Goal: Transaction & Acquisition: Purchase product/service

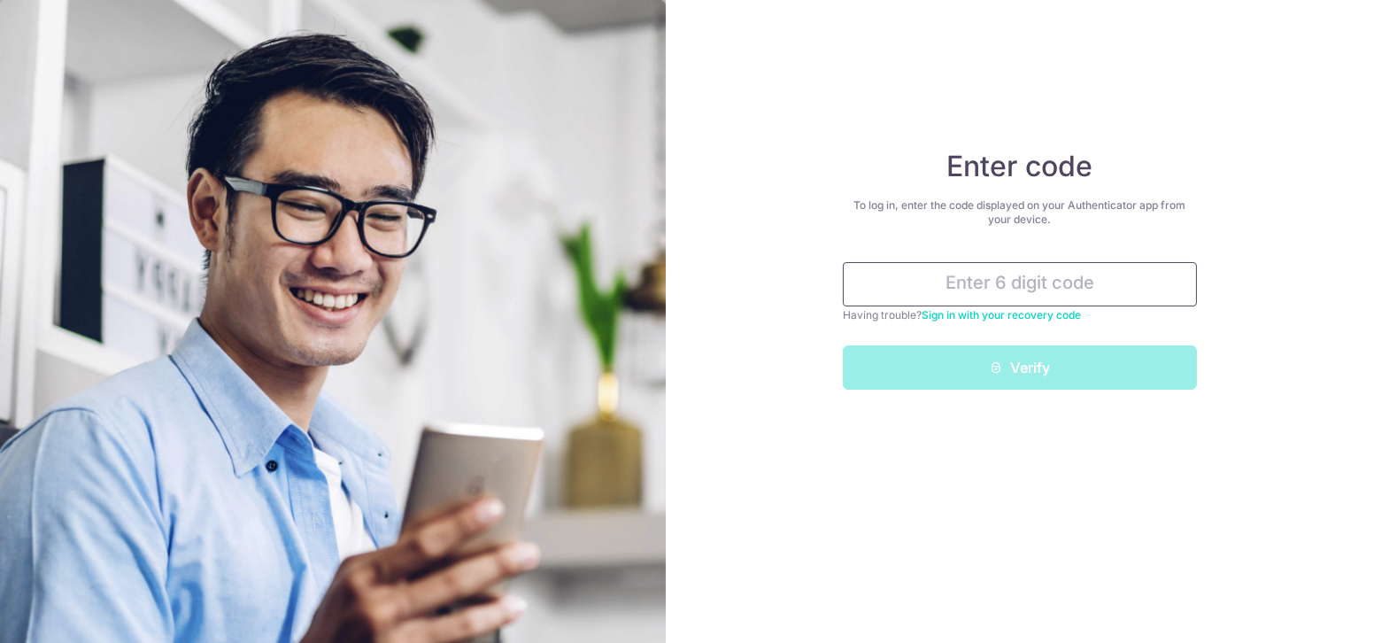
click at [962, 281] on input "text" at bounding box center [1020, 284] width 354 height 44
type input "2"
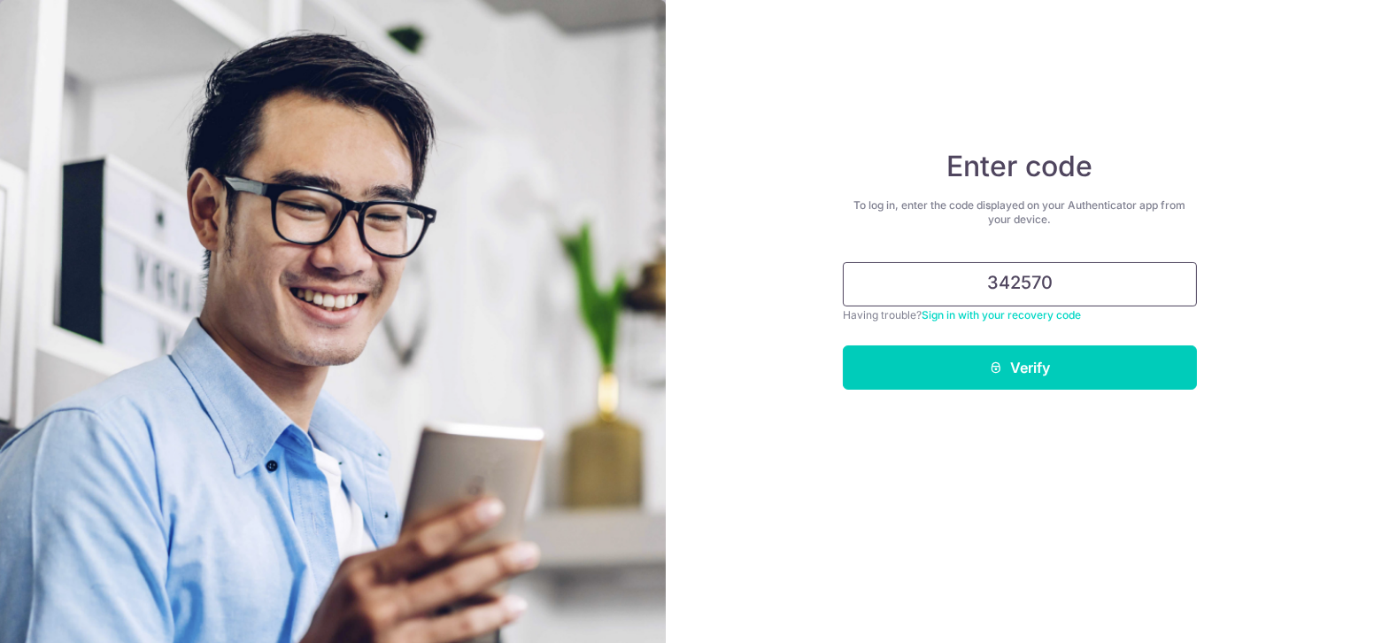
type input "342570"
click at [843, 345] on button "Verify" at bounding box center [1020, 367] width 354 height 44
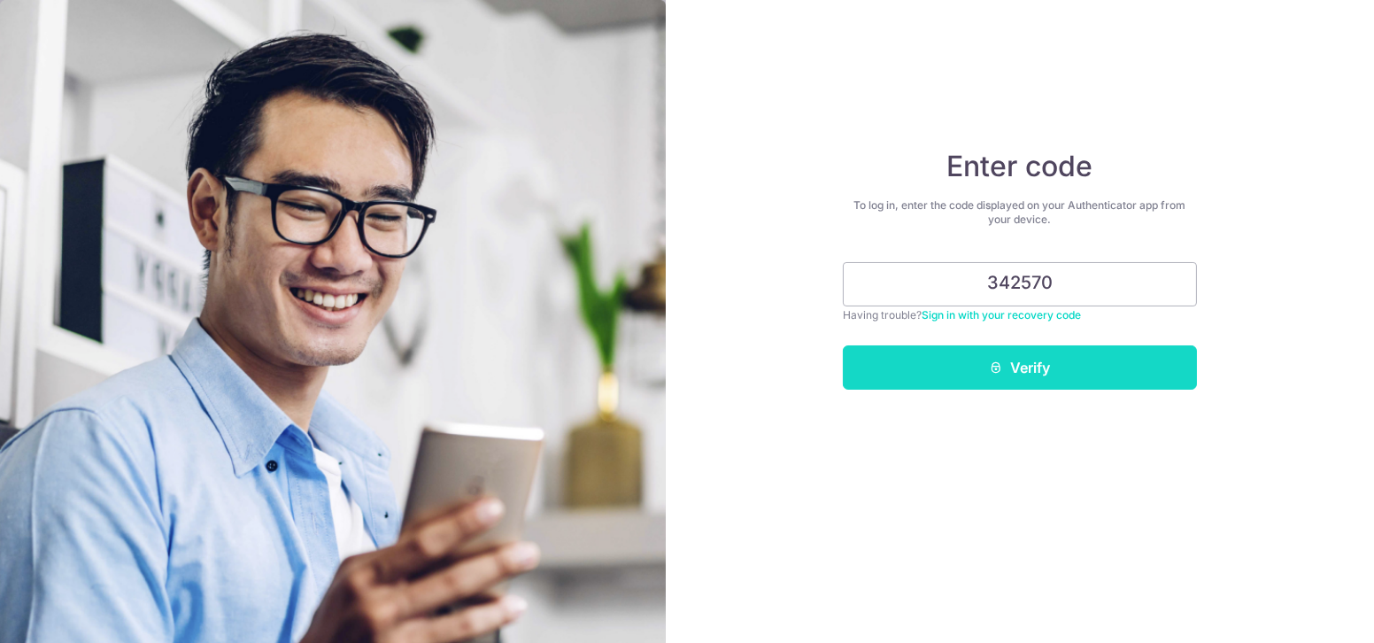
click at [1118, 365] on button "Verify" at bounding box center [1020, 367] width 354 height 44
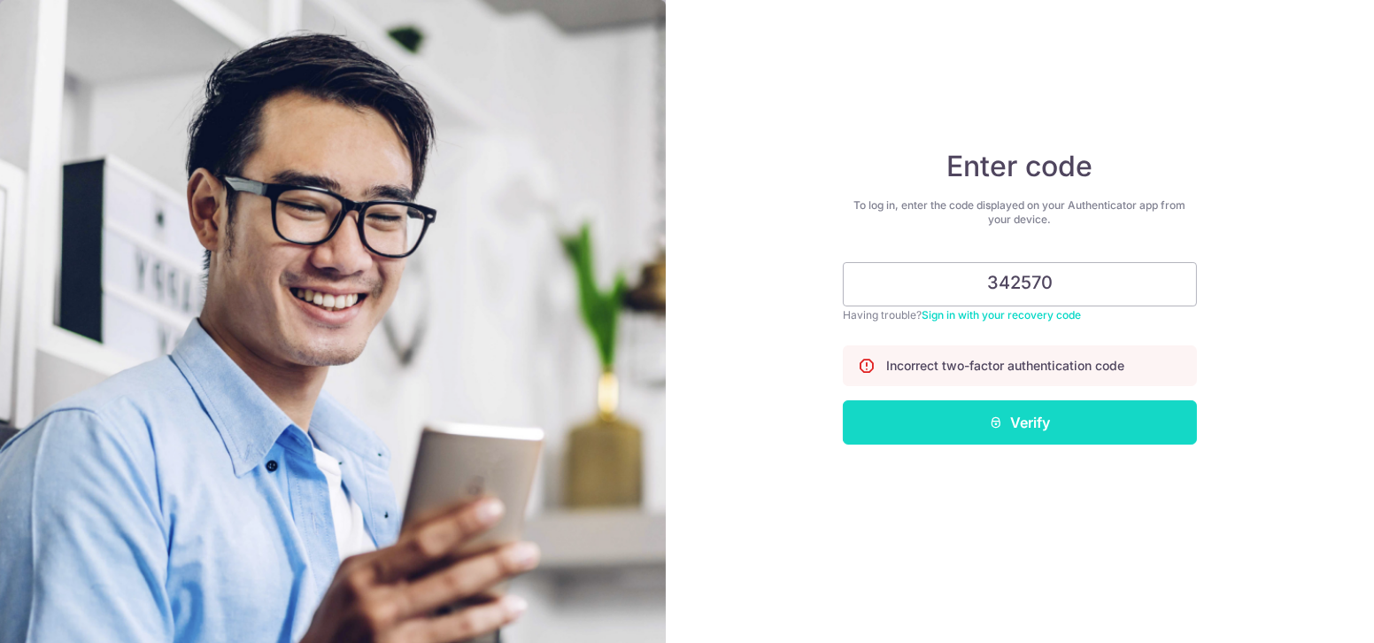
type input "342570"
click at [1077, 414] on button "Verify" at bounding box center [1020, 422] width 354 height 44
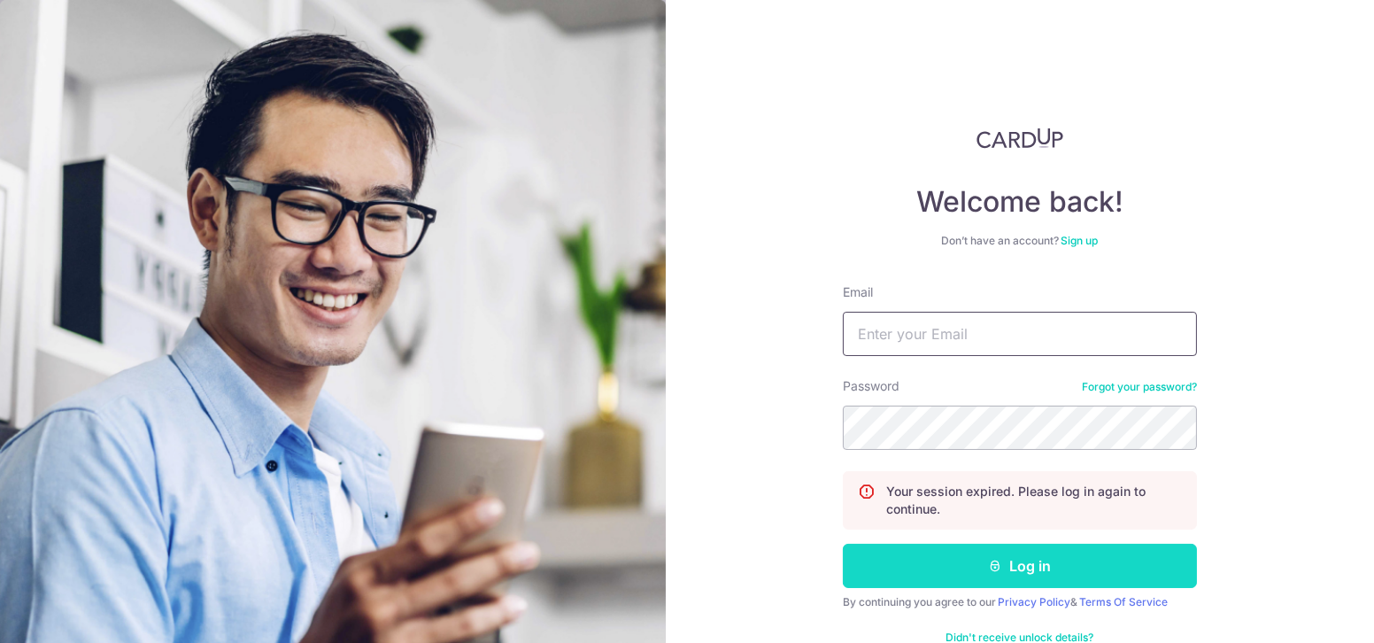
type input "caelan.yeojw@gmail.com"
click at [992, 568] on icon "submit" at bounding box center [996, 566] width 14 height 14
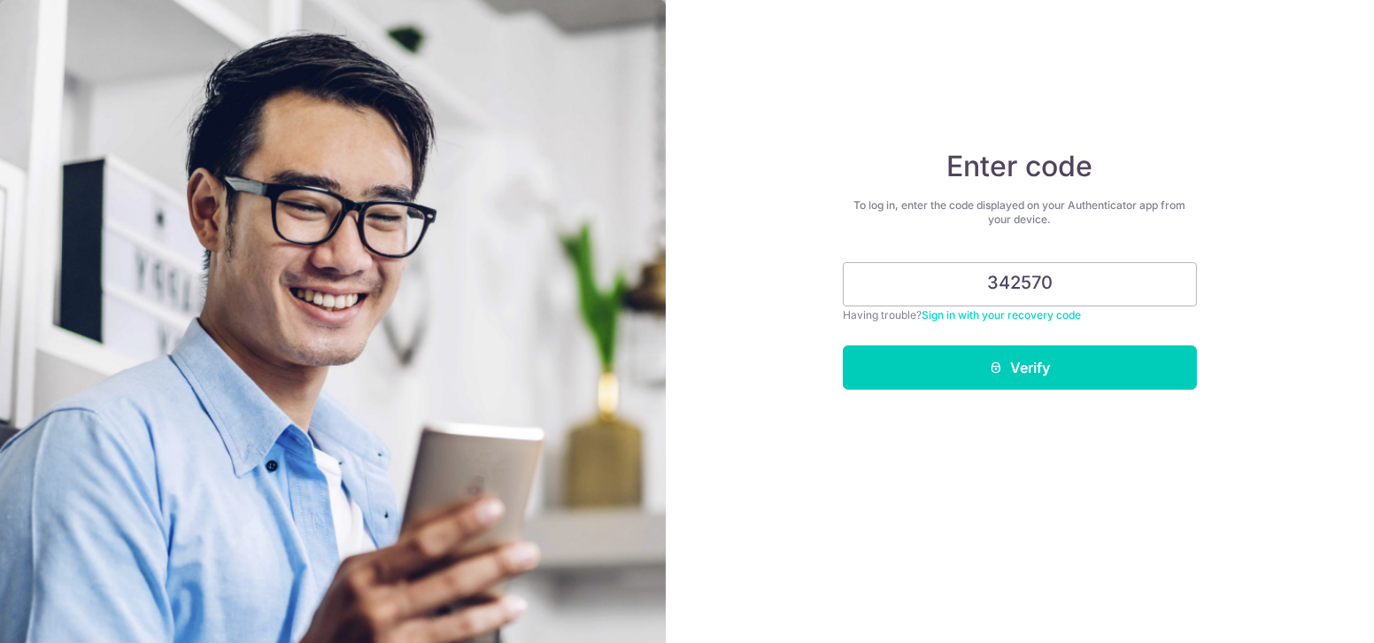
type input "342570"
click at [968, 392] on div "Enter code To log in, enter the code displayed on your Authenticator app from y…" at bounding box center [1020, 321] width 708 height 643
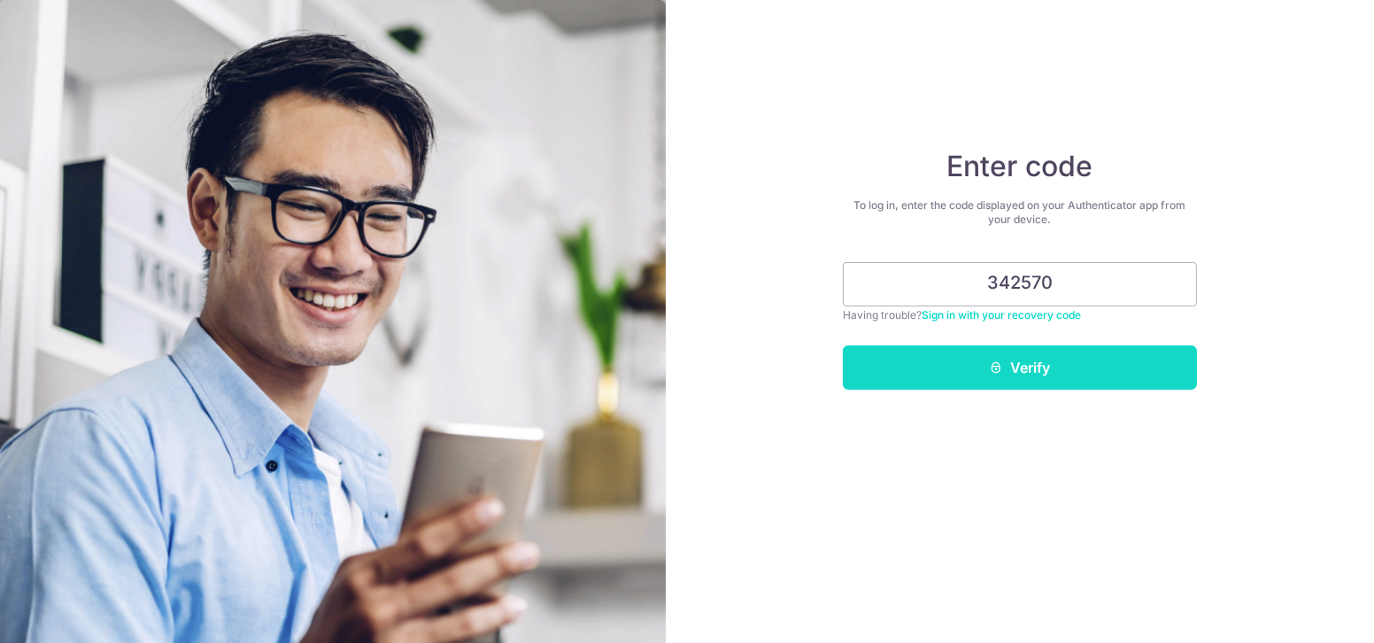
click at [964, 374] on button "Verify" at bounding box center [1020, 367] width 354 height 44
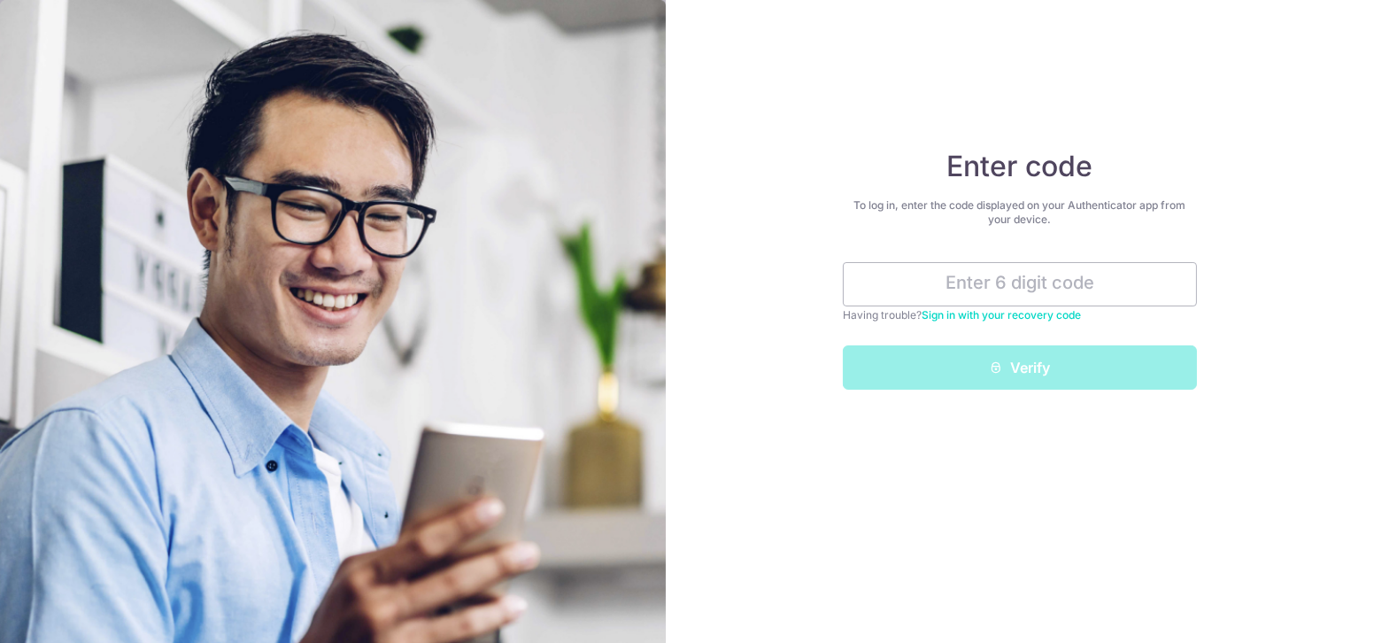
click at [939, 499] on div "Enter code To log in, enter the code displayed on your Authenticator app from y…" at bounding box center [1020, 321] width 708 height 643
click at [977, 265] on input "text" at bounding box center [1020, 284] width 354 height 44
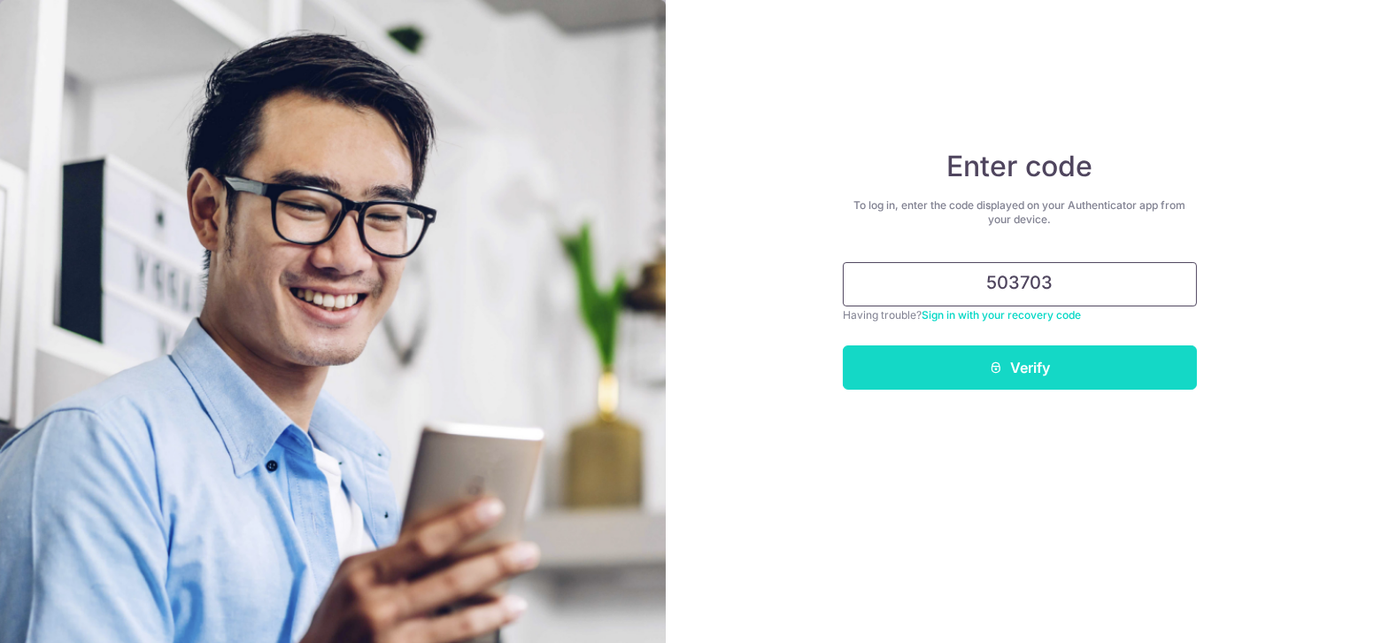
type input "503703"
click at [1009, 374] on button "Verify" at bounding box center [1020, 367] width 354 height 44
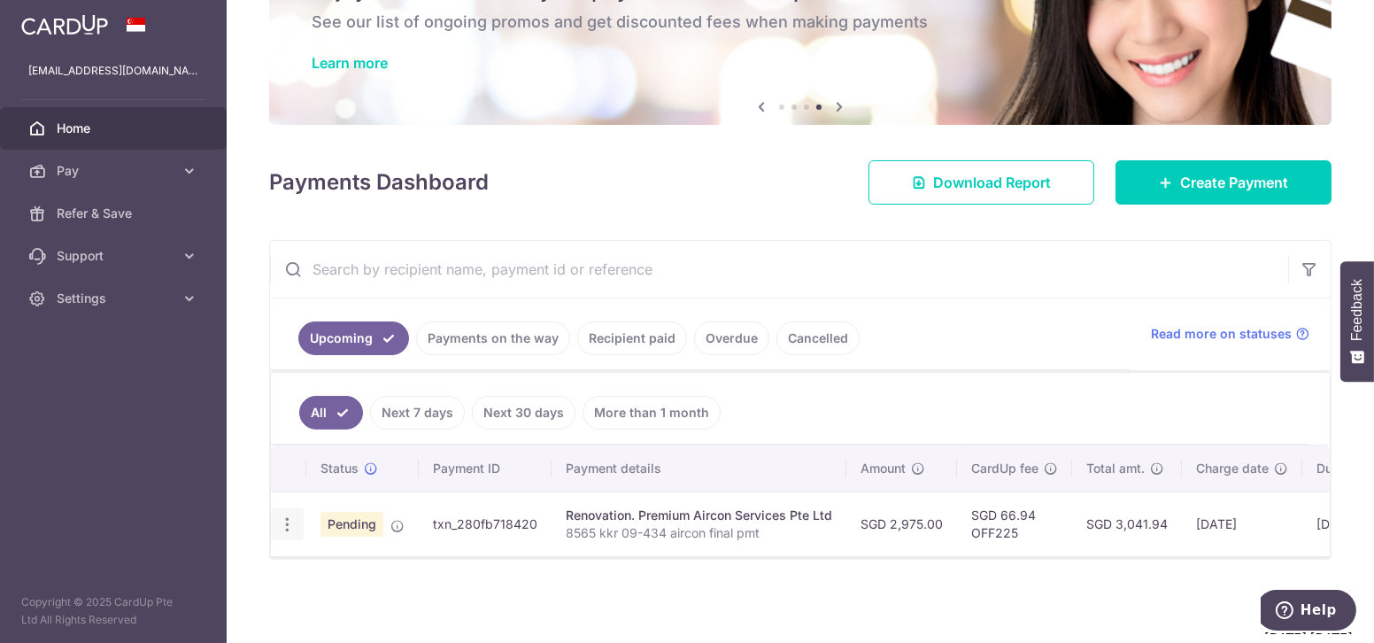
click at [282, 515] on icon "button" at bounding box center [287, 524] width 19 height 19
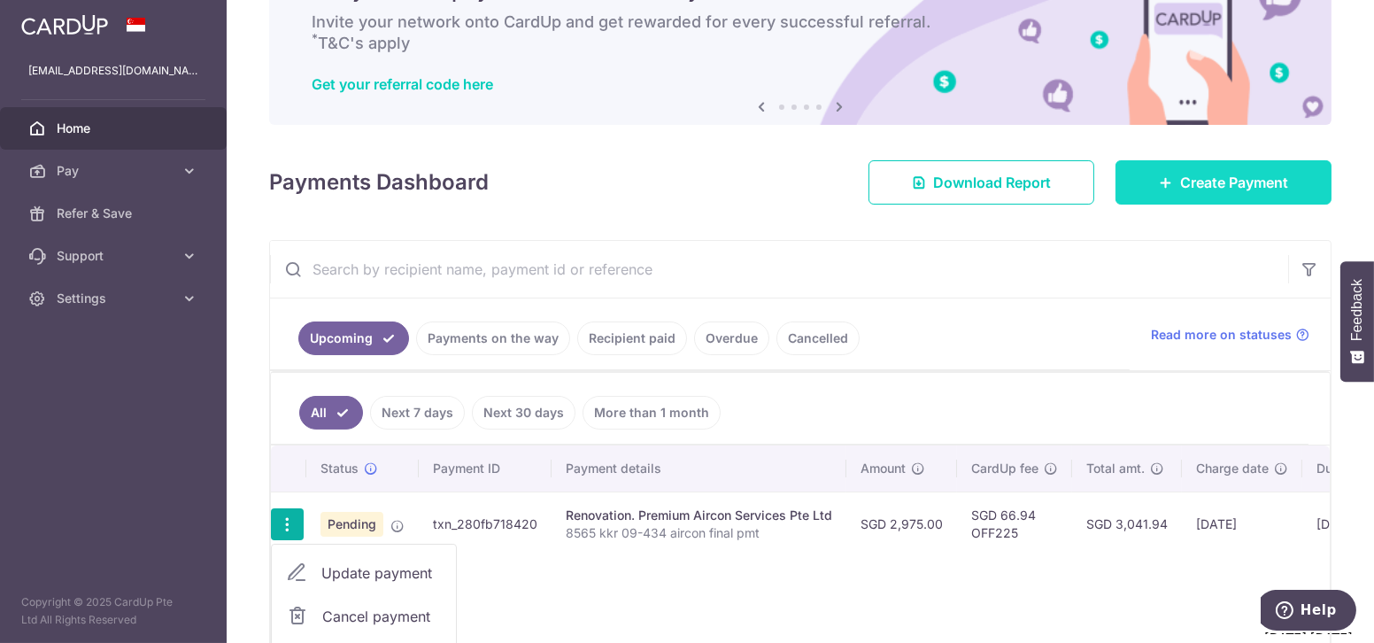
click at [1262, 184] on span "Create Payment" at bounding box center [1234, 182] width 108 height 21
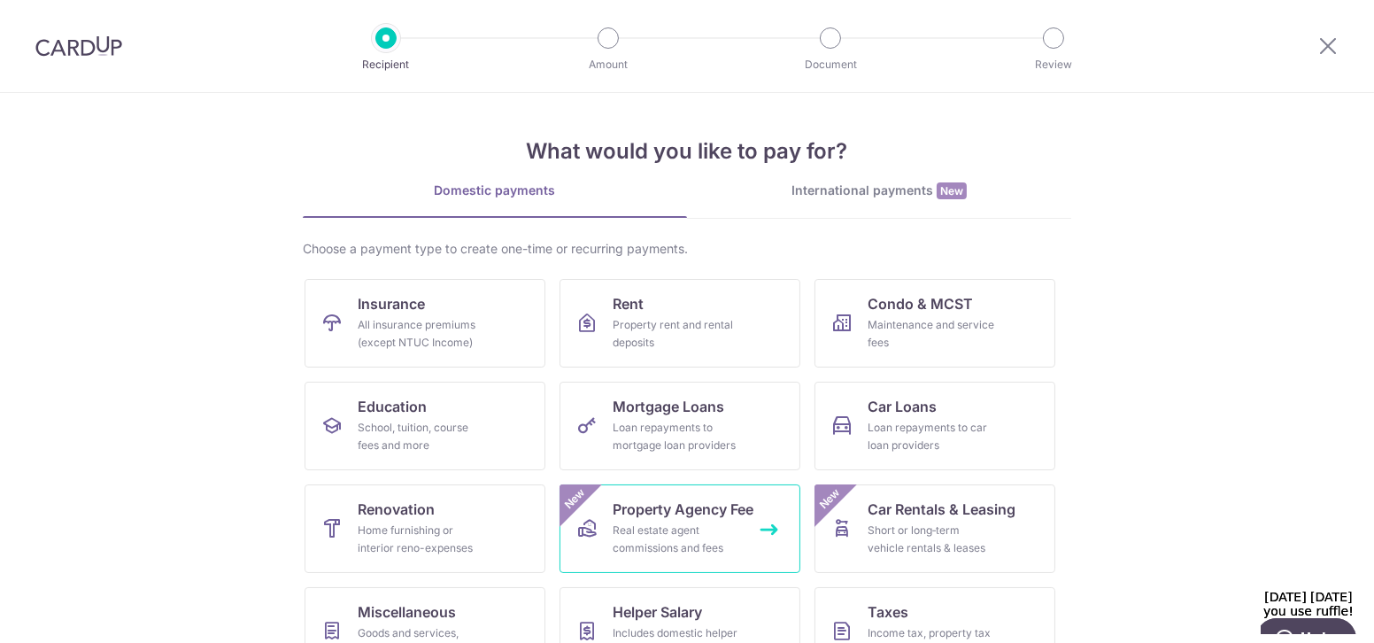
scroll to position [148, 0]
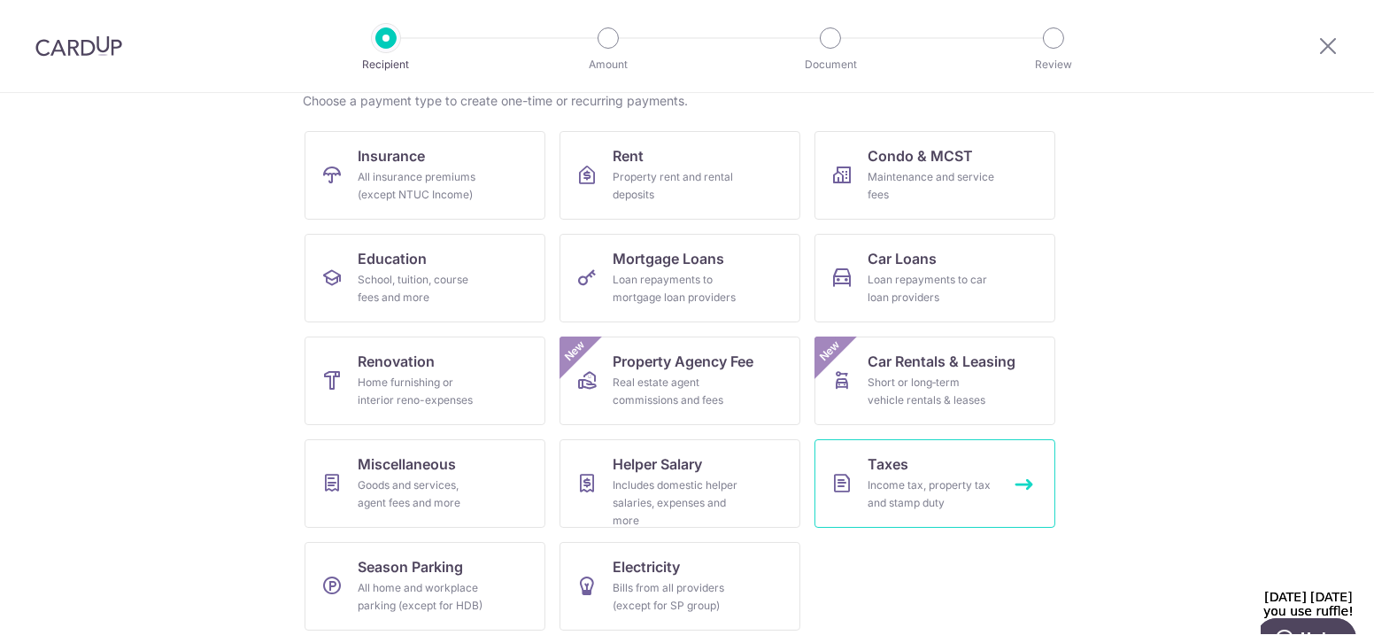
click at [832, 454] on link "Taxes Income tax, property tax and stamp duty" at bounding box center [935, 483] width 241 height 89
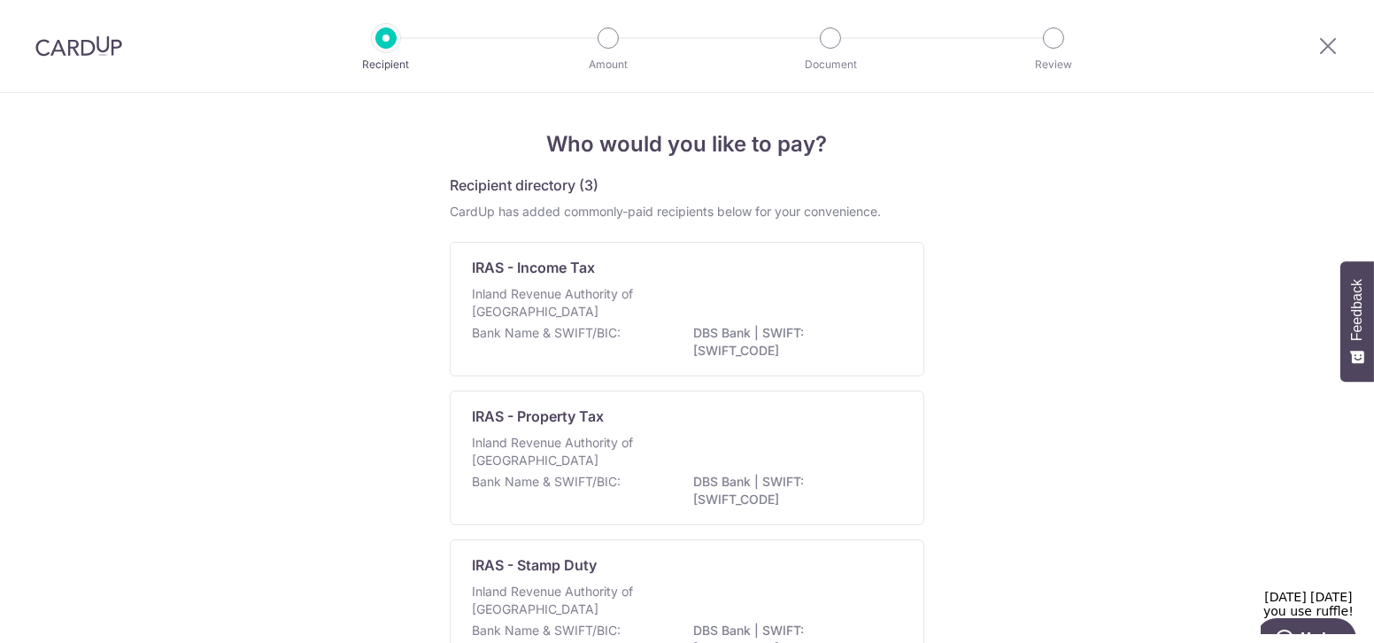
scroll to position [80, 0]
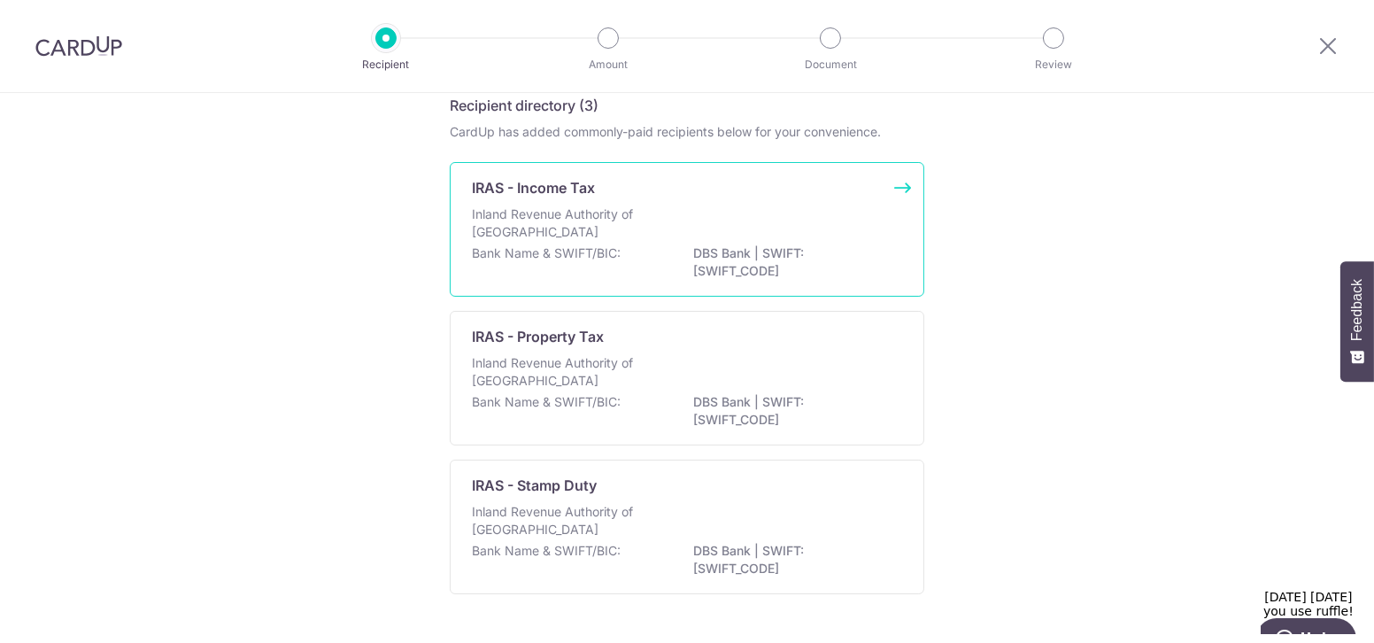
click at [706, 255] on p "DBS Bank | SWIFT: [SWIFT_CODE]" at bounding box center [792, 261] width 198 height 35
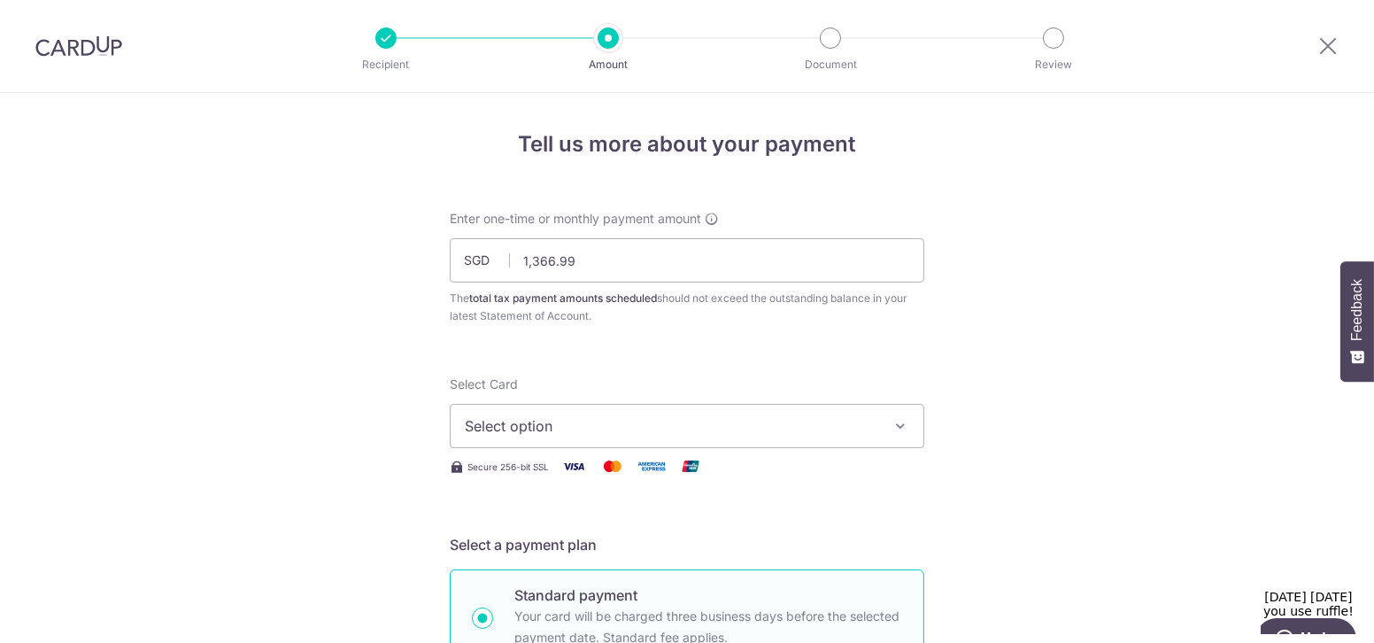
type input "1,366.99"
click at [578, 439] on button "Select option" at bounding box center [687, 426] width 475 height 44
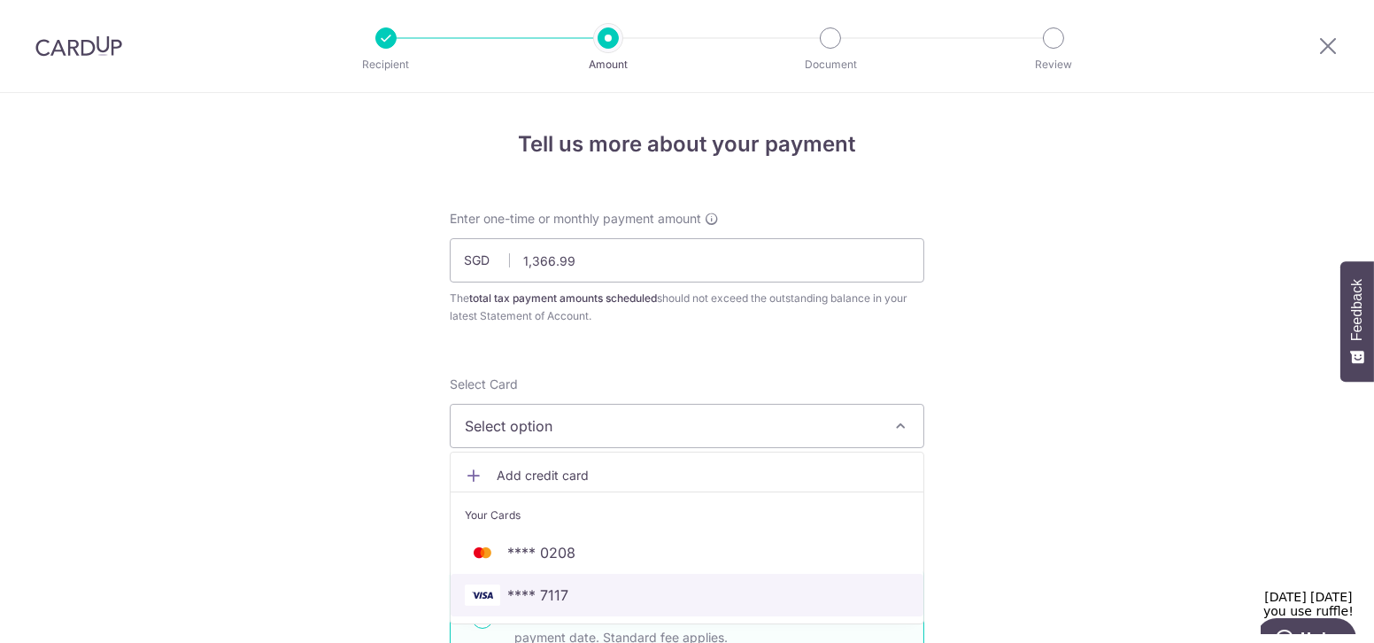
click at [603, 599] on span "**** 7117" at bounding box center [687, 594] width 444 height 21
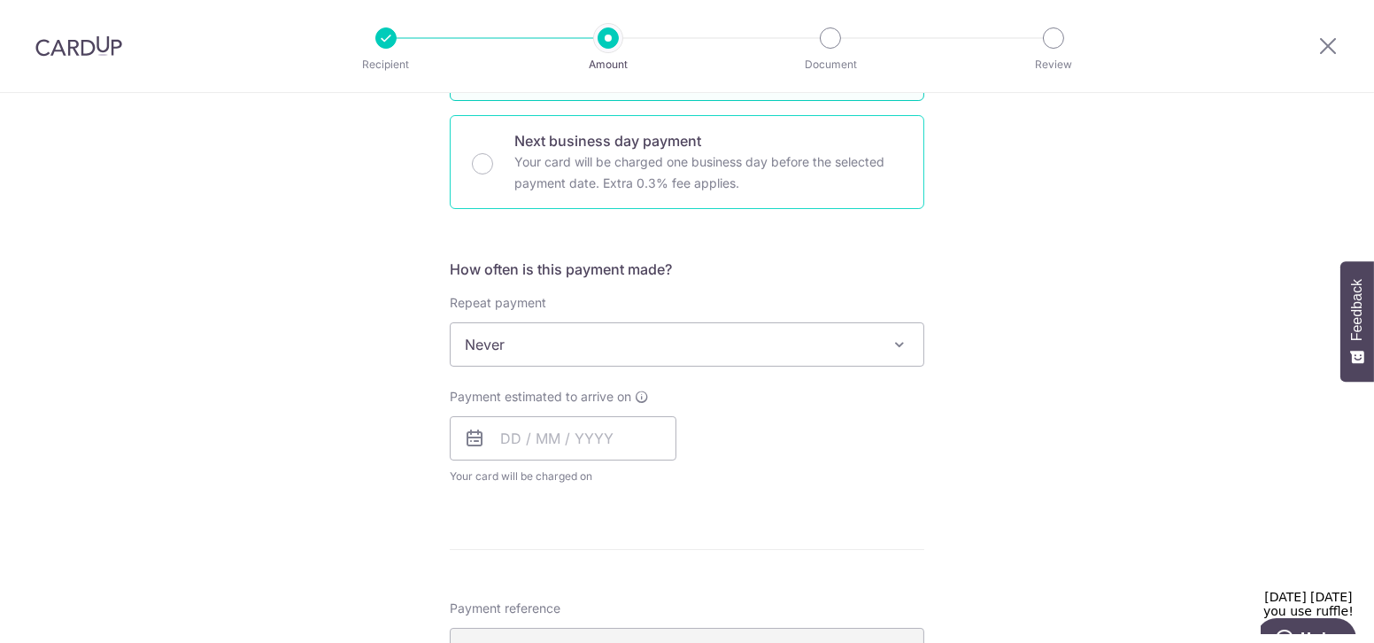
scroll to position [563, 0]
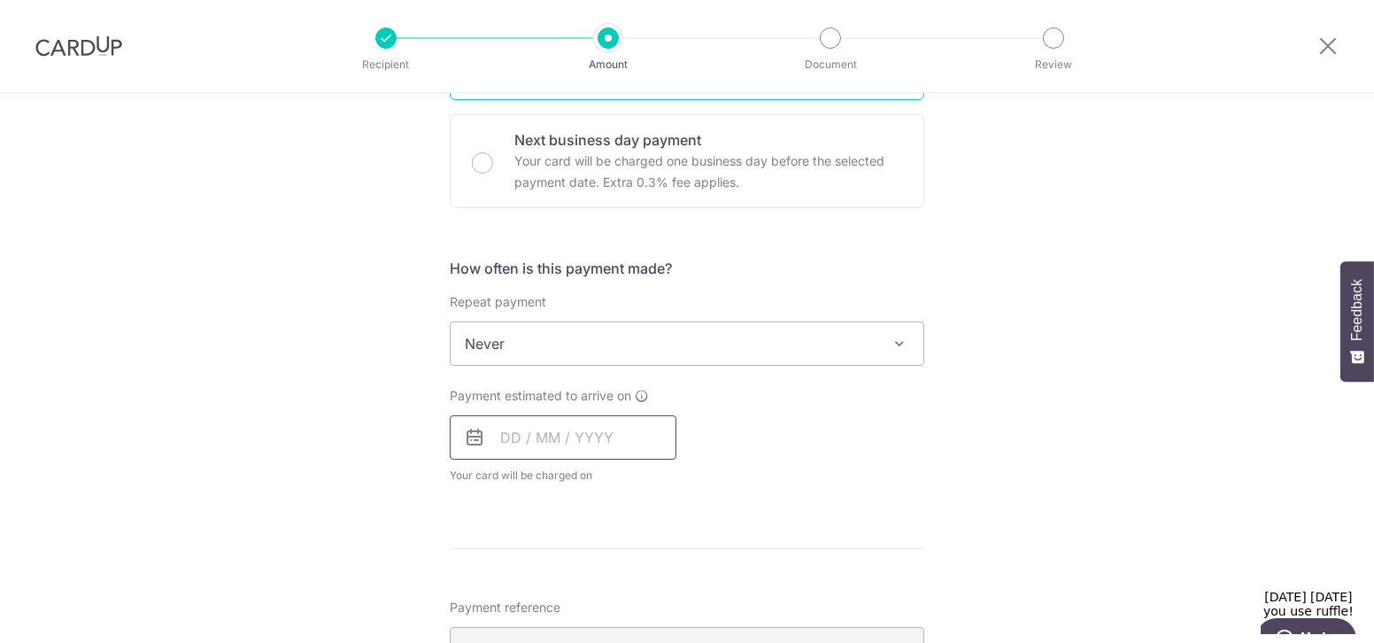
click at [522, 431] on input "text" at bounding box center [563, 437] width 227 height 44
click at [520, 594] on link "8" at bounding box center [521, 598] width 28 height 28
type input "[DATE]"
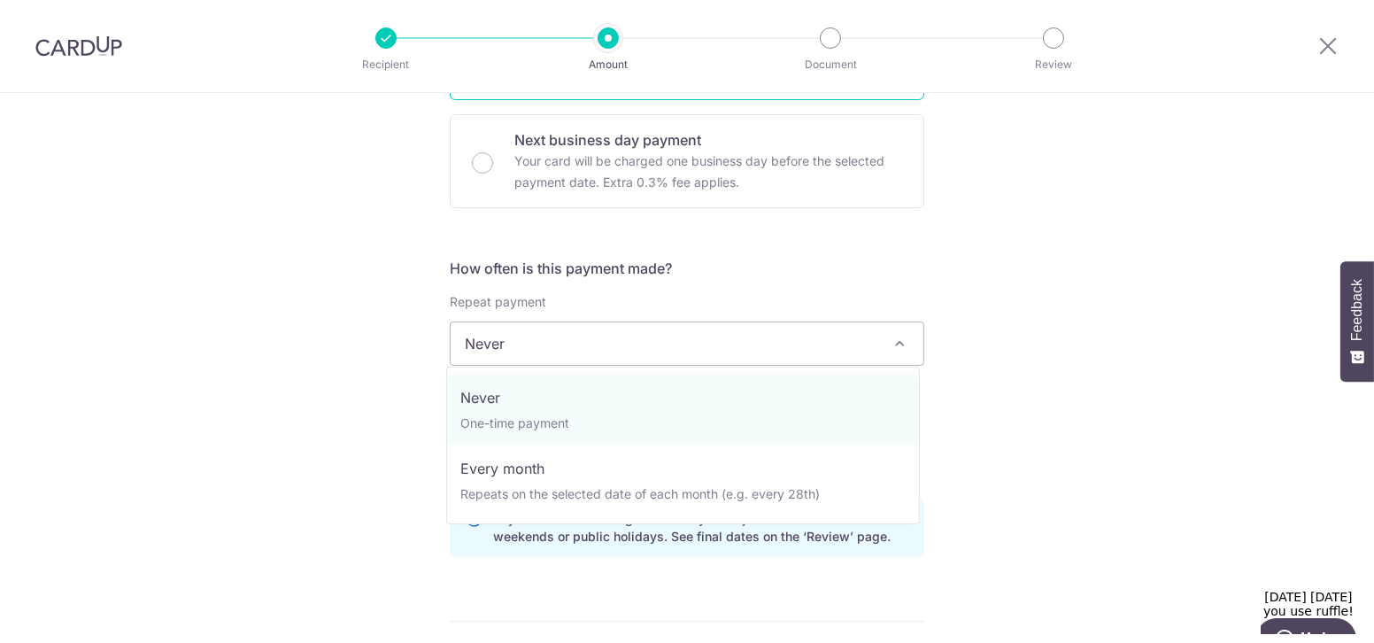
click at [524, 354] on span "Never" at bounding box center [687, 343] width 473 height 43
click at [754, 332] on span "Never" at bounding box center [687, 343] width 473 height 43
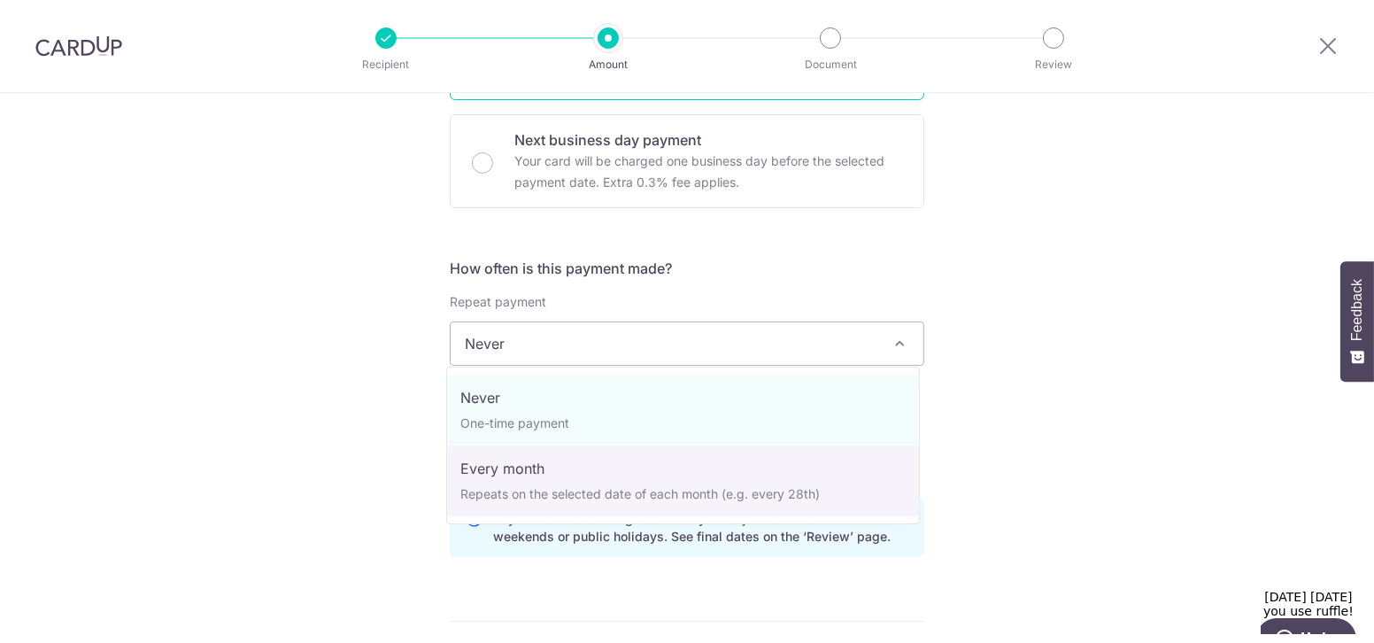
select select "3"
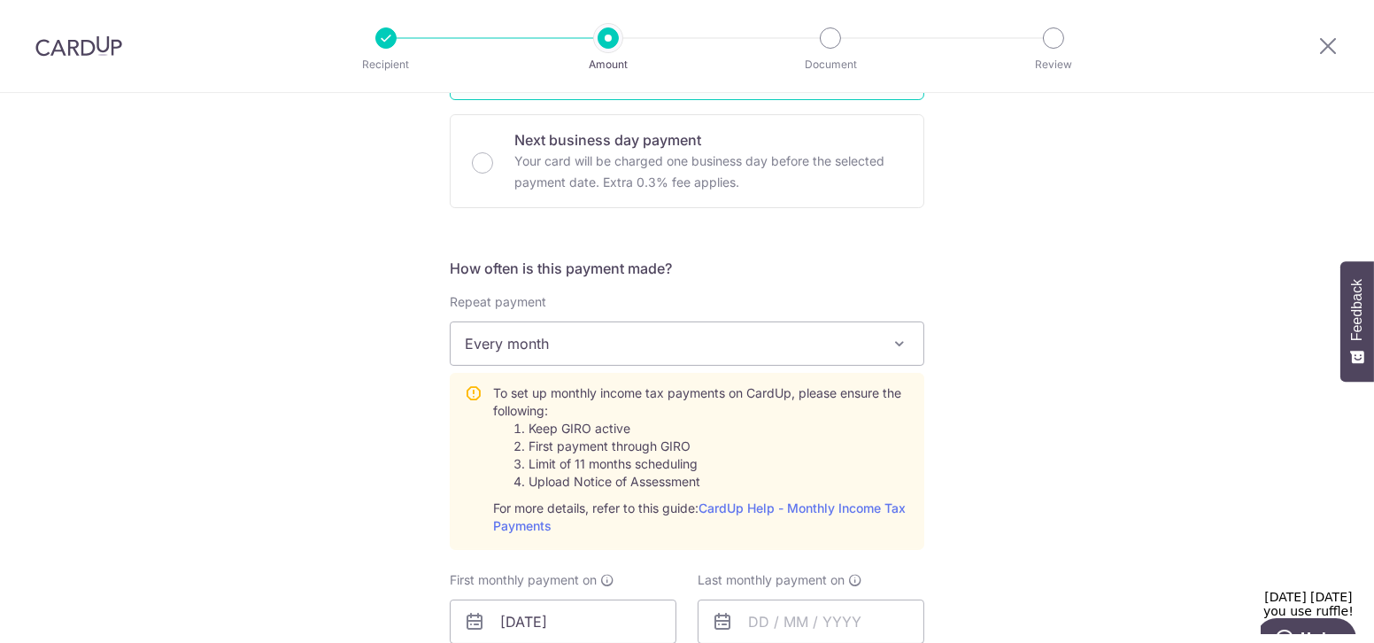
click at [678, 344] on span "Every month" at bounding box center [687, 343] width 473 height 43
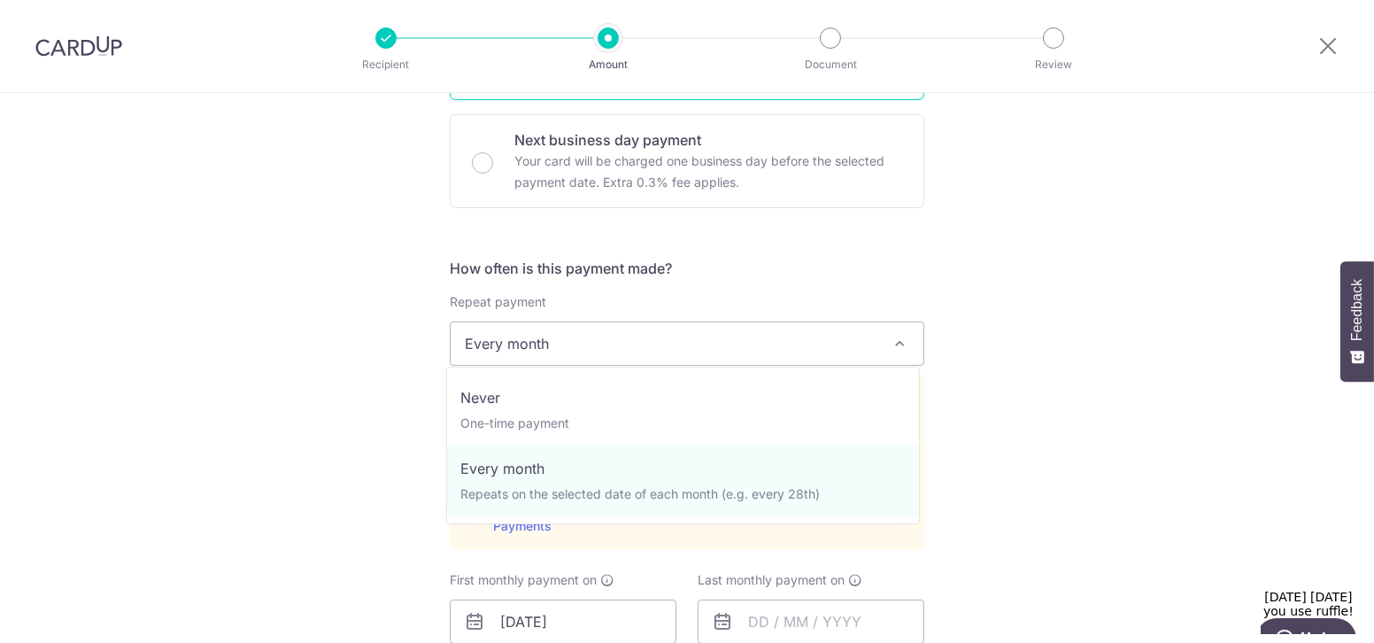
click at [368, 437] on div "Tell us more about your payment Enter one-time or monthly payment amount SGD 1,…" at bounding box center [687, 489] width 1374 height 1919
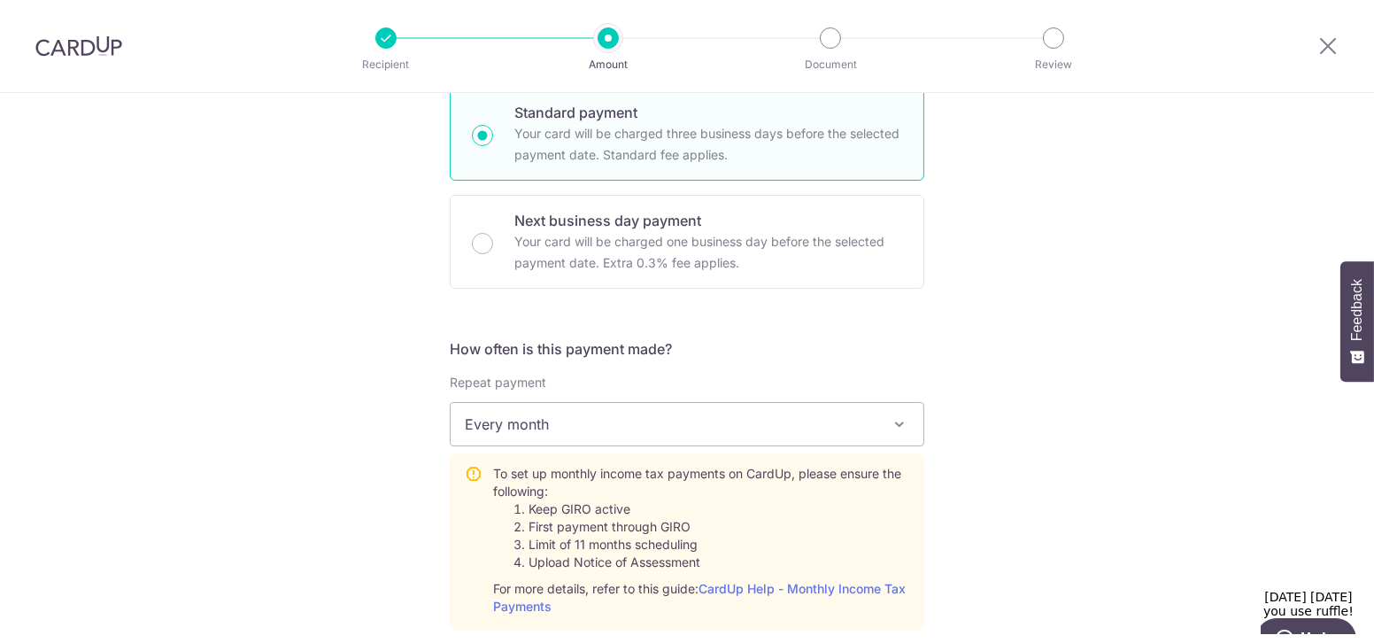
scroll to position [321, 0]
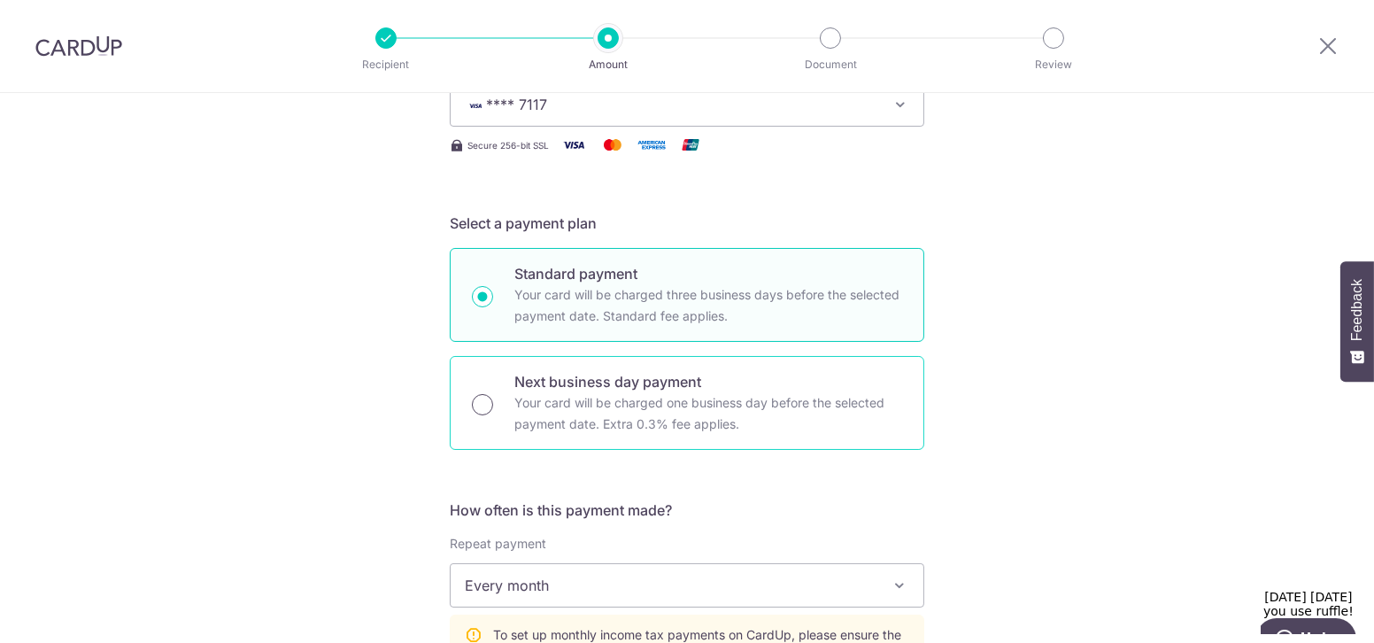
click at [478, 396] on input "Next business day payment Your card will be charged one business day before the…" at bounding box center [482, 404] width 21 height 21
radio input "true"
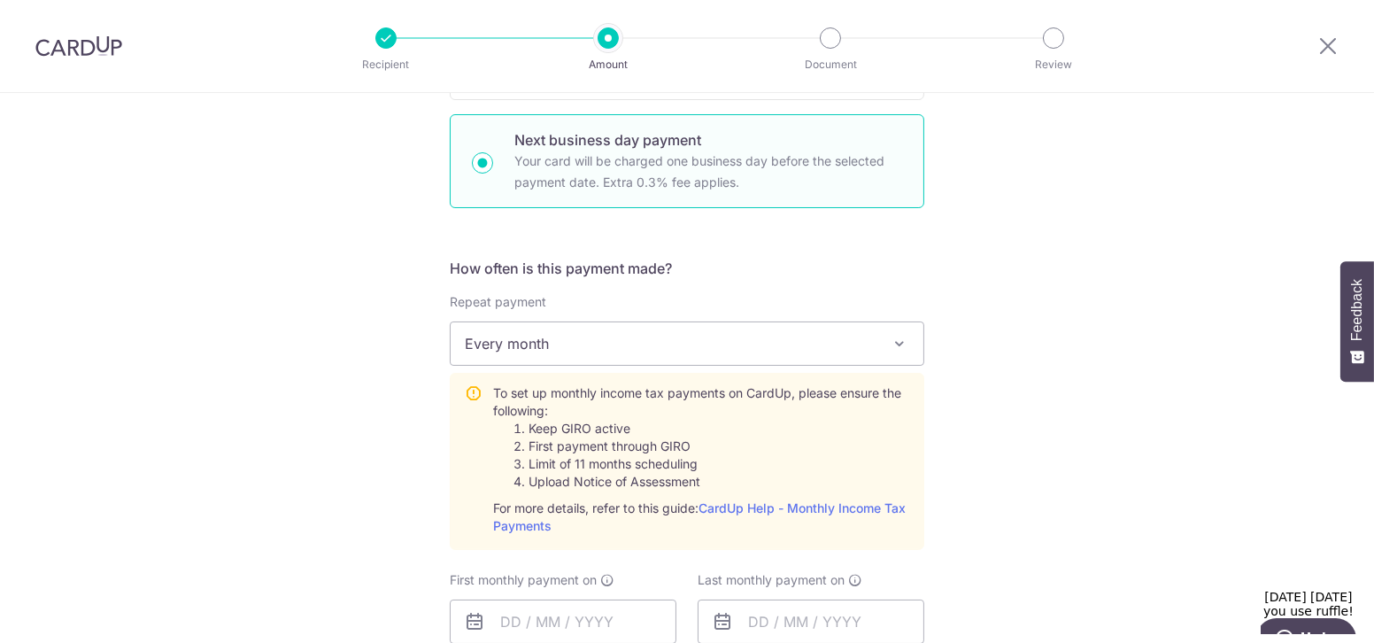
scroll to position [724, 0]
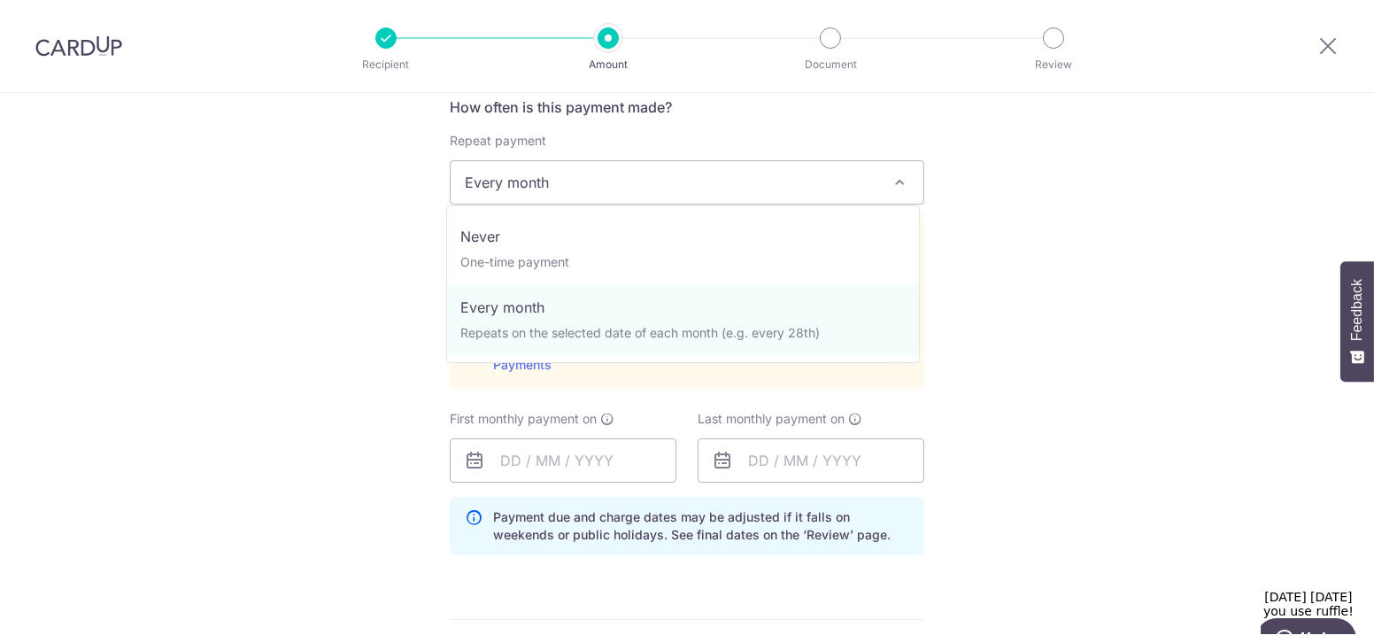
click at [611, 173] on span "Every month" at bounding box center [687, 182] width 473 height 43
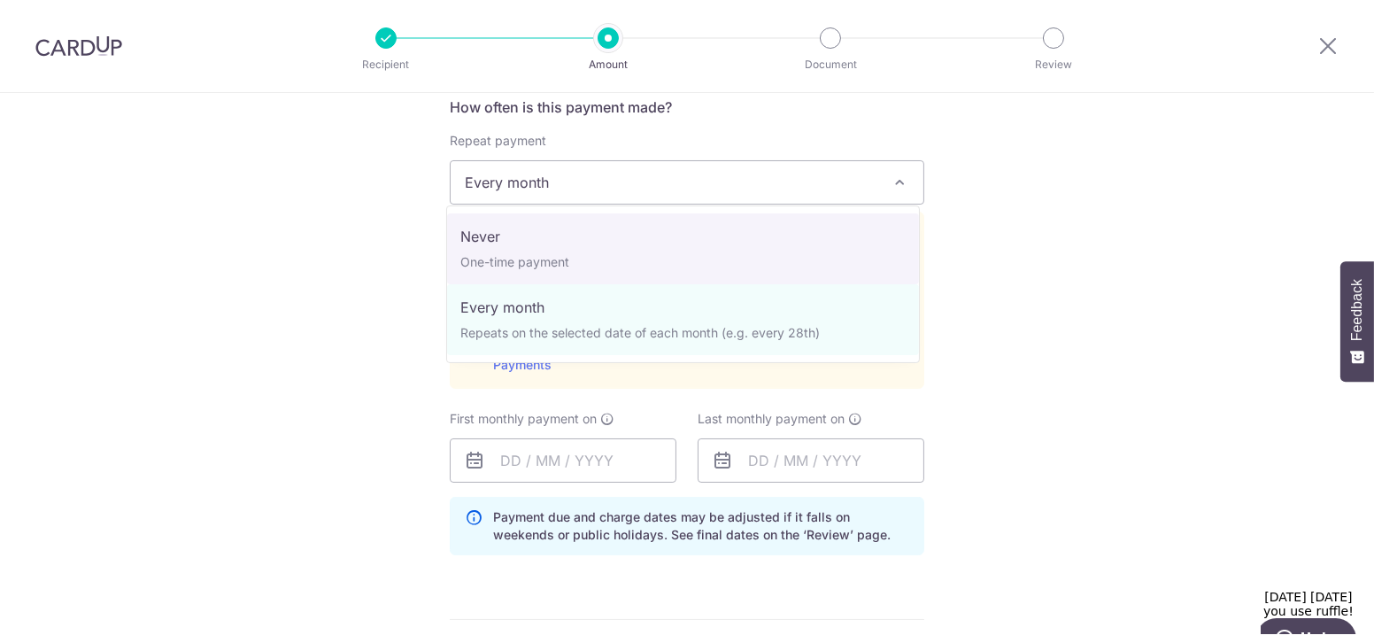
select select "1"
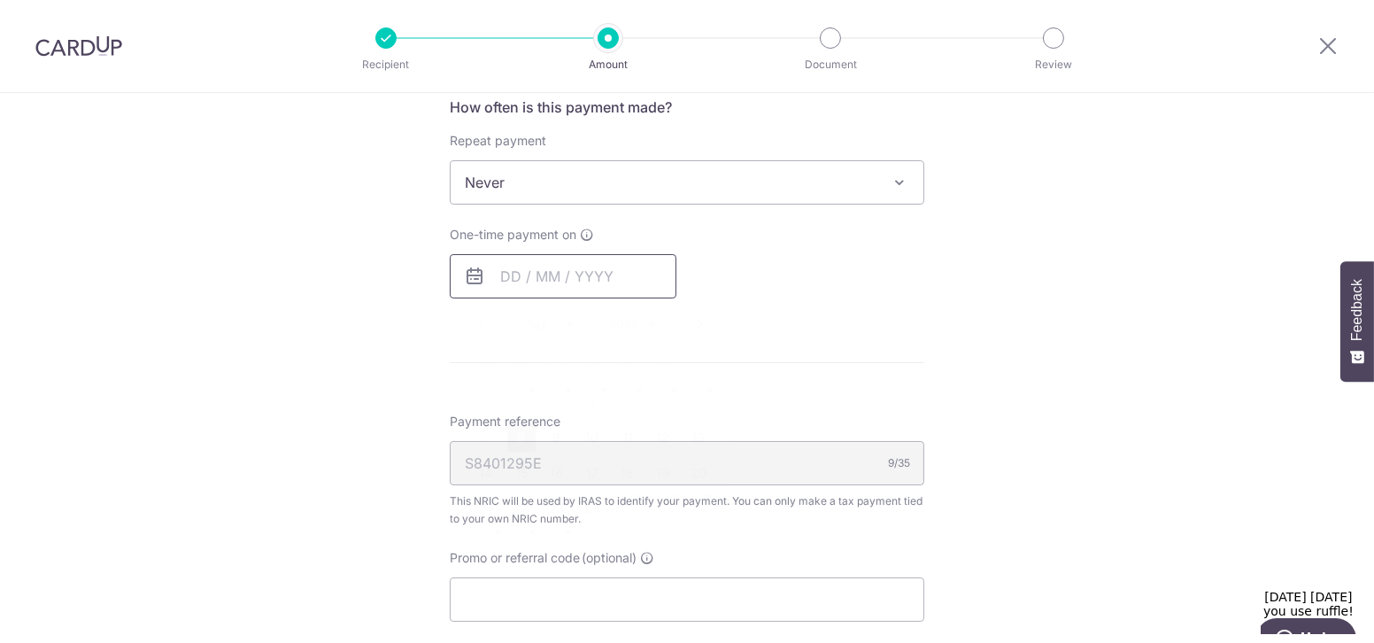
click at [527, 259] on input "text" at bounding box center [563, 276] width 227 height 44
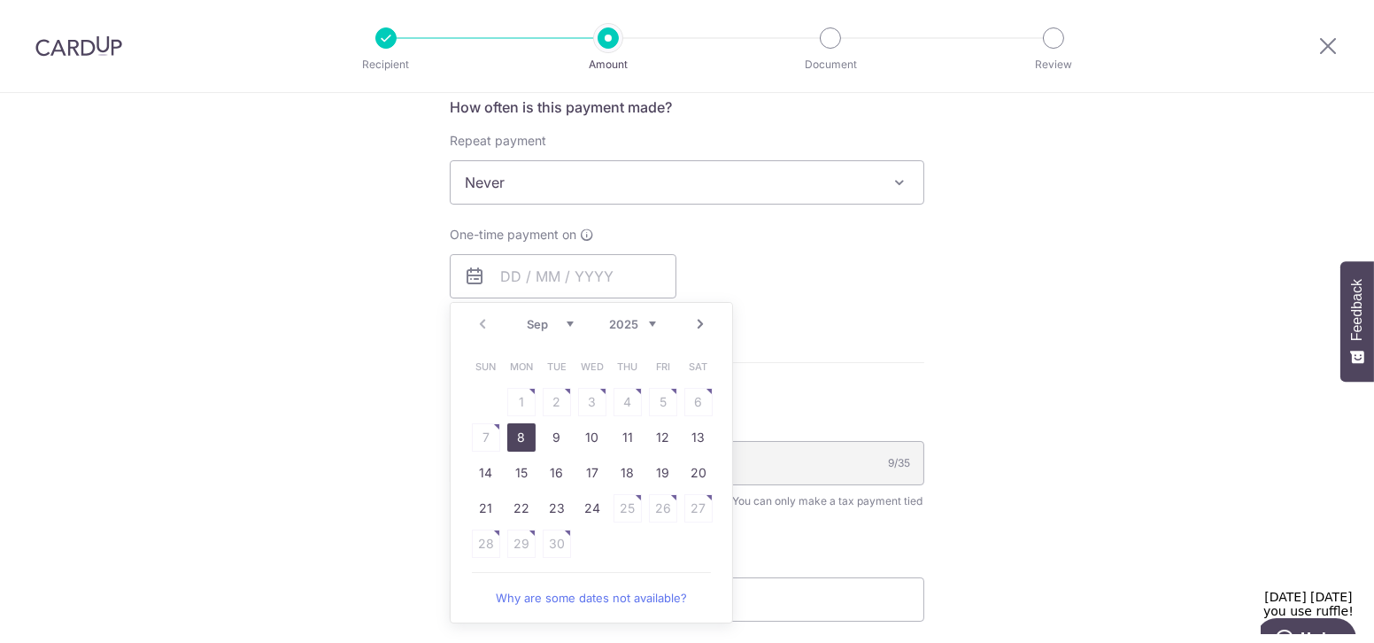
click at [622, 393] on table "Sun Mon Tue Wed Thu Fri Sat 1 2 3 4 5 6 7 8 9 10 11 12 13 14 15 16 17 18 19 20 …" at bounding box center [592, 455] width 248 height 213
click at [654, 399] on table "Sun Mon Tue Wed Thu Fri Sat 1 2 3 4 5 6 7 8 9 10 11 12 13 14 15 16 17 18 19 20 …" at bounding box center [592, 455] width 248 height 213
click at [519, 431] on link "8" at bounding box center [521, 437] width 28 height 28
type input "[DATE]"
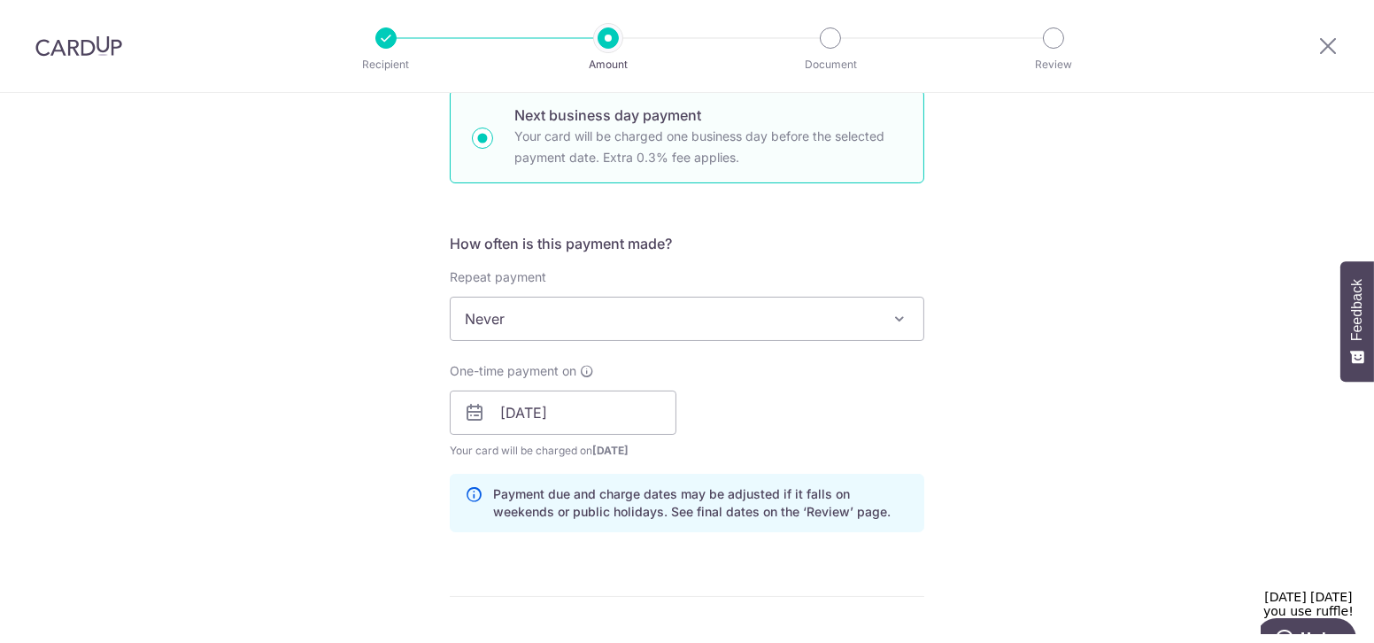
scroll to position [563, 0]
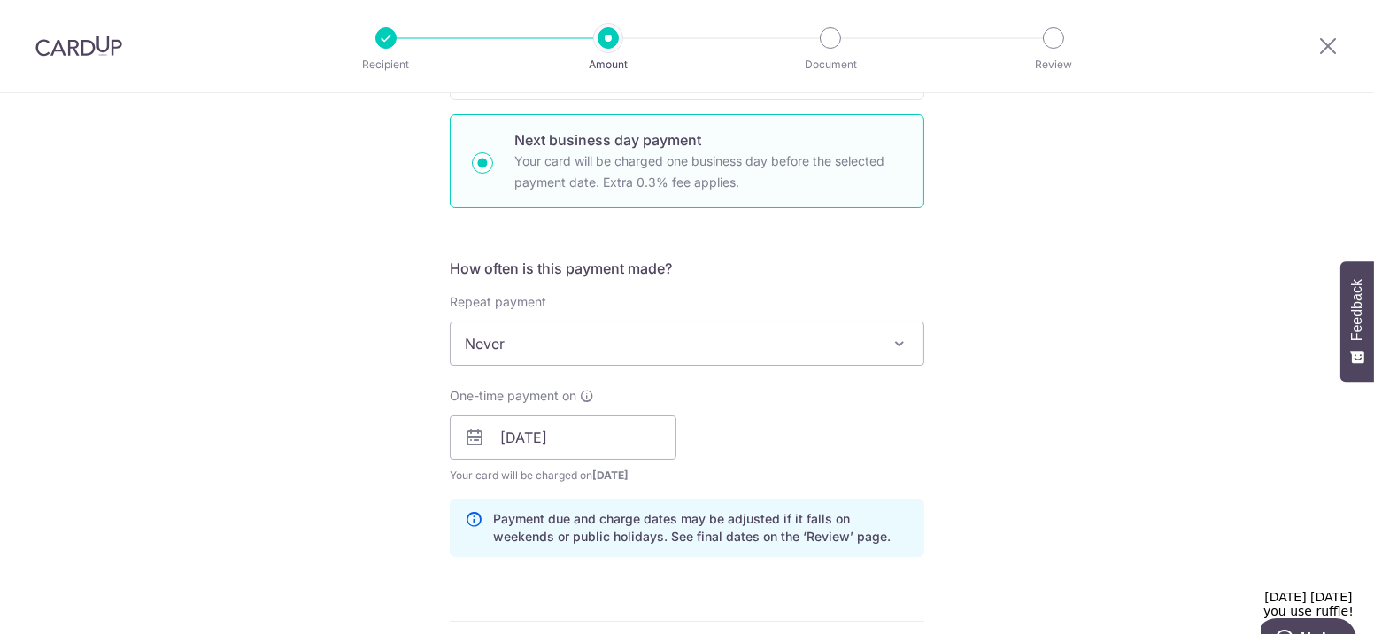
click at [465, 429] on icon at bounding box center [474, 437] width 21 height 21
click at [627, 335] on span "Never" at bounding box center [687, 343] width 473 height 43
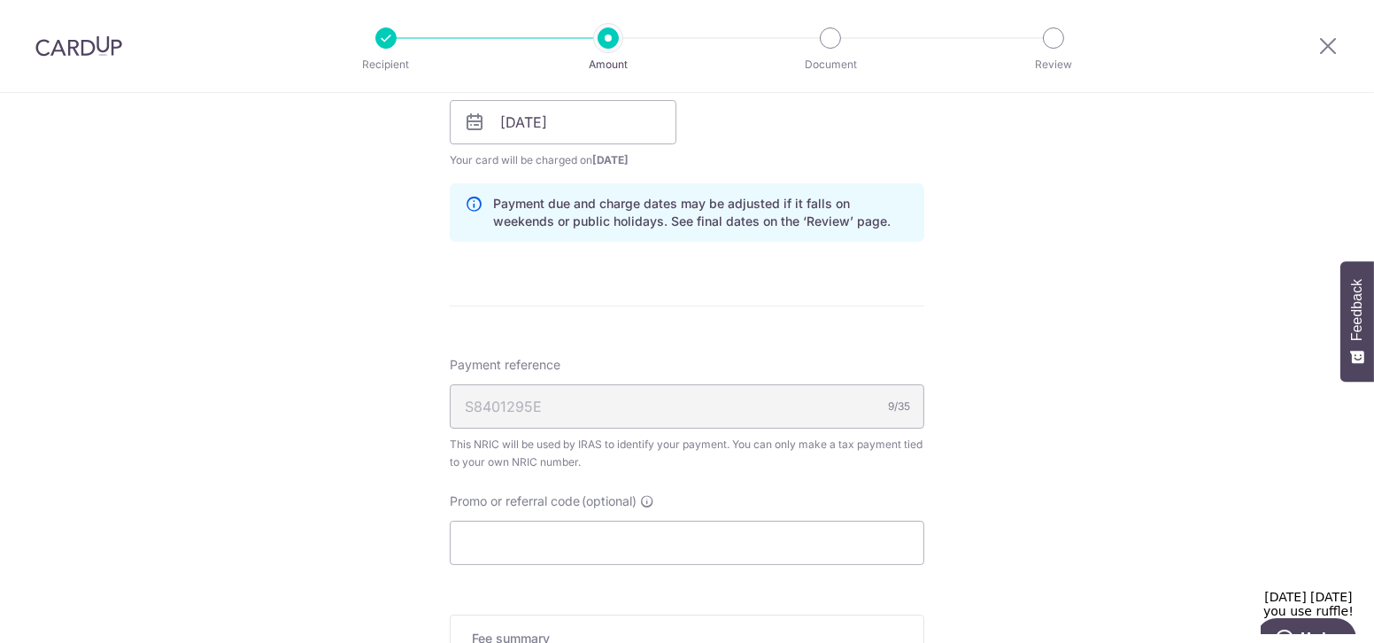
scroll to position [885, 0]
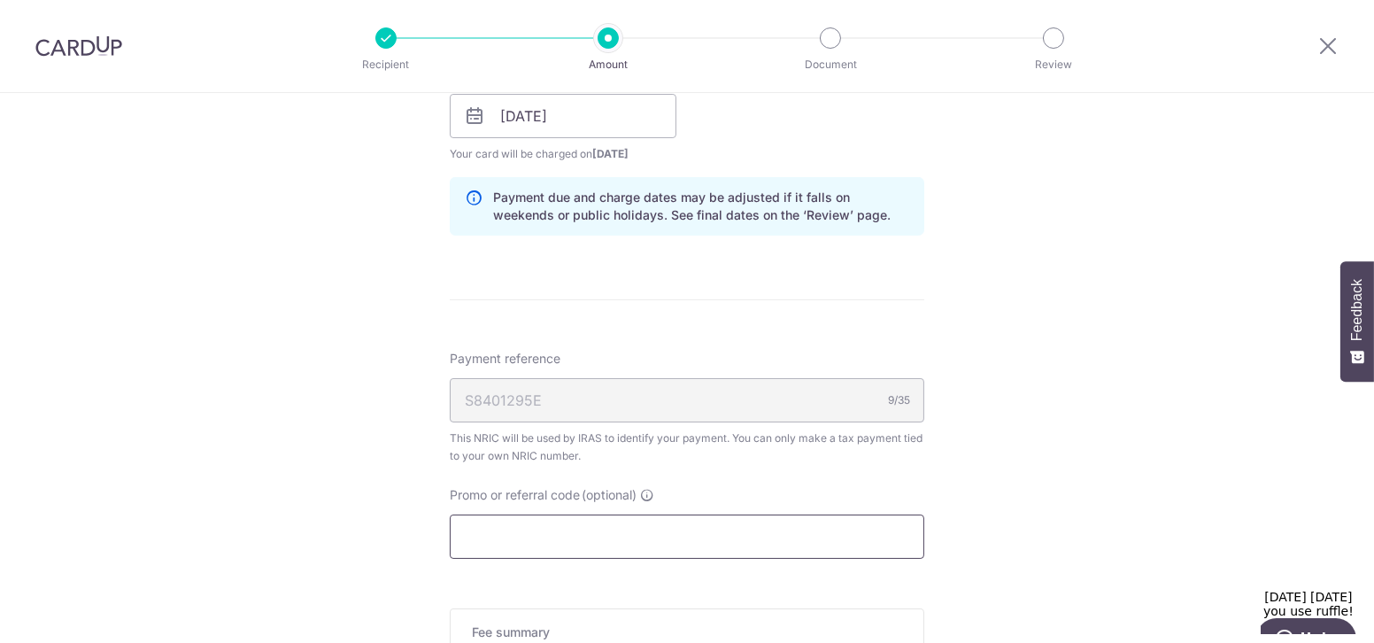
click at [467, 522] on input "Promo or referral code (optional)" at bounding box center [687, 536] width 475 height 44
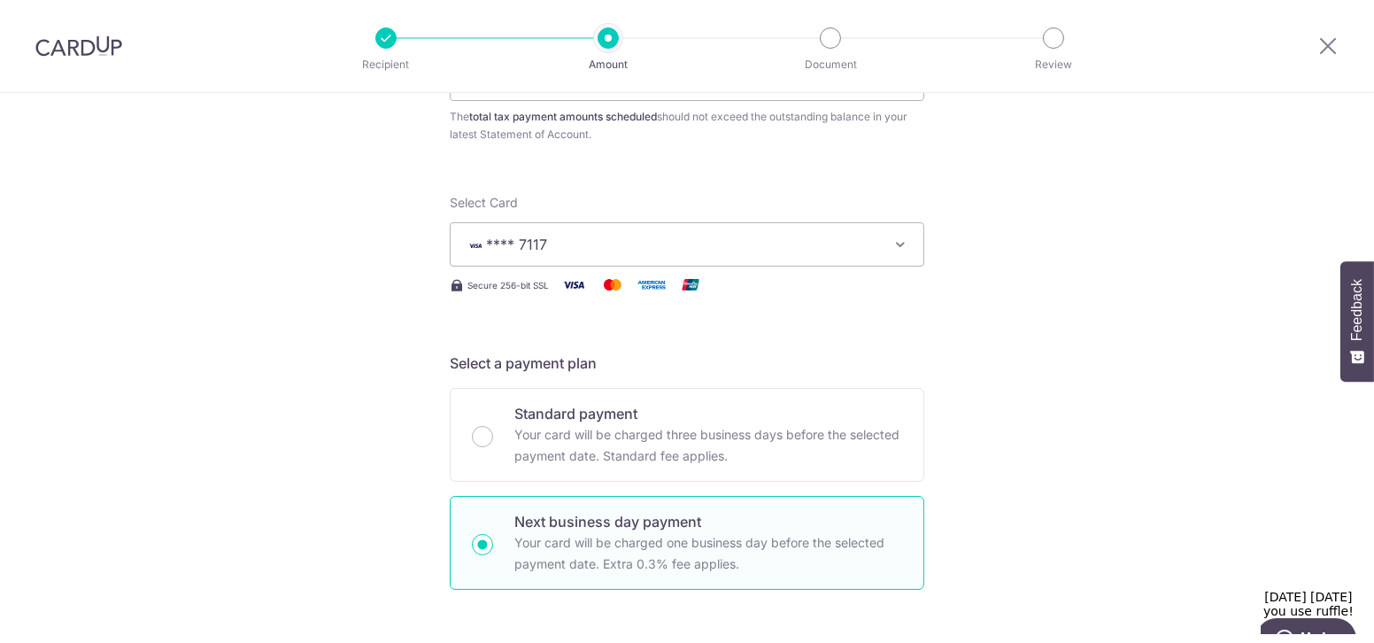
scroll to position [160, 0]
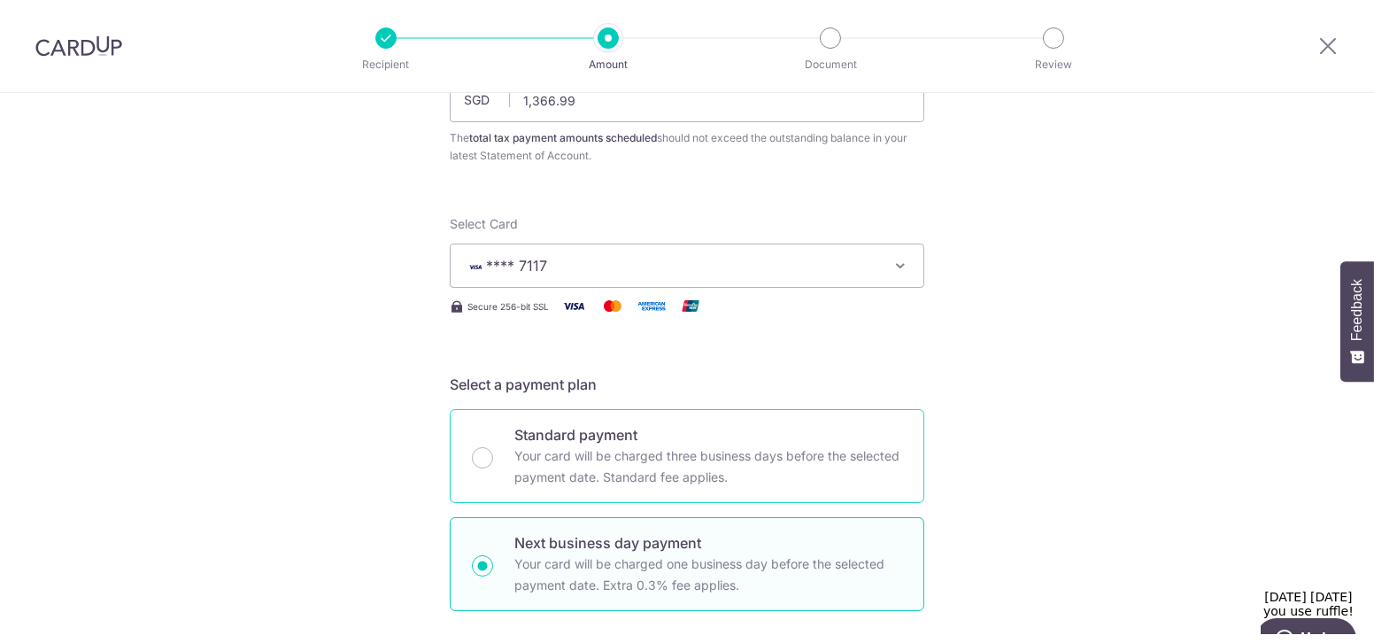
type input "3NEWR3"
click at [552, 472] on p "Your card will be charged three business days before the selected payment date.…" at bounding box center [708, 466] width 388 height 43
click at [493, 468] on input "Standard payment Your card will be charged three business days before the selec…" at bounding box center [482, 457] width 21 height 21
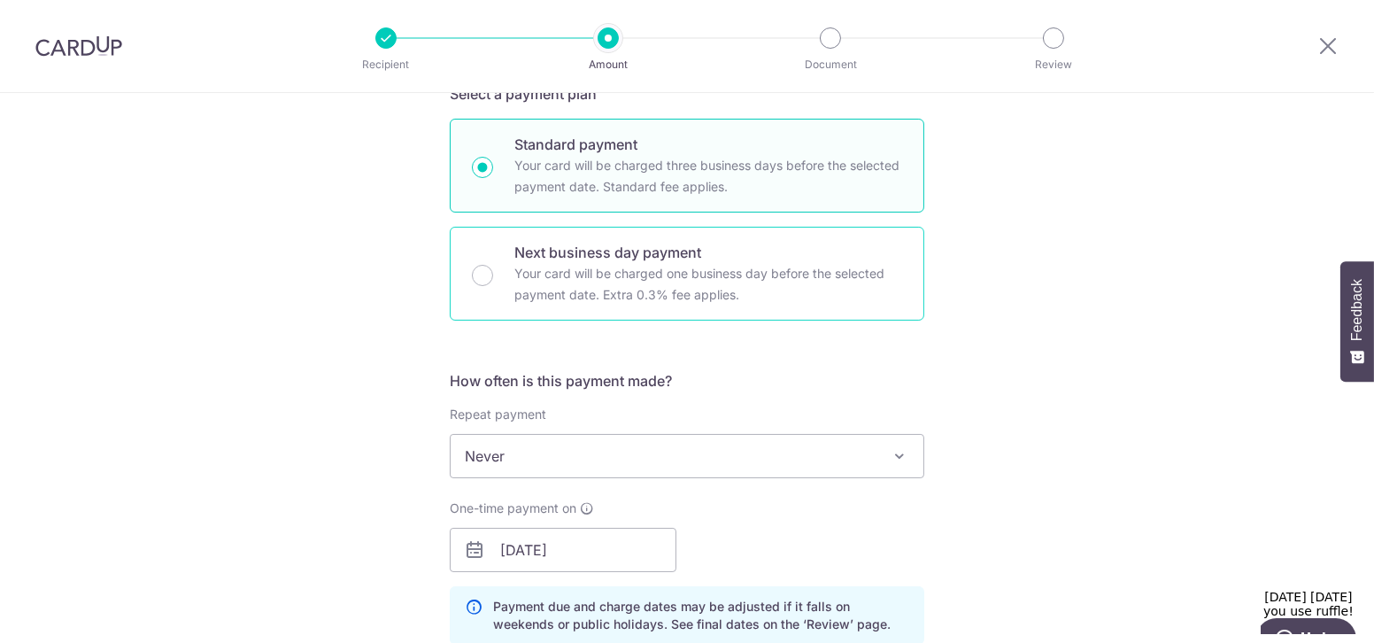
scroll to position [483, 0]
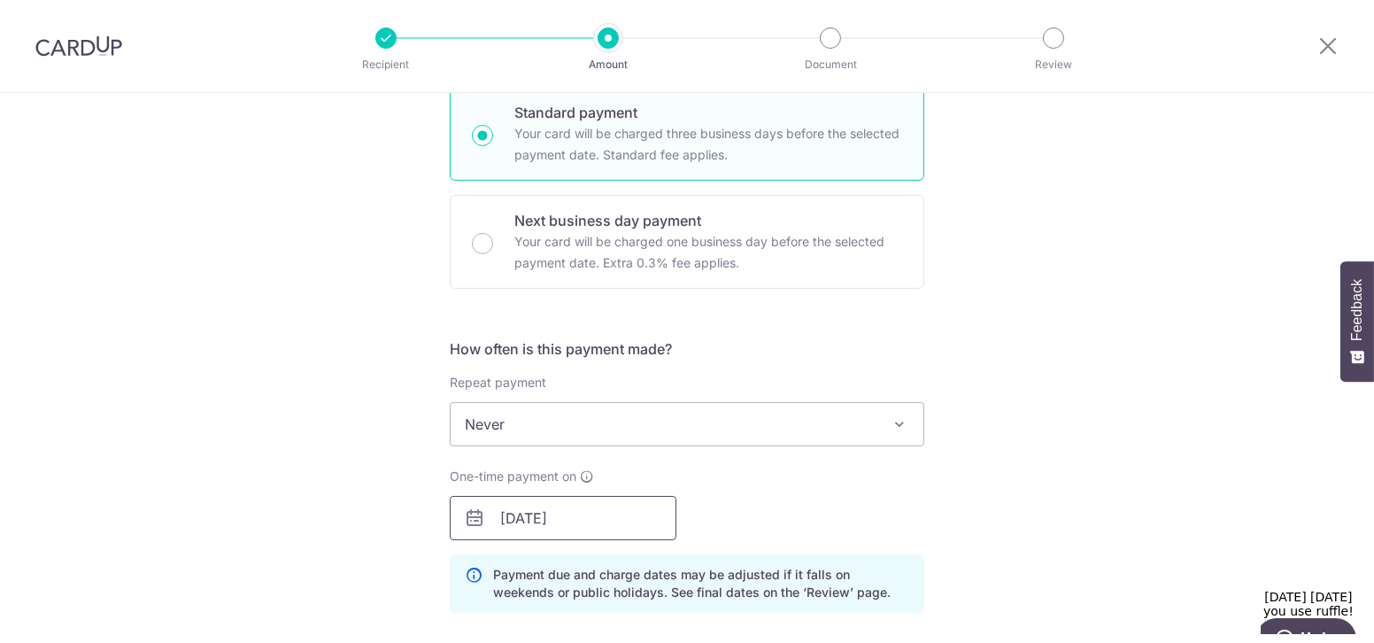
click at [577, 518] on input "[DATE]" at bounding box center [563, 518] width 227 height 44
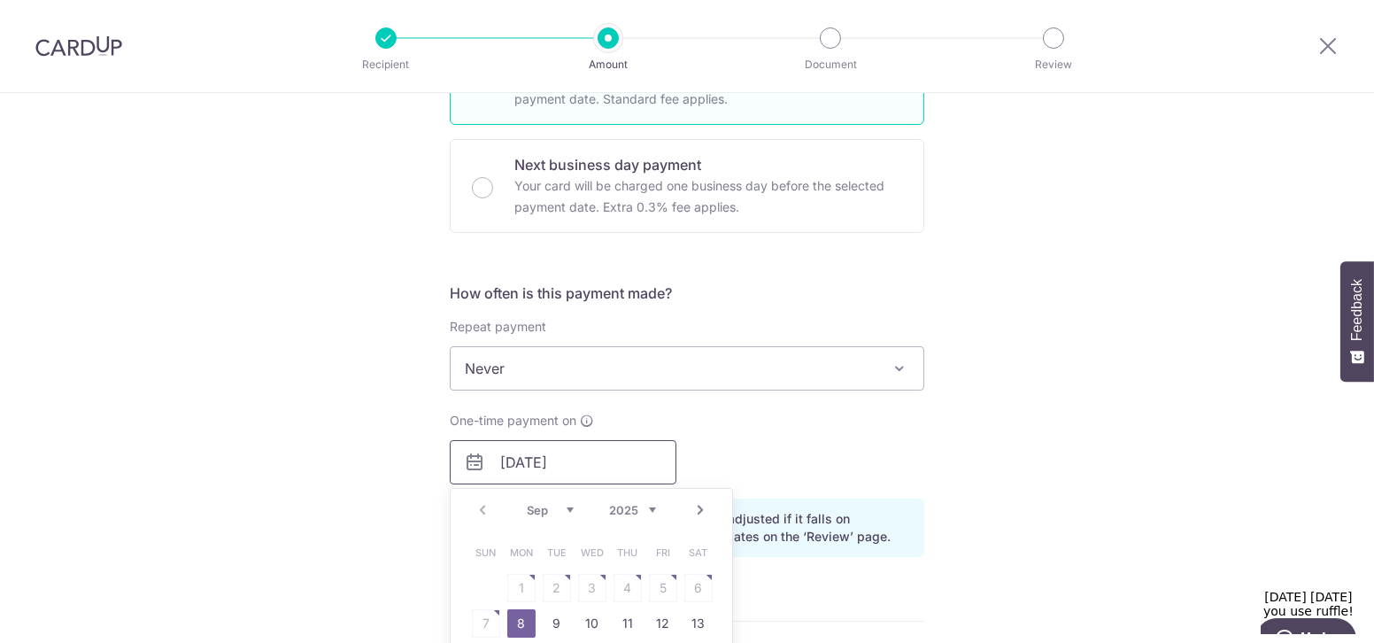
scroll to position [563, 0]
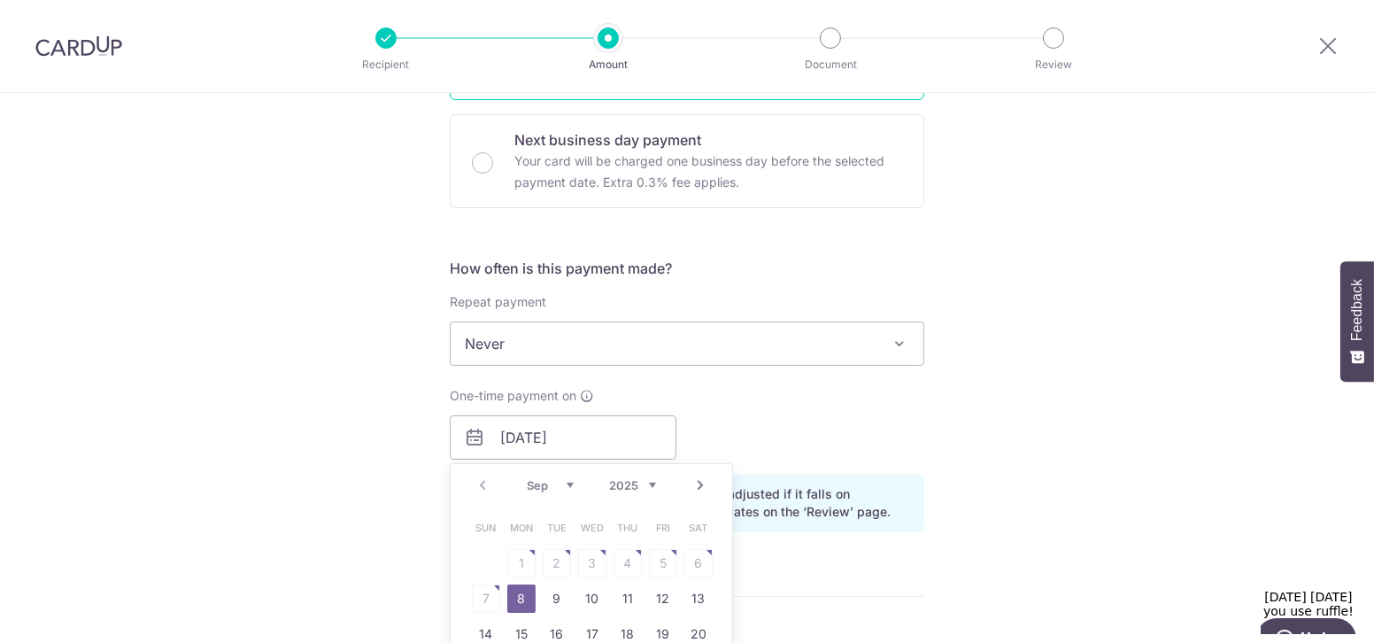
click at [429, 528] on div "Tell us more about your payment Enter one-time or monthly payment amount SGD 1,…" at bounding box center [687, 416] width 1374 height 1772
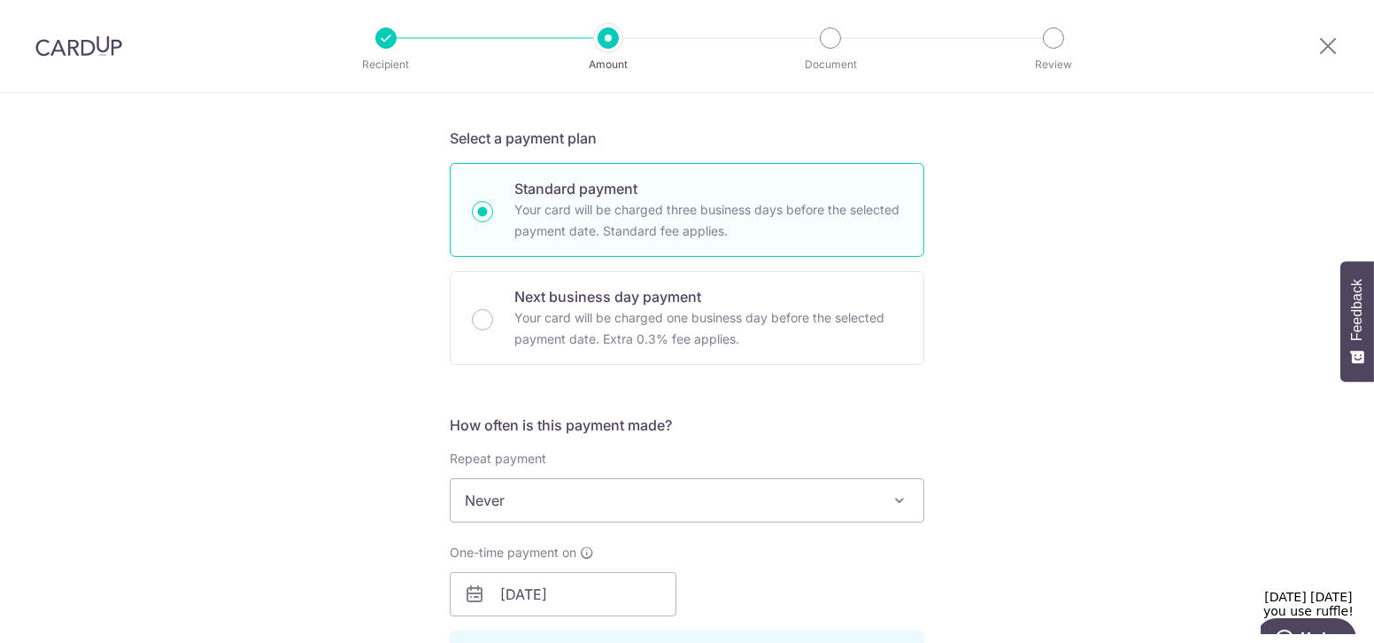
scroll to position [402, 0]
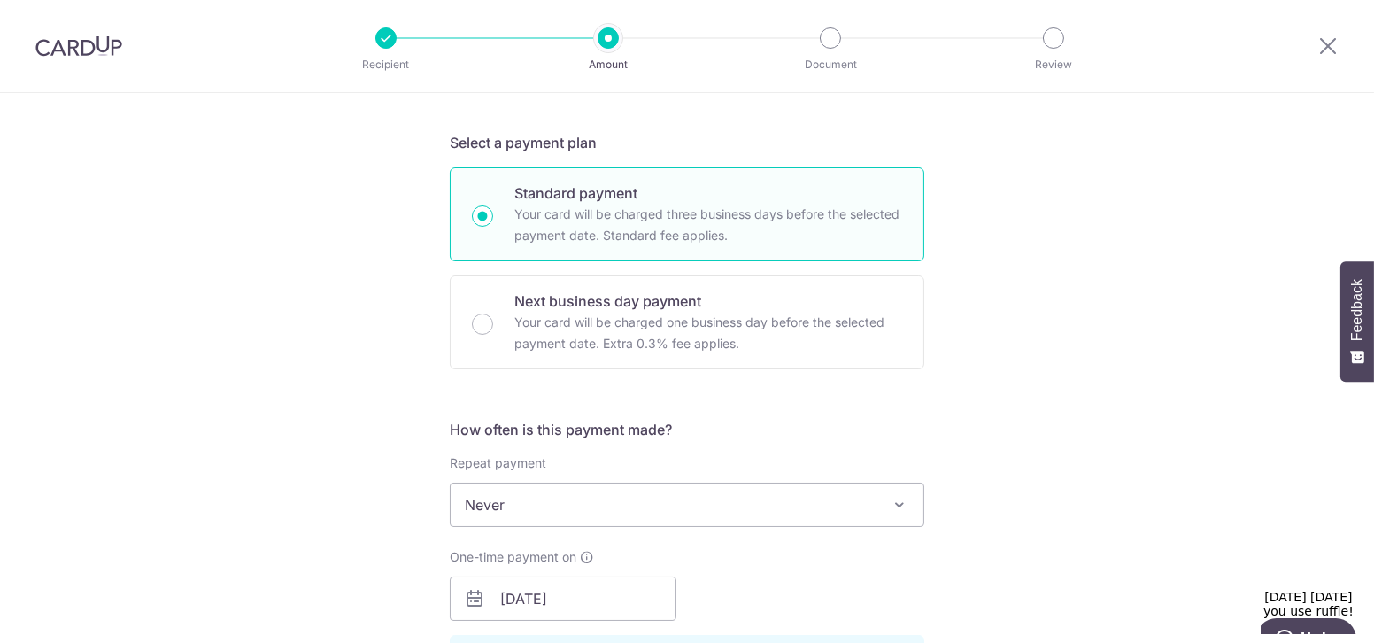
click at [551, 321] on p "Your card will be charged one business day before the selected payment date. Ex…" at bounding box center [708, 333] width 388 height 43
click at [493, 321] on input "Next business day payment Your card will be charged one business day before the…" at bounding box center [482, 323] width 21 height 21
radio input "false"
radio input "true"
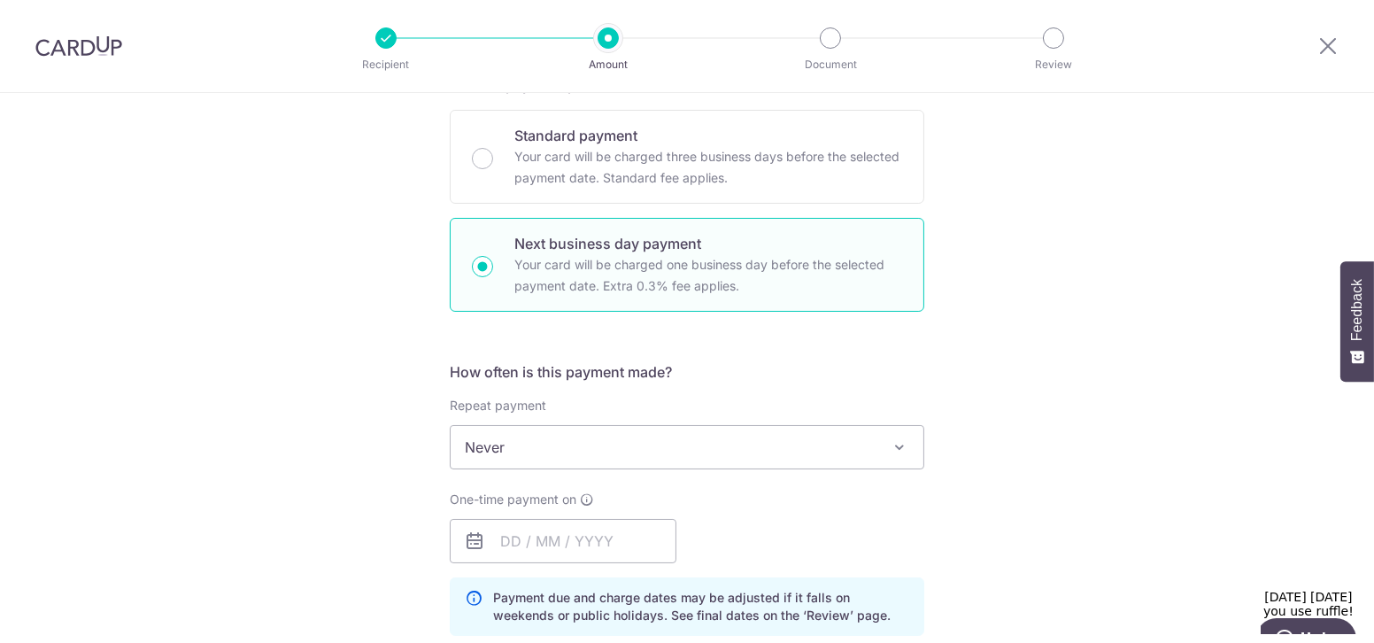
scroll to position [483, 0]
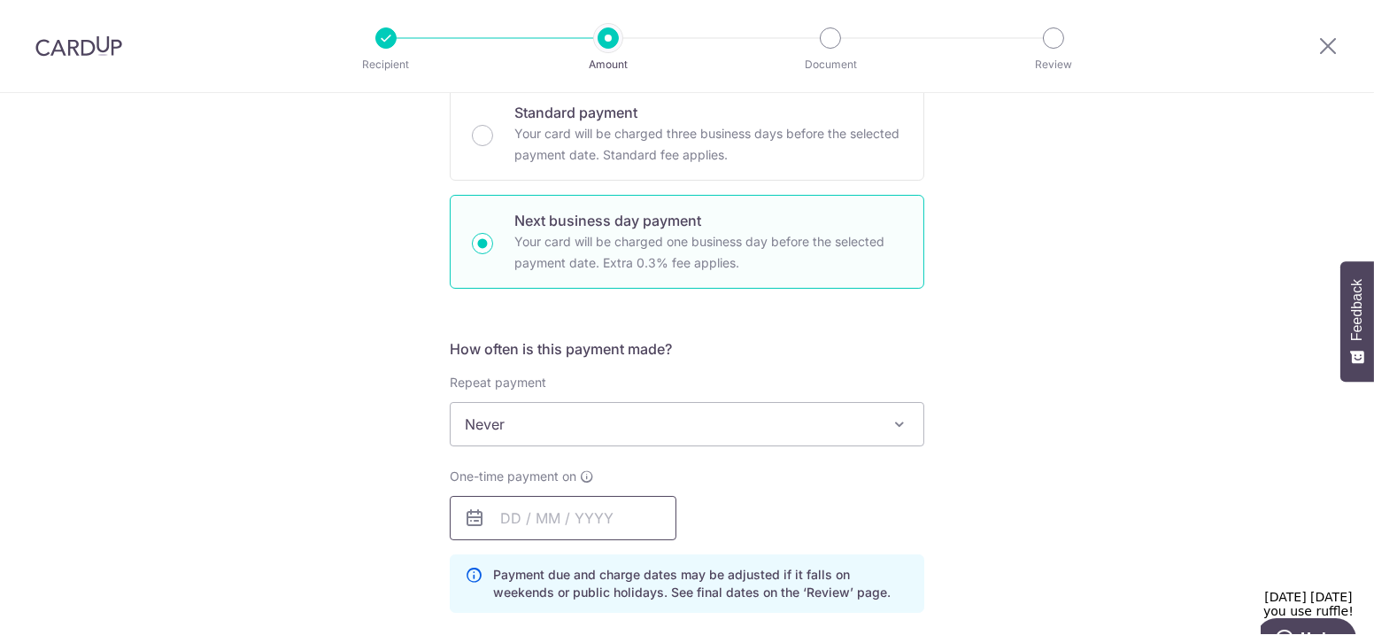
click at [580, 513] on input "text" at bounding box center [563, 518] width 227 height 44
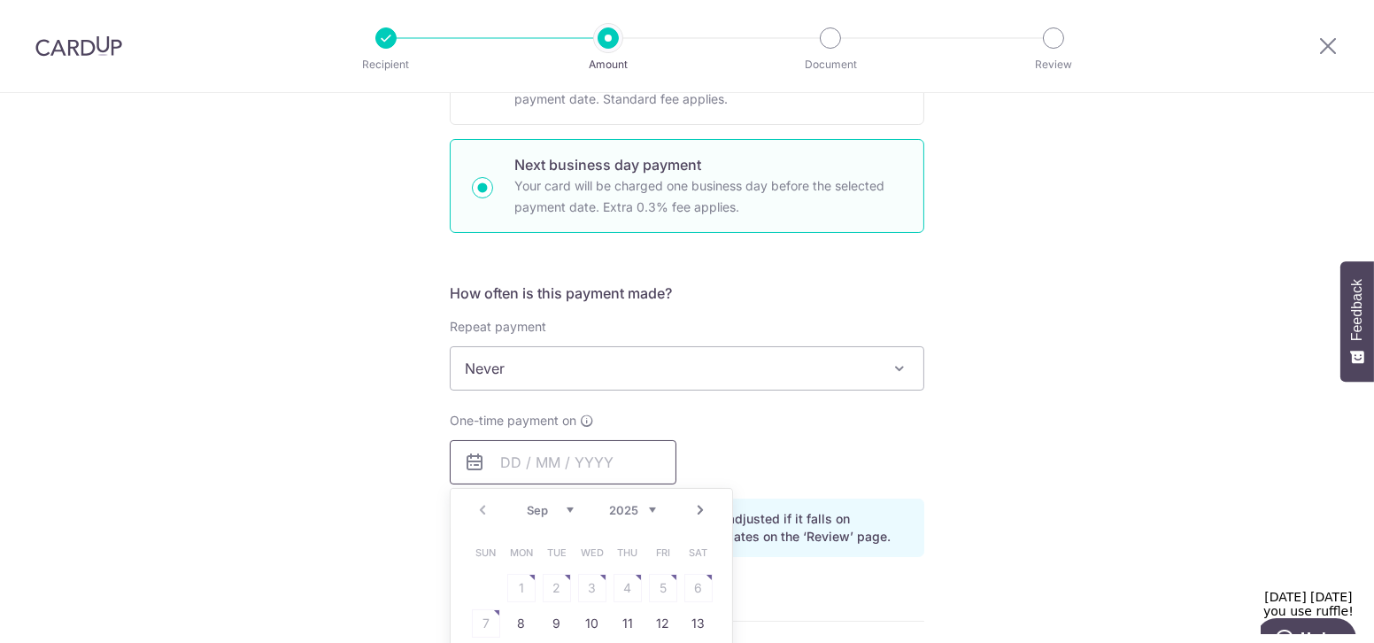
scroll to position [563, 0]
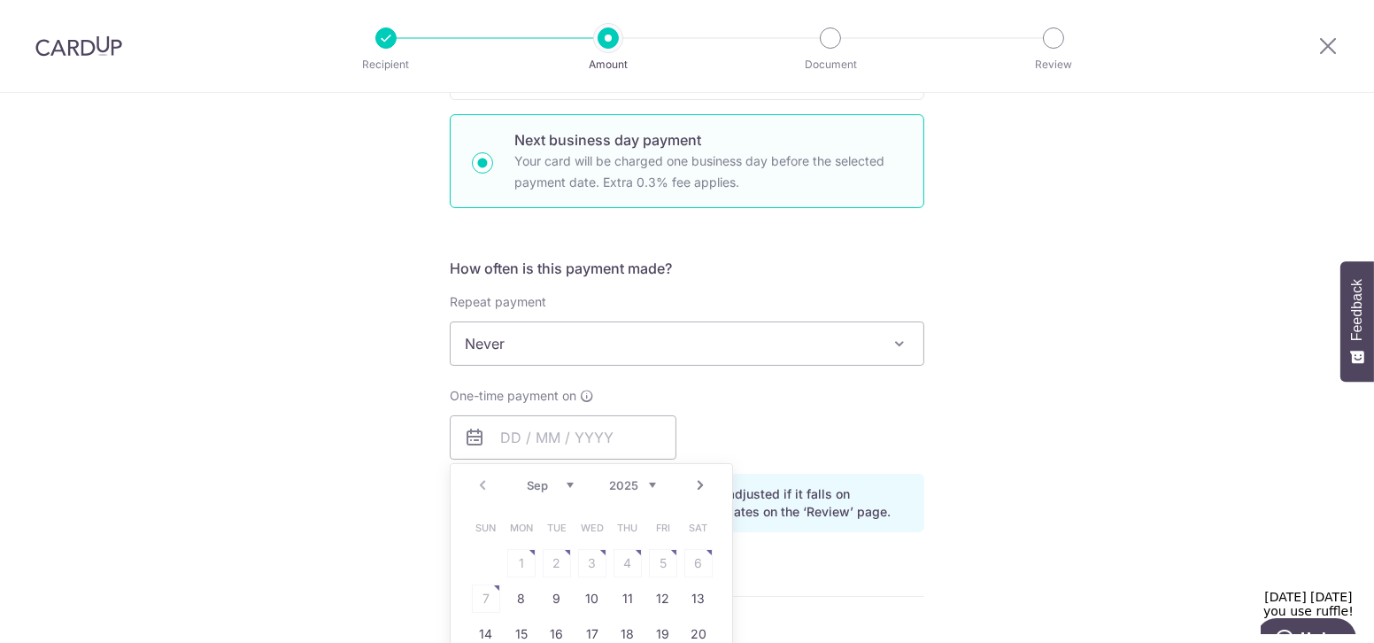
click at [332, 420] on div "Tell us more about your payment Enter one-time or monthly payment amount SGD 1,…" at bounding box center [687, 459] width 1374 height 1858
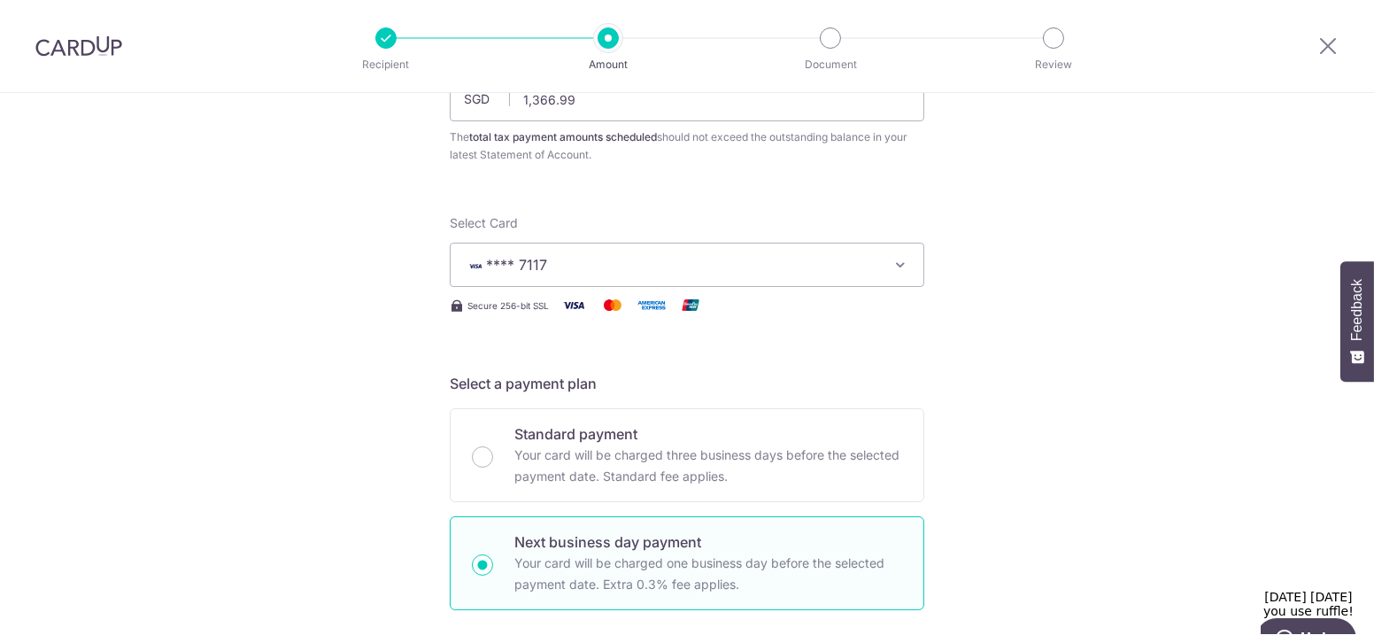
scroll to position [160, 0]
click at [514, 428] on p "Standard payment" at bounding box center [708, 434] width 388 height 21
click at [493, 447] on input "Standard payment Your card will be charged three business days before the selec…" at bounding box center [482, 457] width 21 height 21
radio input "true"
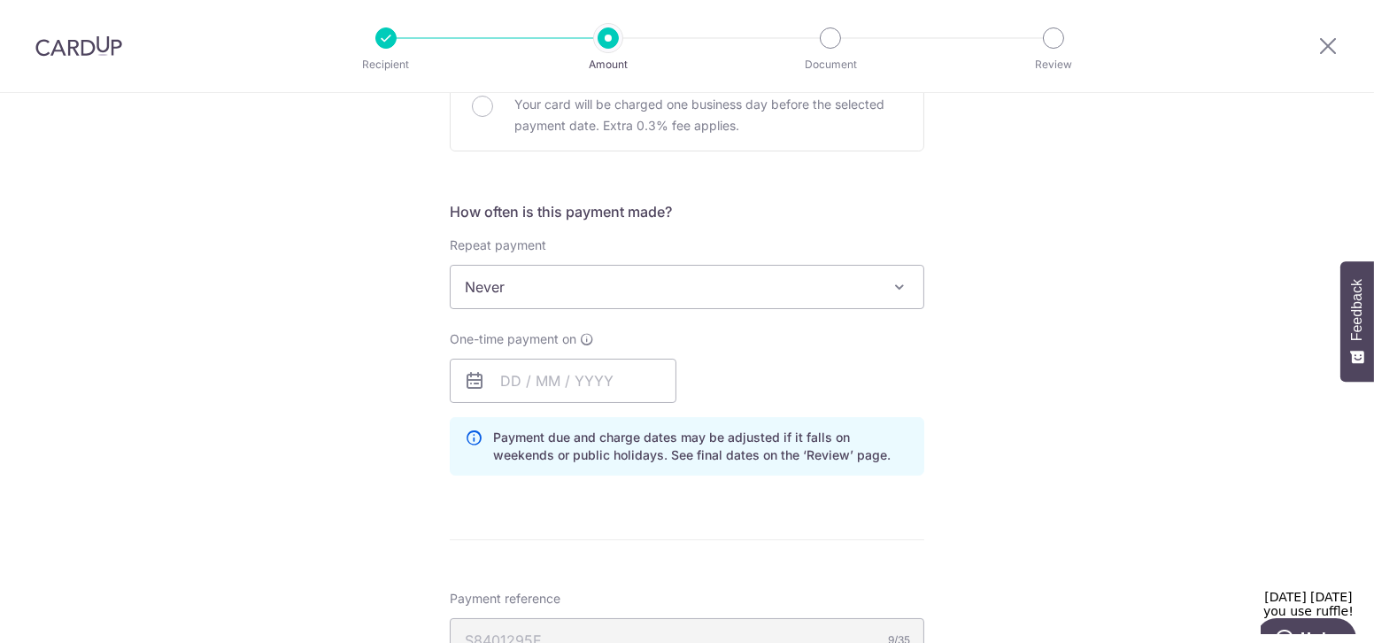
scroll to position [644, 0]
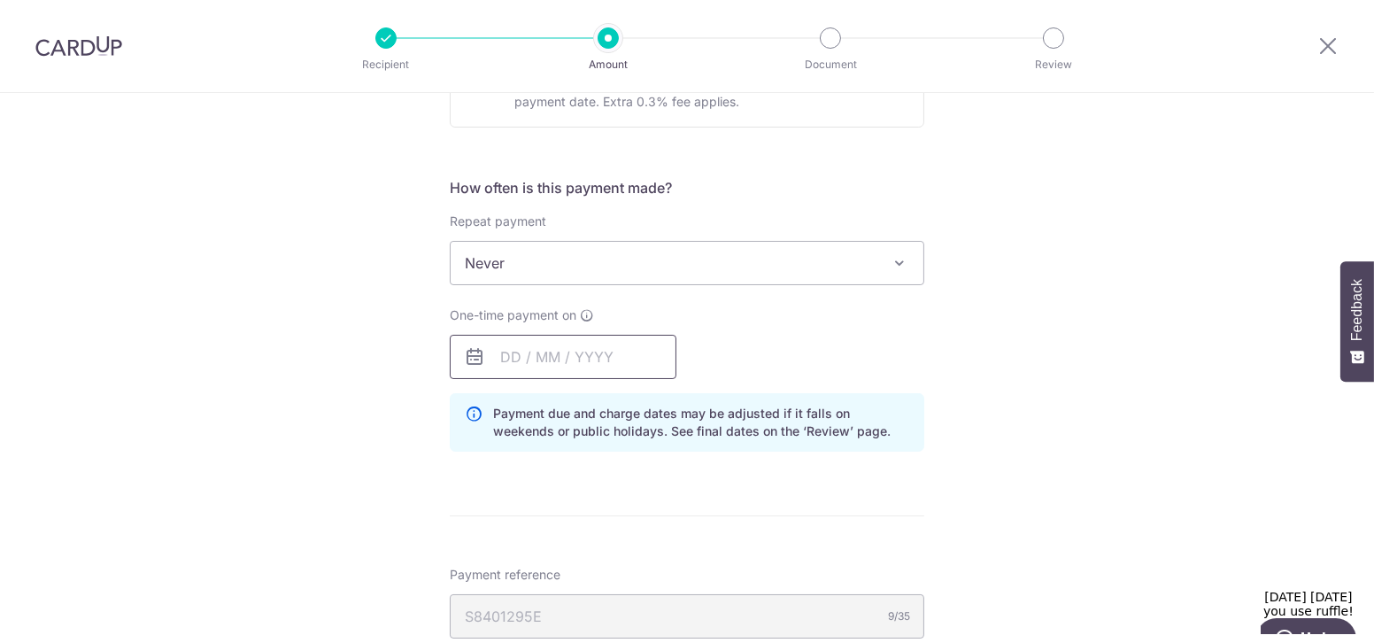
click at [607, 364] on input "text" at bounding box center [563, 357] width 227 height 44
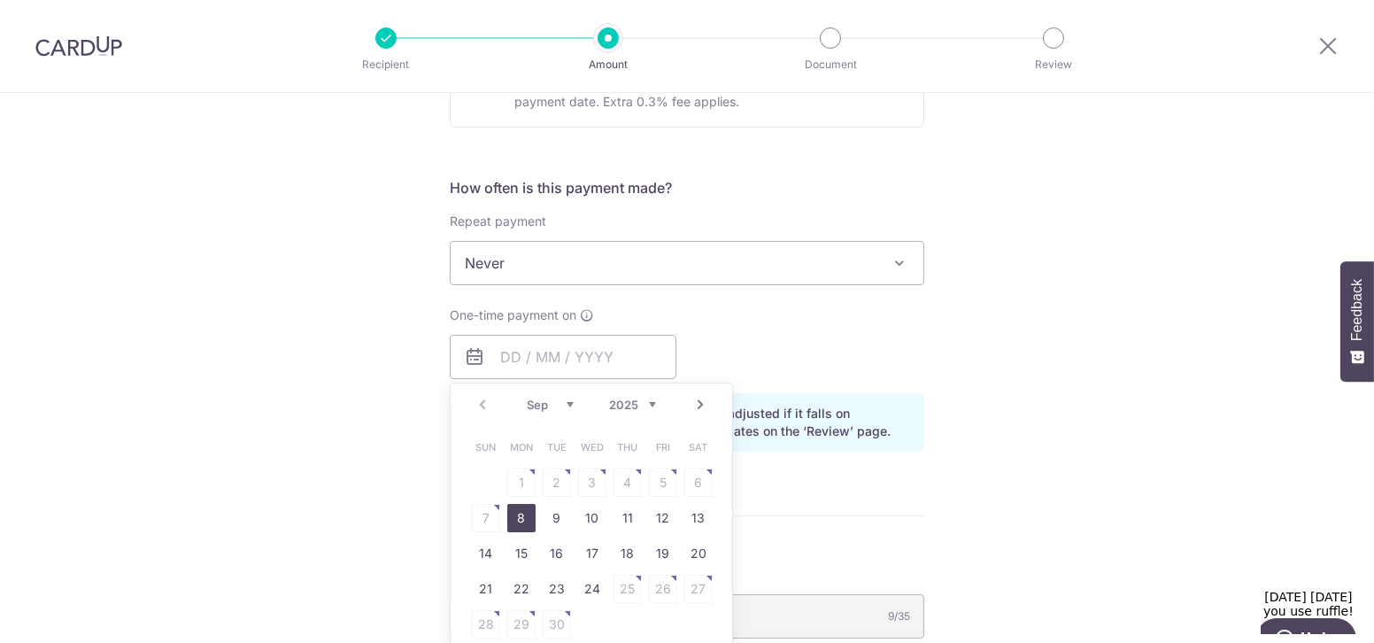
click at [525, 506] on link "8" at bounding box center [521, 518] width 28 height 28
type input "[DATE]"
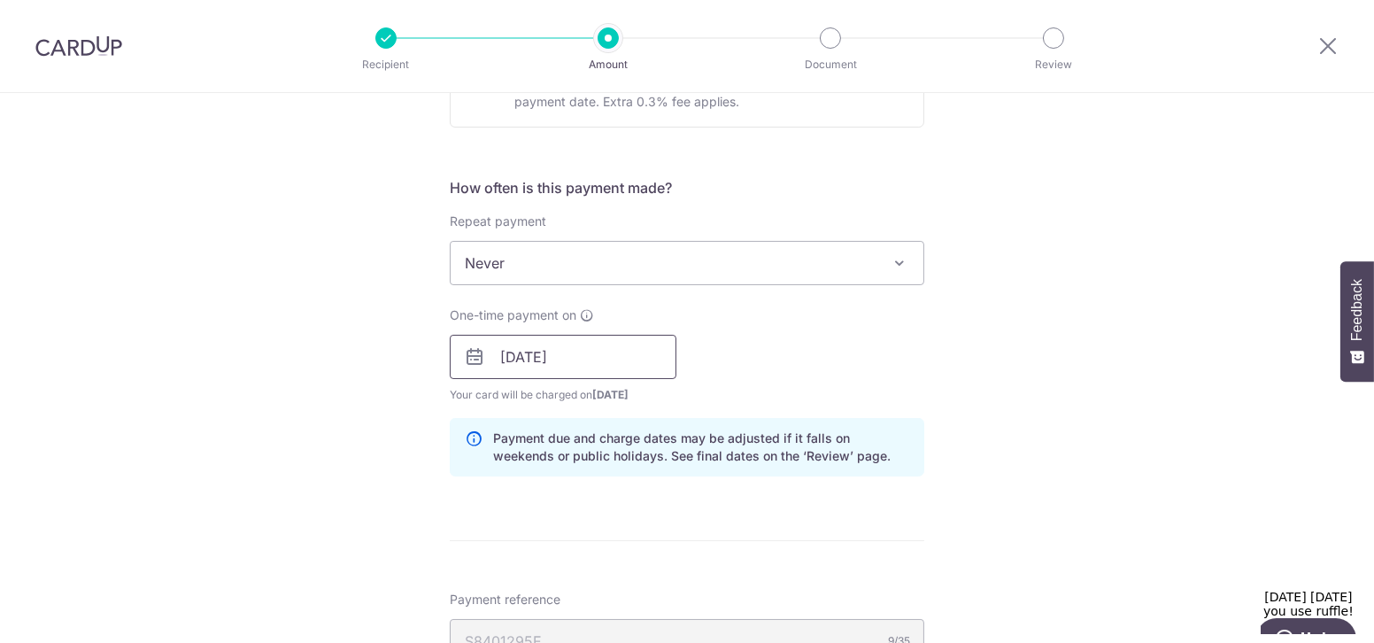
click at [584, 354] on input "[DATE]" at bounding box center [563, 357] width 227 height 44
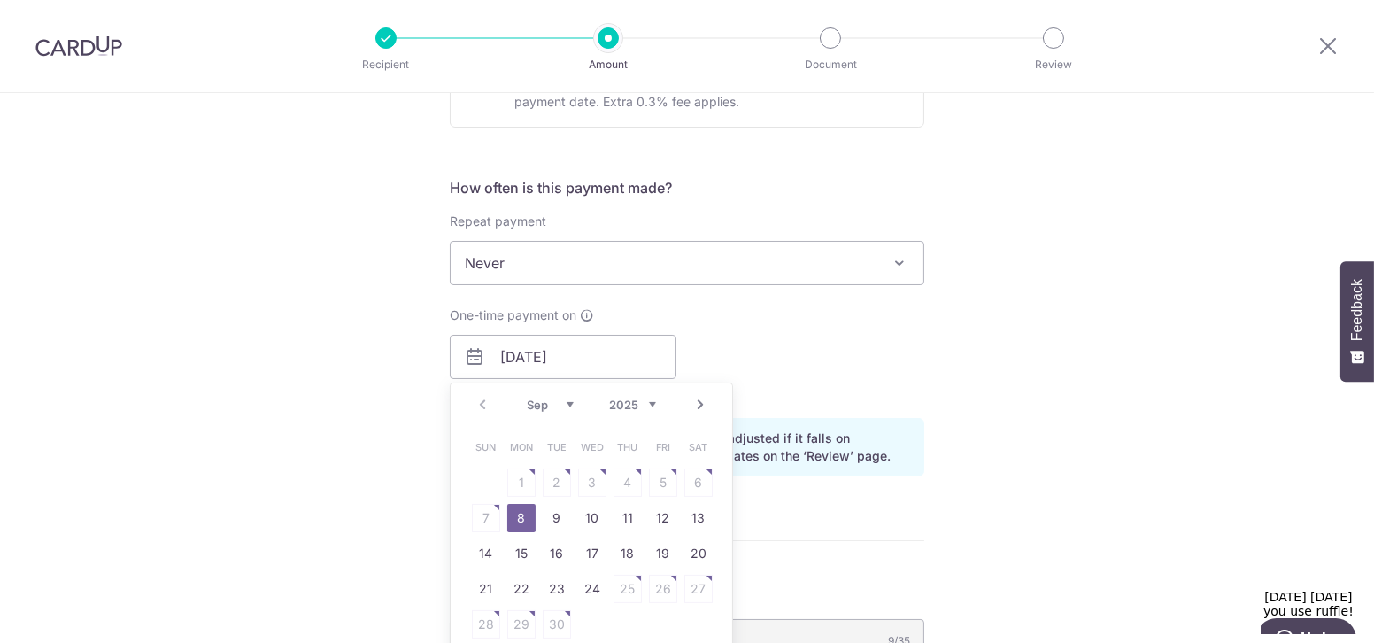
click at [655, 478] on table "Sun Mon Tue Wed Thu Fri Sat 1 2 3 4 5 6 7 8 9 10 11 12 13 14 15 16 17 18 19 20 …" at bounding box center [592, 535] width 248 height 213
click at [347, 446] on div "Tell us more about your payment Enter one-time or monthly payment amount SGD 1,…" at bounding box center [687, 347] width 1374 height 1797
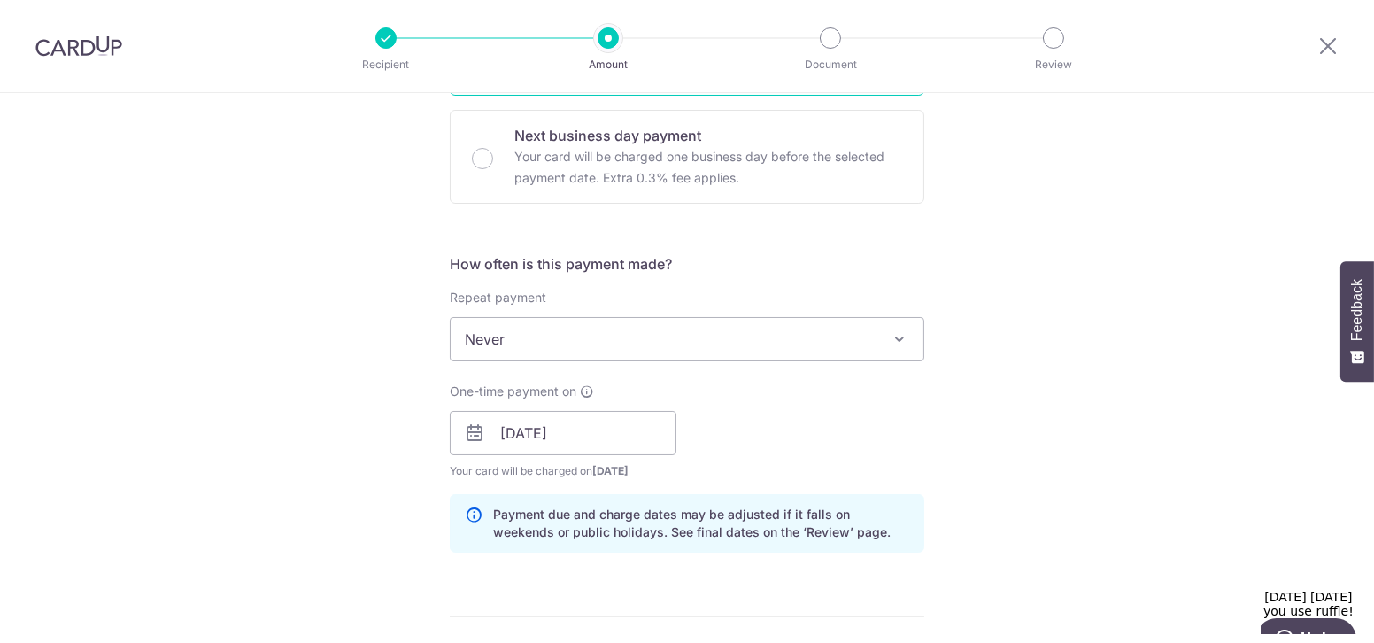
scroll to position [483, 0]
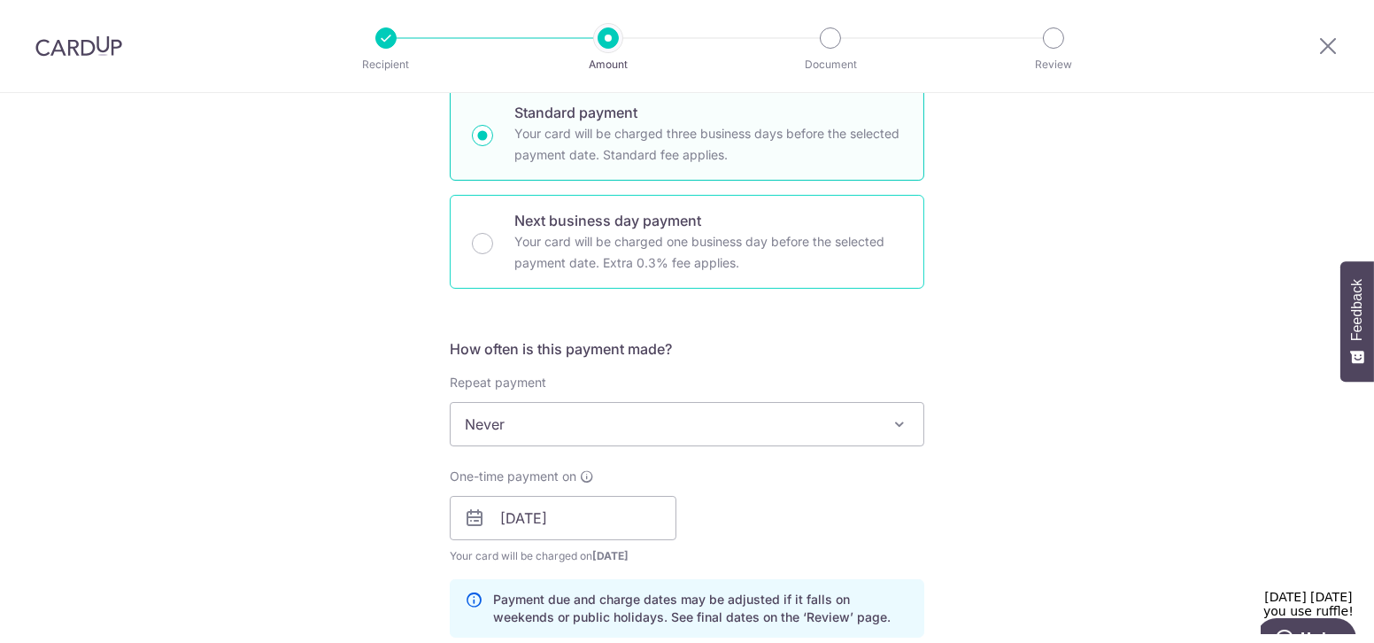
click at [514, 268] on p "Your card will be charged one business day before the selected payment date. Ex…" at bounding box center [708, 252] width 388 height 43
click at [493, 254] on input "Next business day payment Your card will be charged one business day before the…" at bounding box center [482, 243] width 21 height 21
radio input "false"
radio input "true"
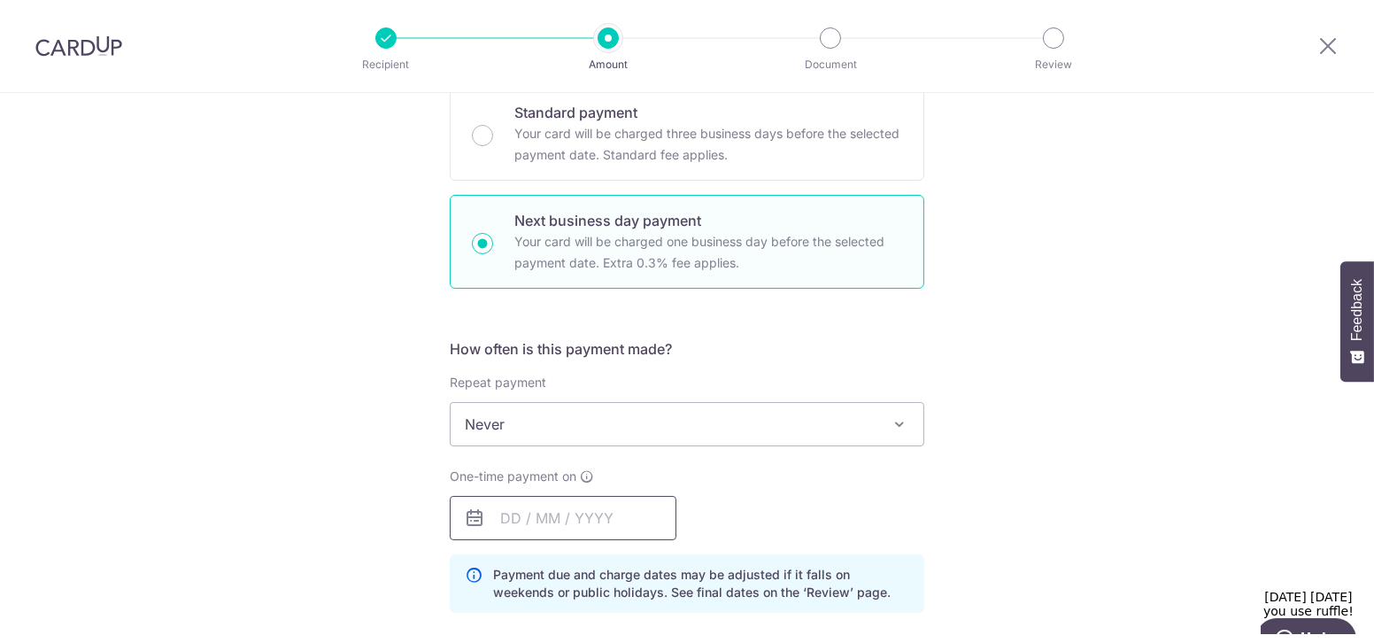
click at [580, 521] on input "text" at bounding box center [563, 518] width 227 height 44
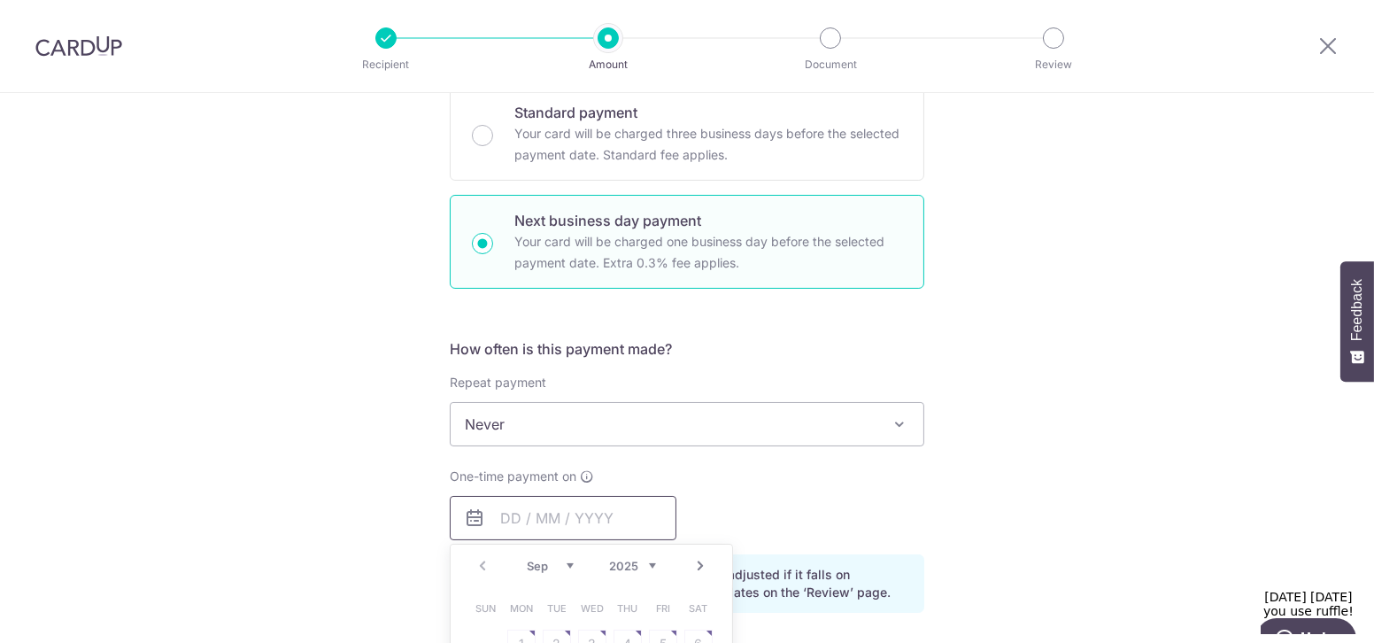
scroll to position [563, 0]
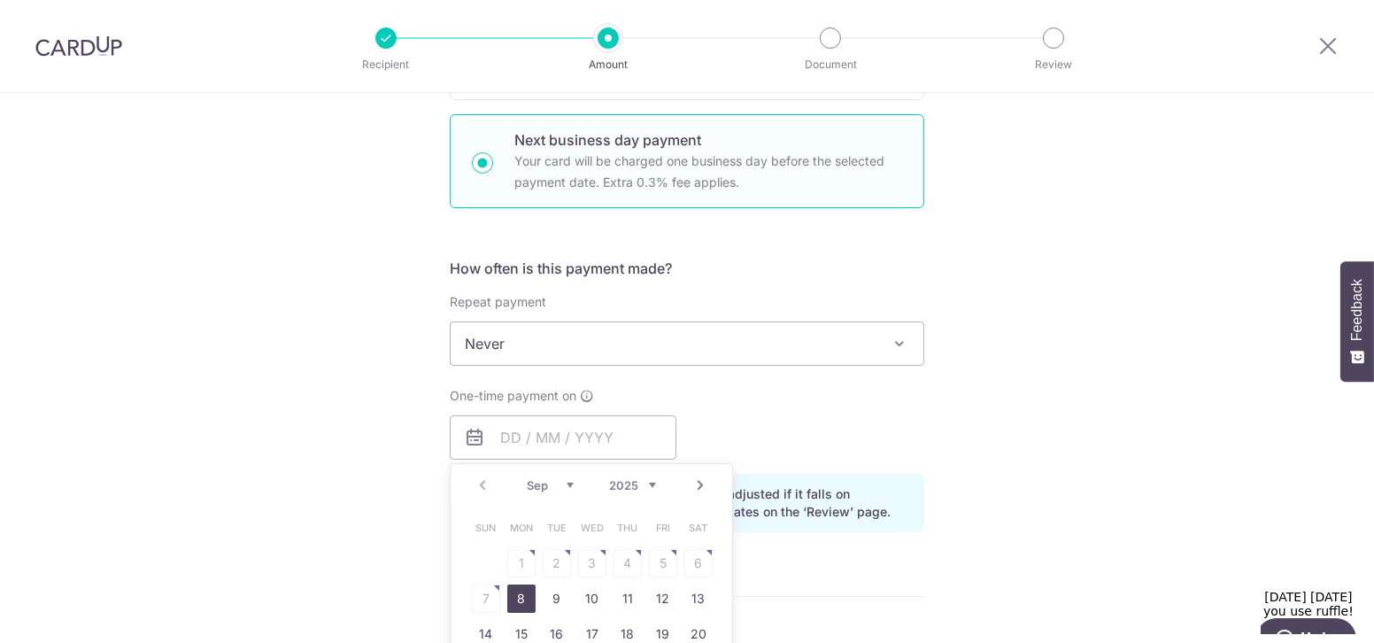
click at [516, 593] on link "8" at bounding box center [521, 598] width 28 height 28
type input "[DATE]"
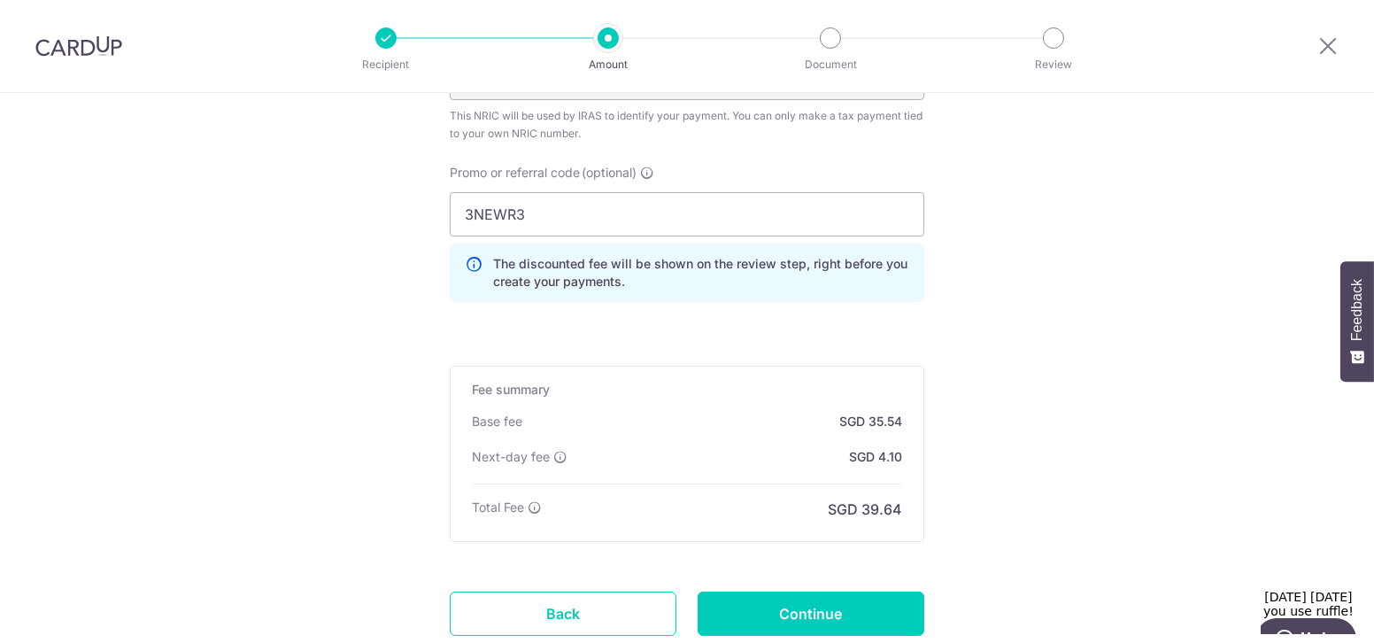
scroll to position [1326, 0]
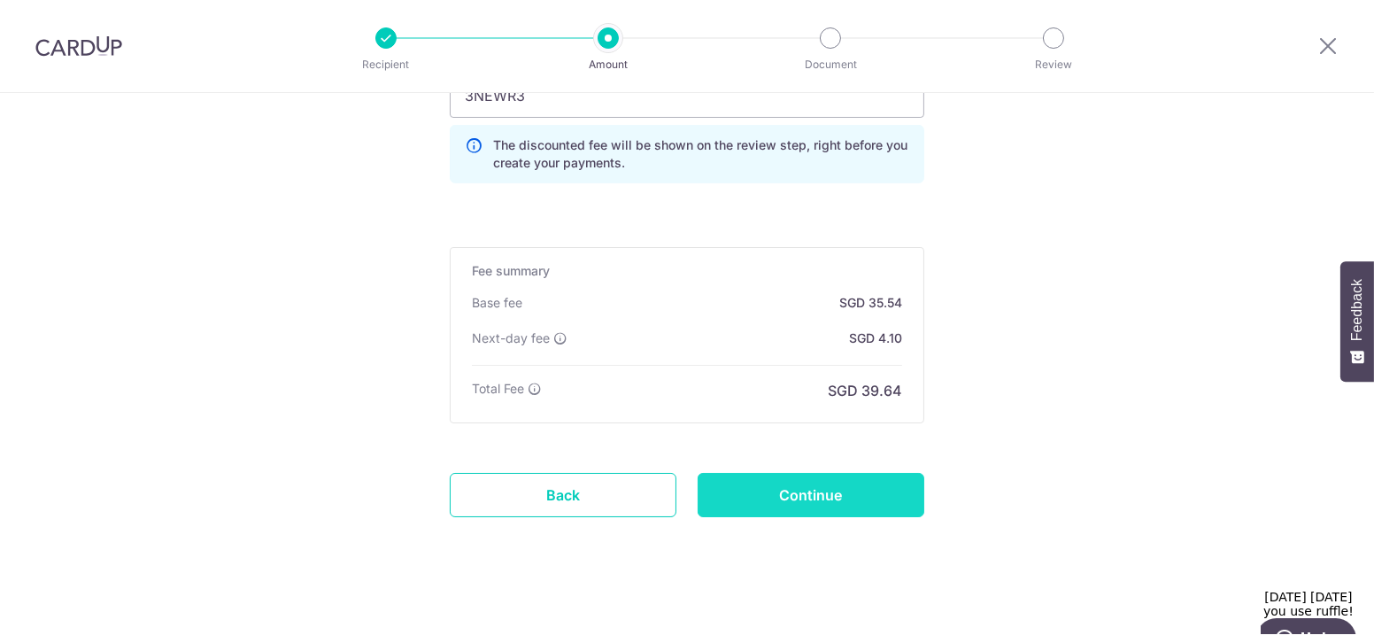
click at [719, 493] on input "Continue" at bounding box center [811, 495] width 227 height 44
type input "Create Schedule"
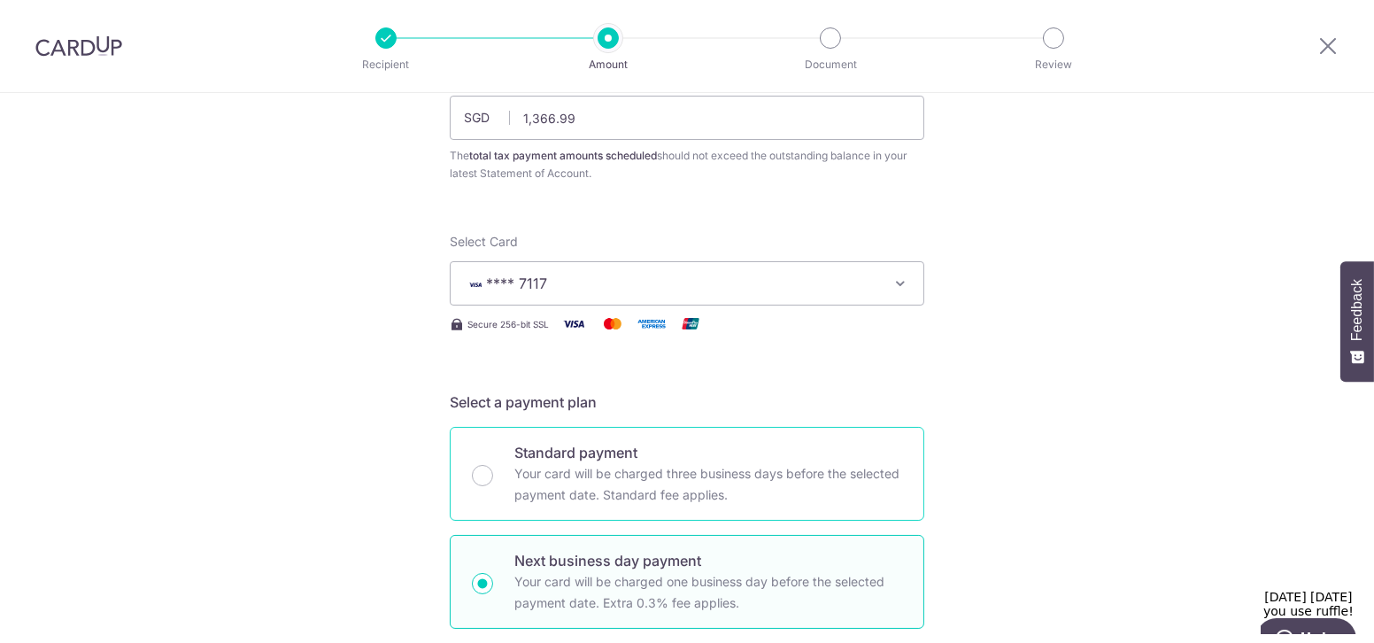
scroll to position [223, 0]
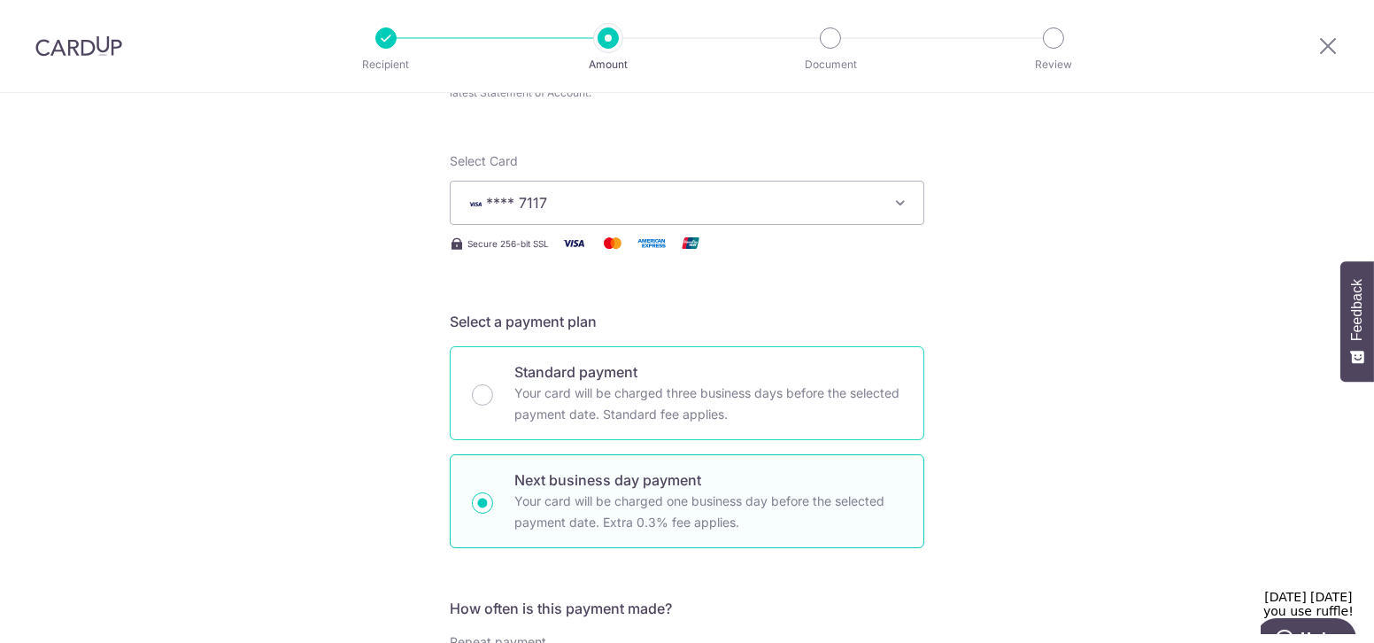
click at [491, 401] on div "Standard payment Your card will be charged three business days before the selec…" at bounding box center [687, 393] width 475 height 94
radio input "true"
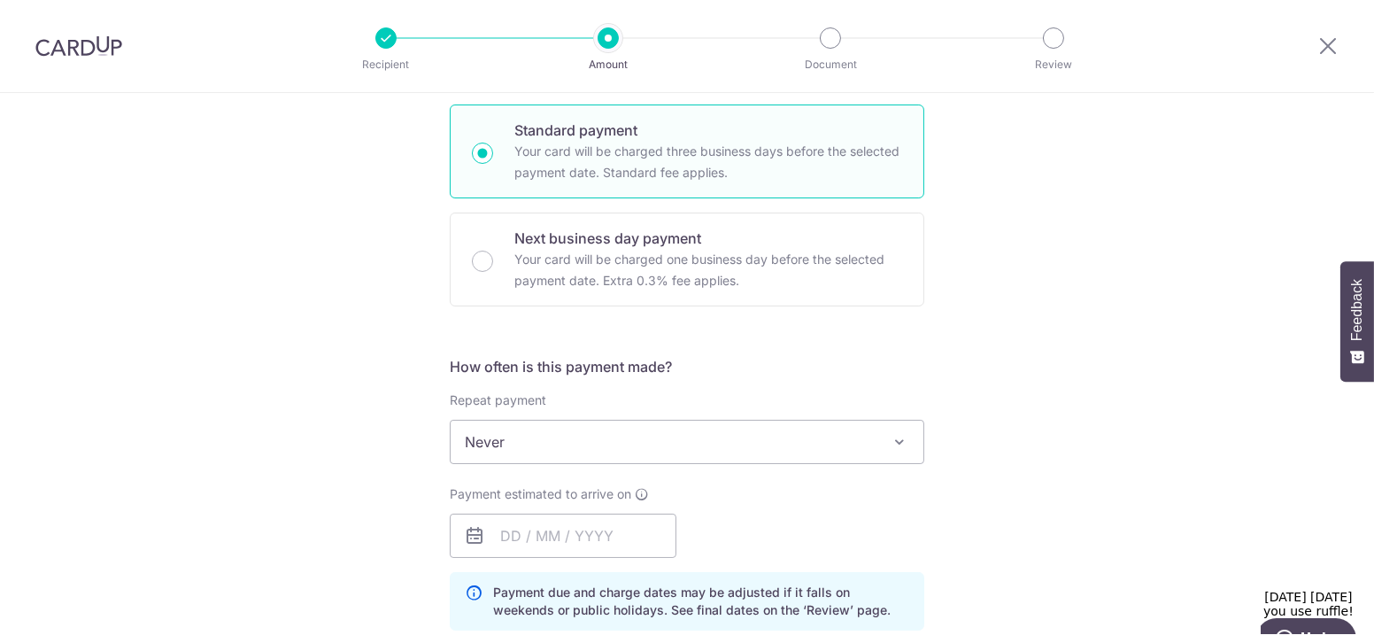
scroll to position [545, 0]
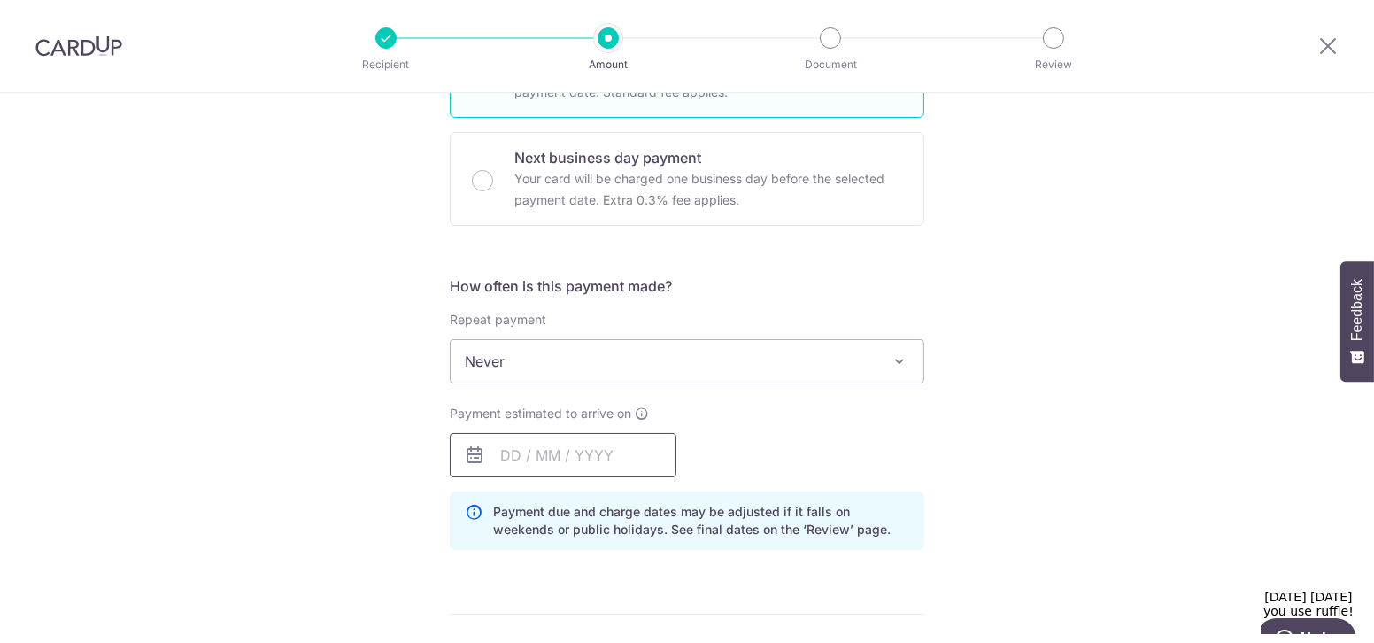
click at [519, 466] on input "text" at bounding box center [563, 455] width 227 height 44
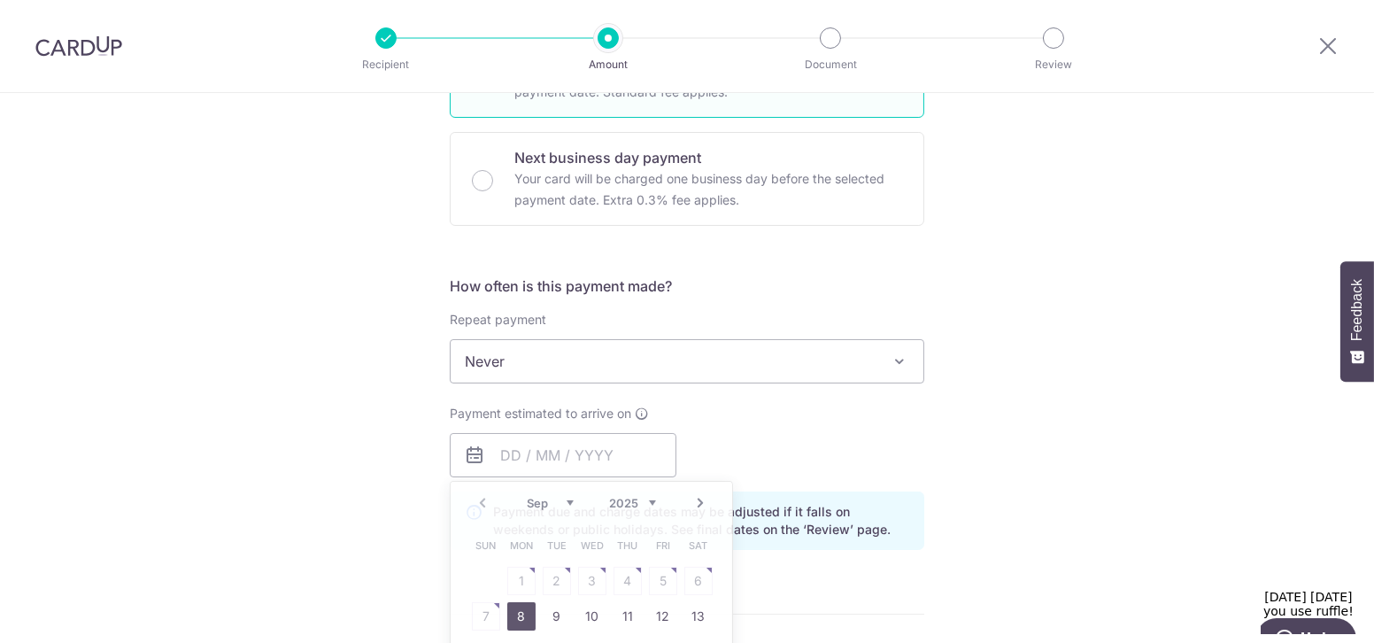
click at [372, 483] on div "Tell us more about your payment Enter one-time or monthly payment amount SGD 1,…" at bounding box center [687, 489] width 1374 height 1882
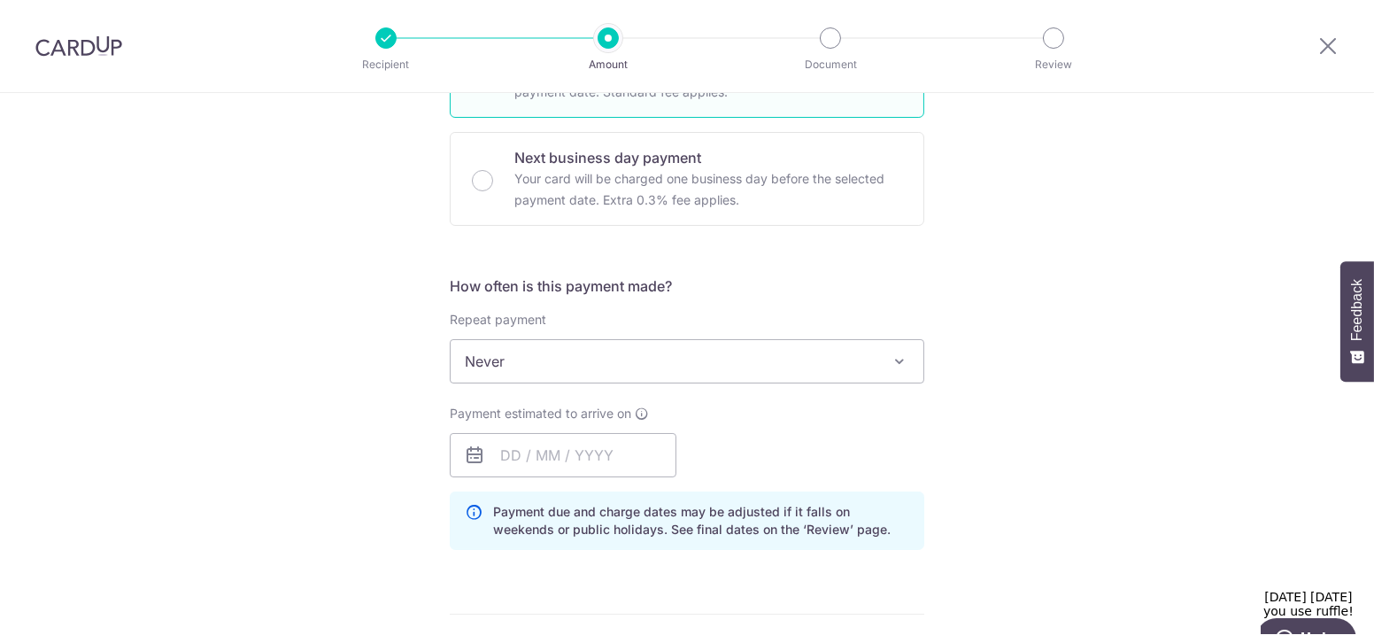
click at [515, 429] on div "Payment estimated to arrive on Prev Next Sep Oct Nov Dec 2025 2026 Sun Mon Tue …" at bounding box center [563, 441] width 227 height 73
click at [530, 451] on input "text" at bounding box center [563, 455] width 227 height 44
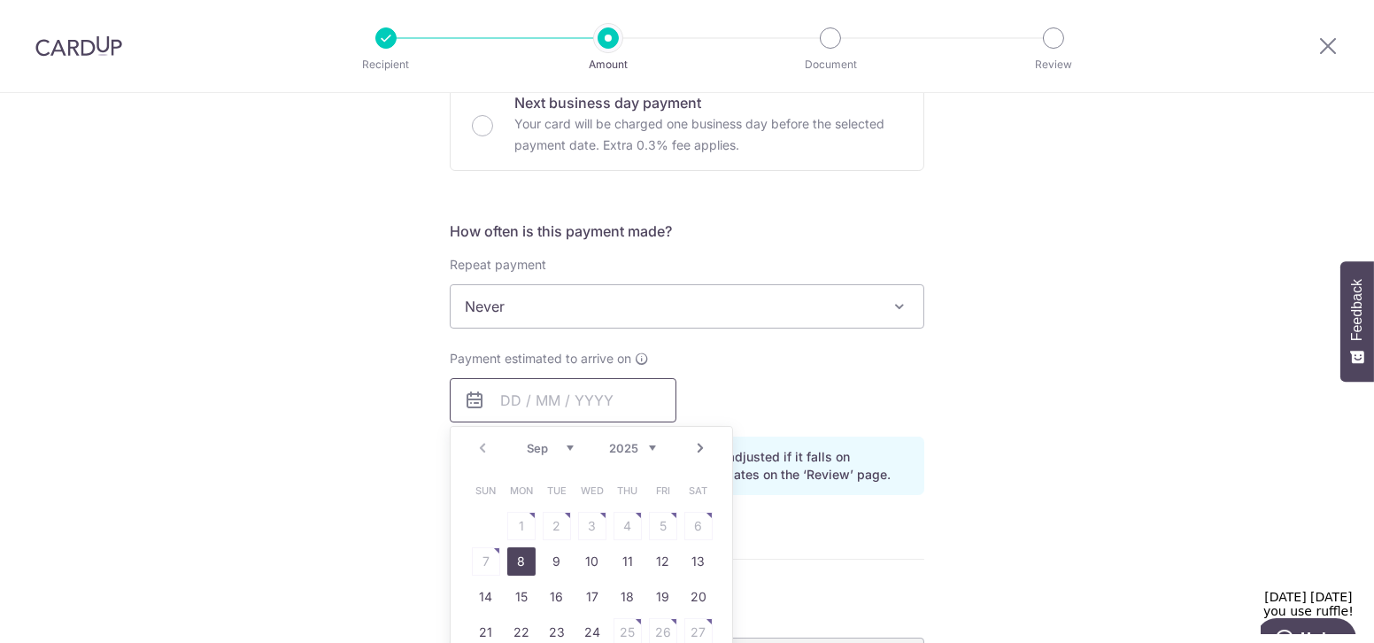
scroll to position [626, 0]
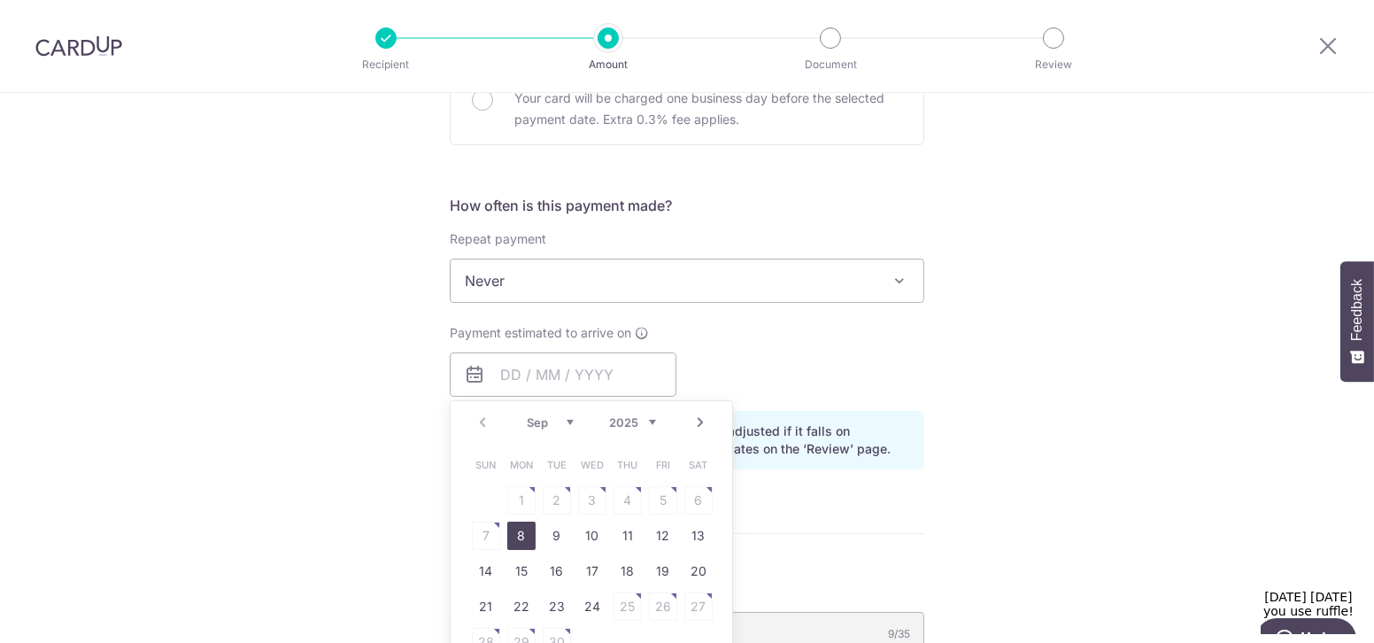
click at [514, 522] on link "8" at bounding box center [521, 536] width 28 height 28
type input "[DATE]"
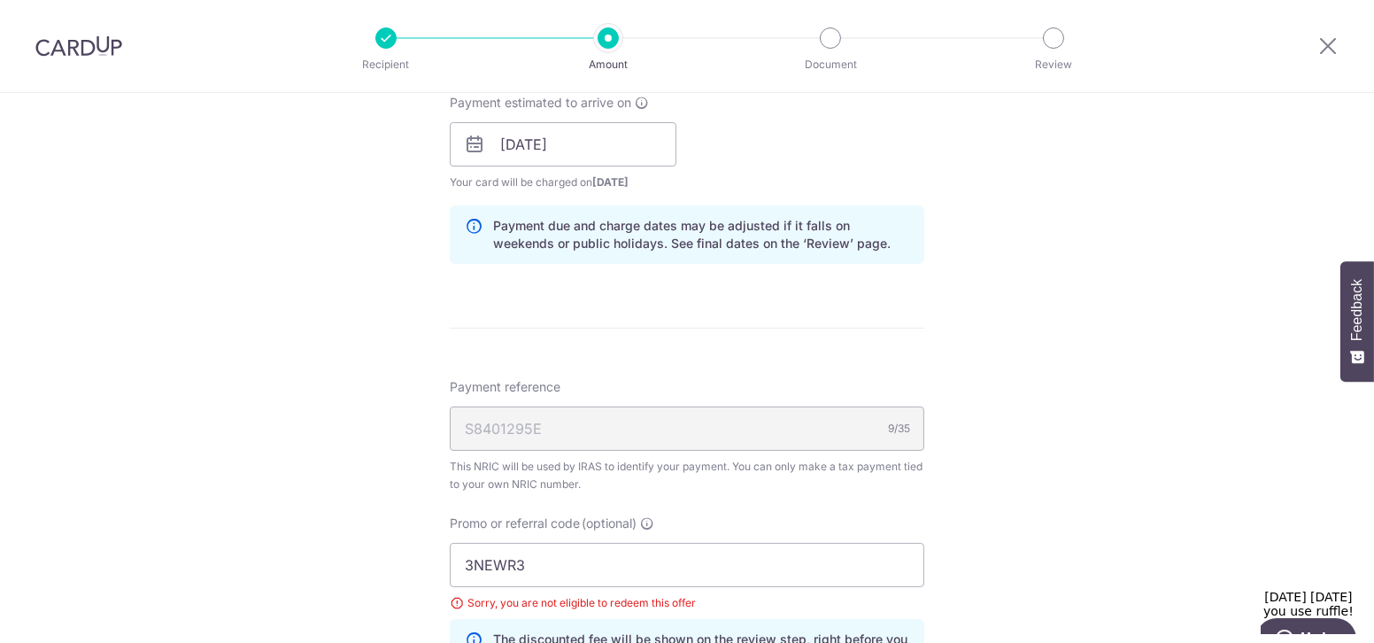
scroll to position [947, 0]
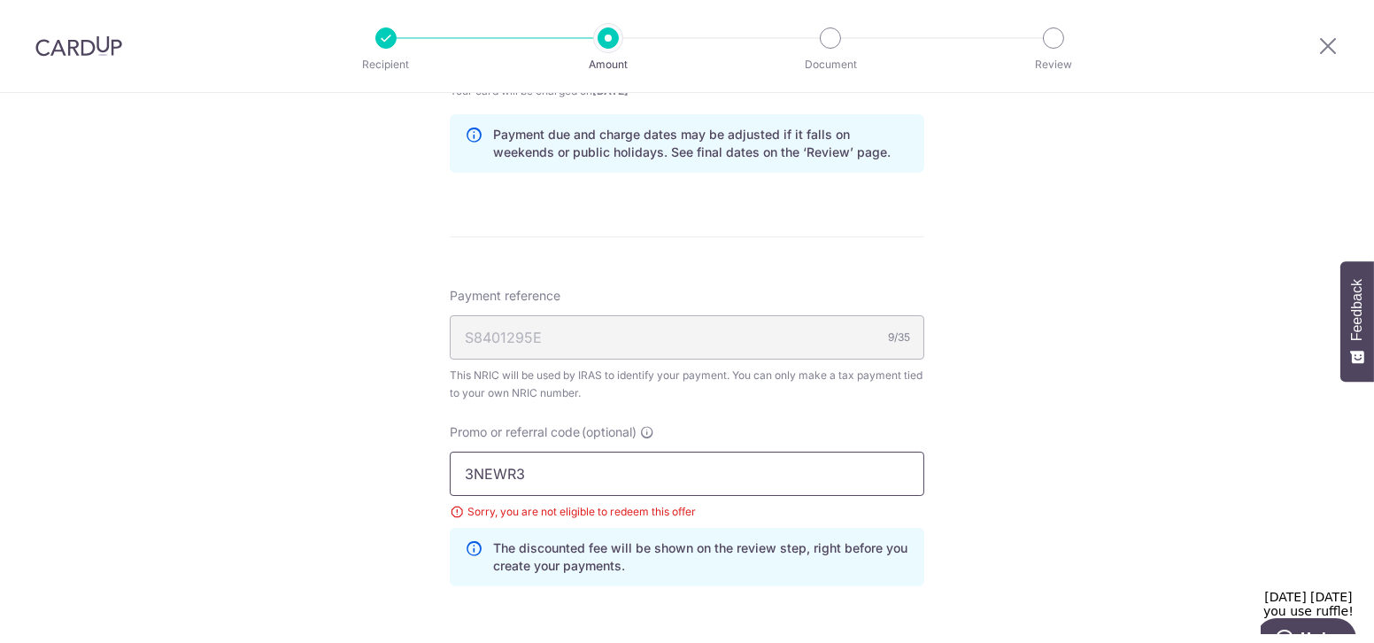
click at [574, 460] on input "3NEWR3" at bounding box center [687, 474] width 475 height 44
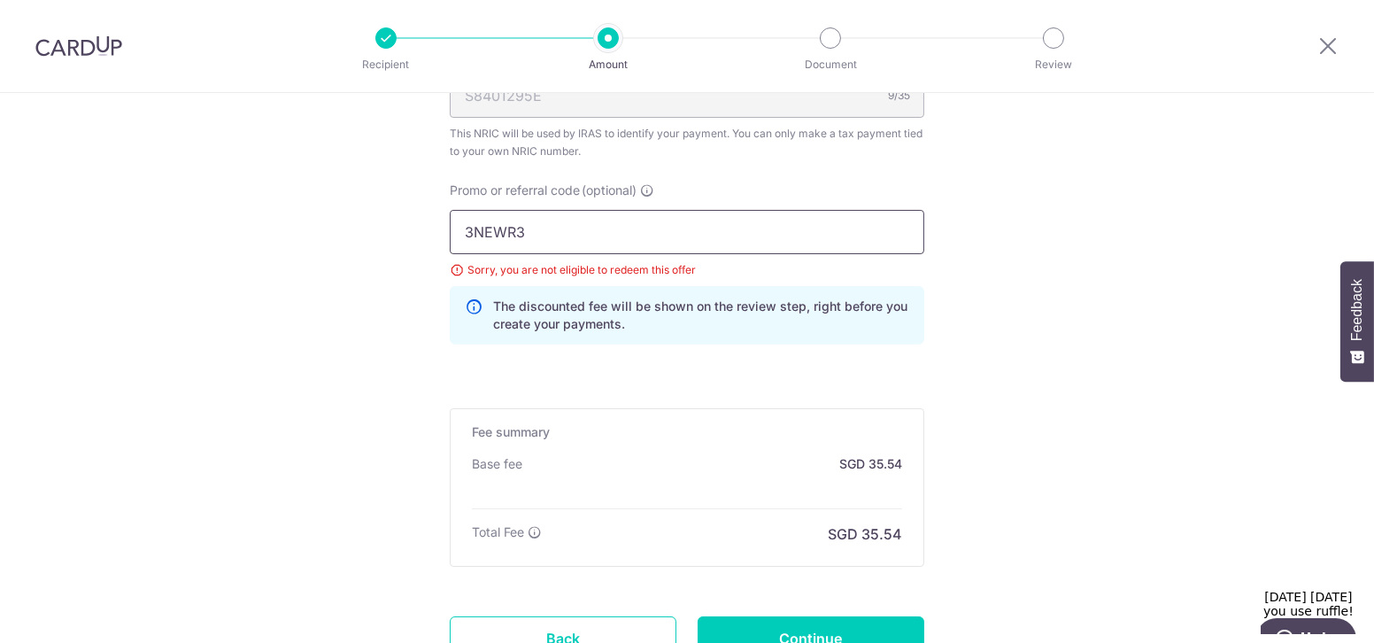
scroll to position [1333, 0]
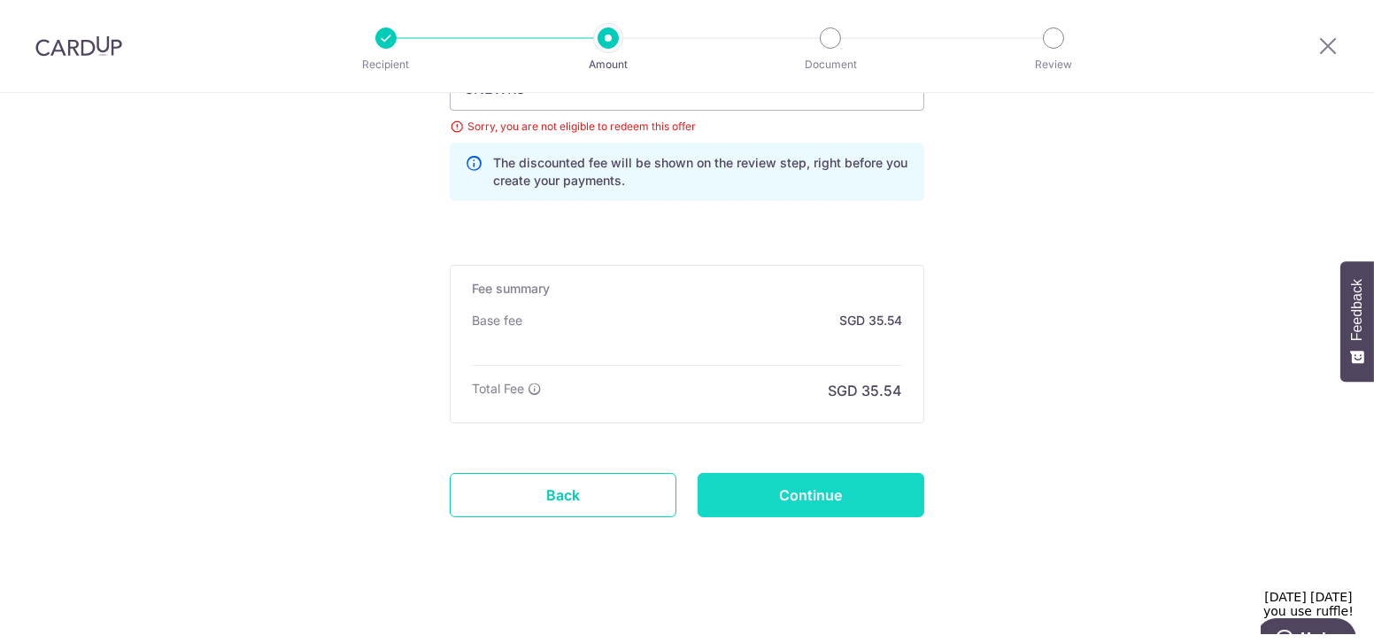
click at [725, 482] on input "Continue" at bounding box center [811, 495] width 227 height 44
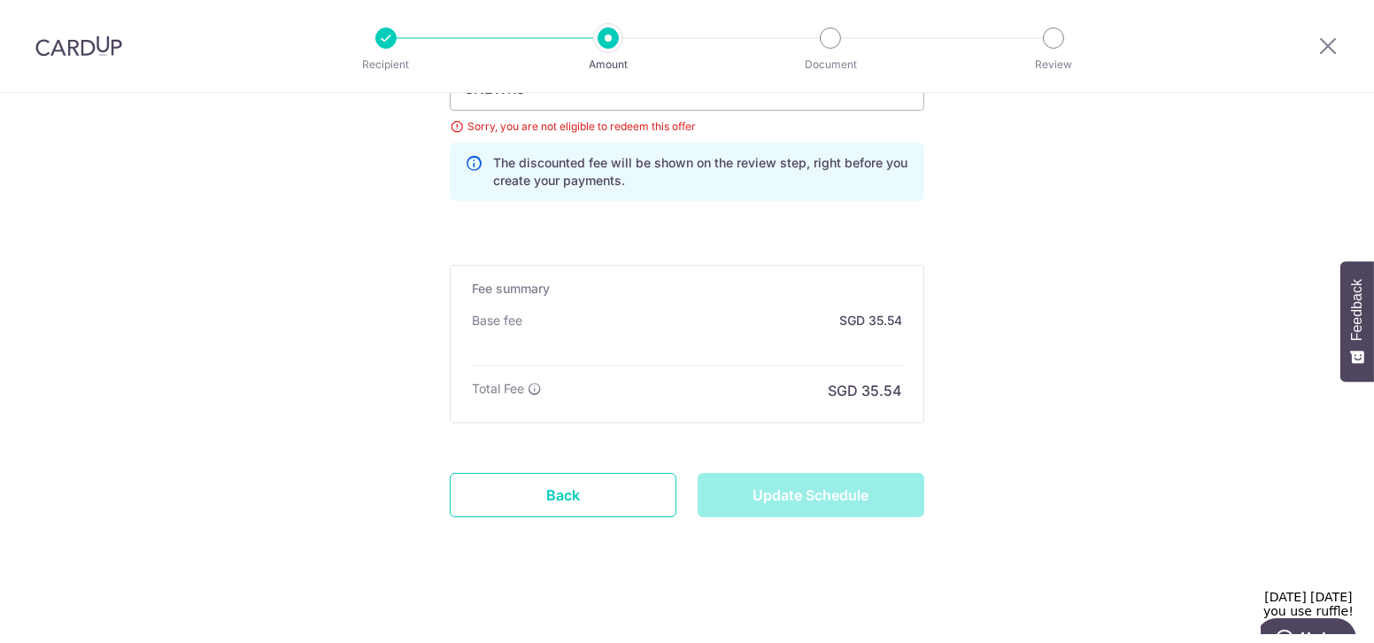
type input "Update Schedule"
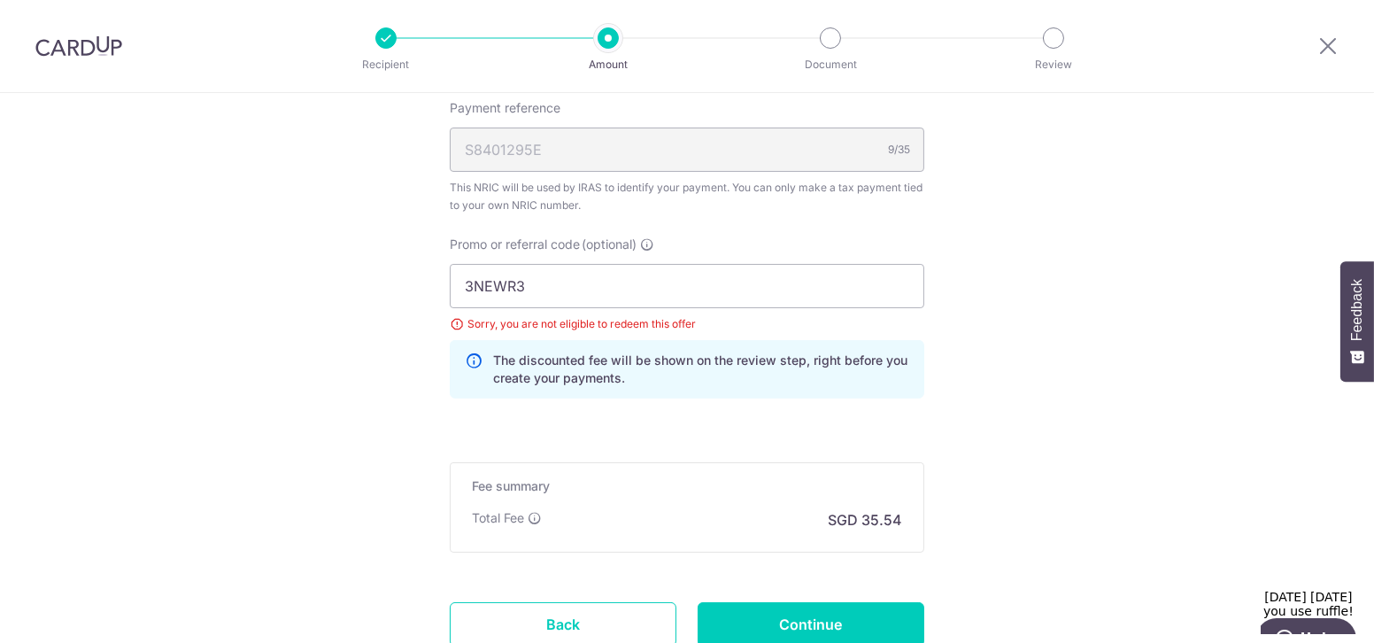
scroll to position [1207, 0]
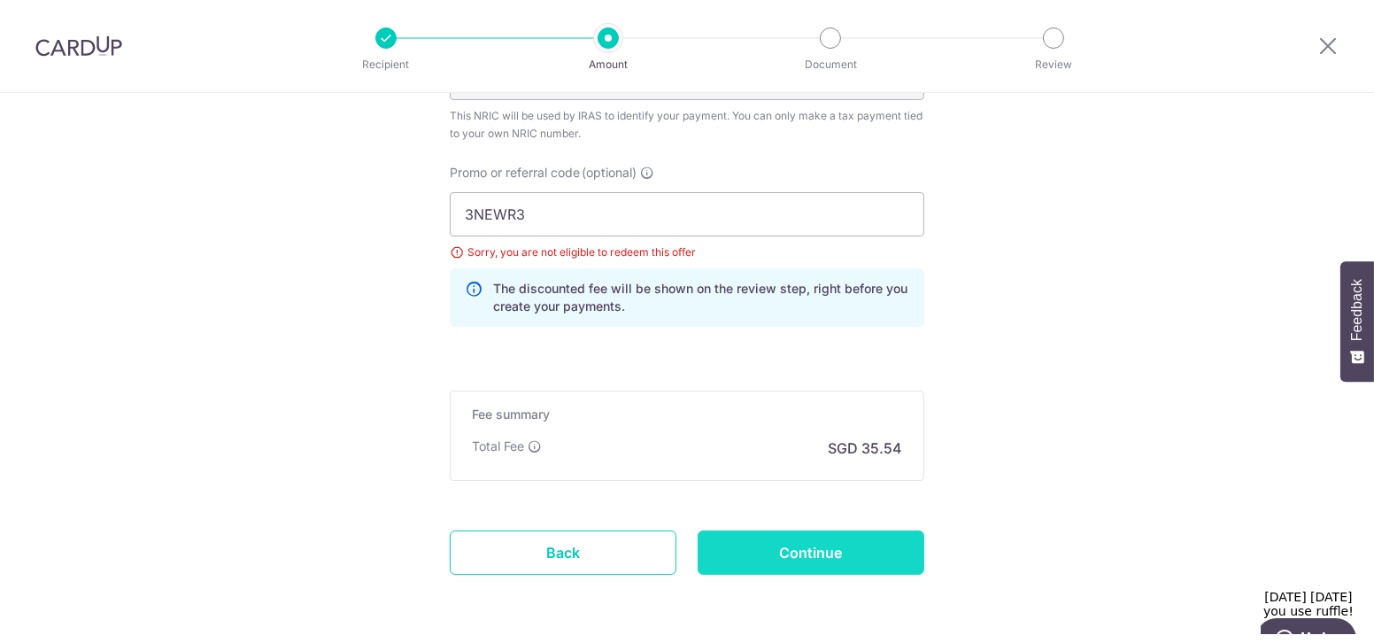
click at [727, 556] on input "Continue" at bounding box center [811, 552] width 227 height 44
type input "Update Schedule"
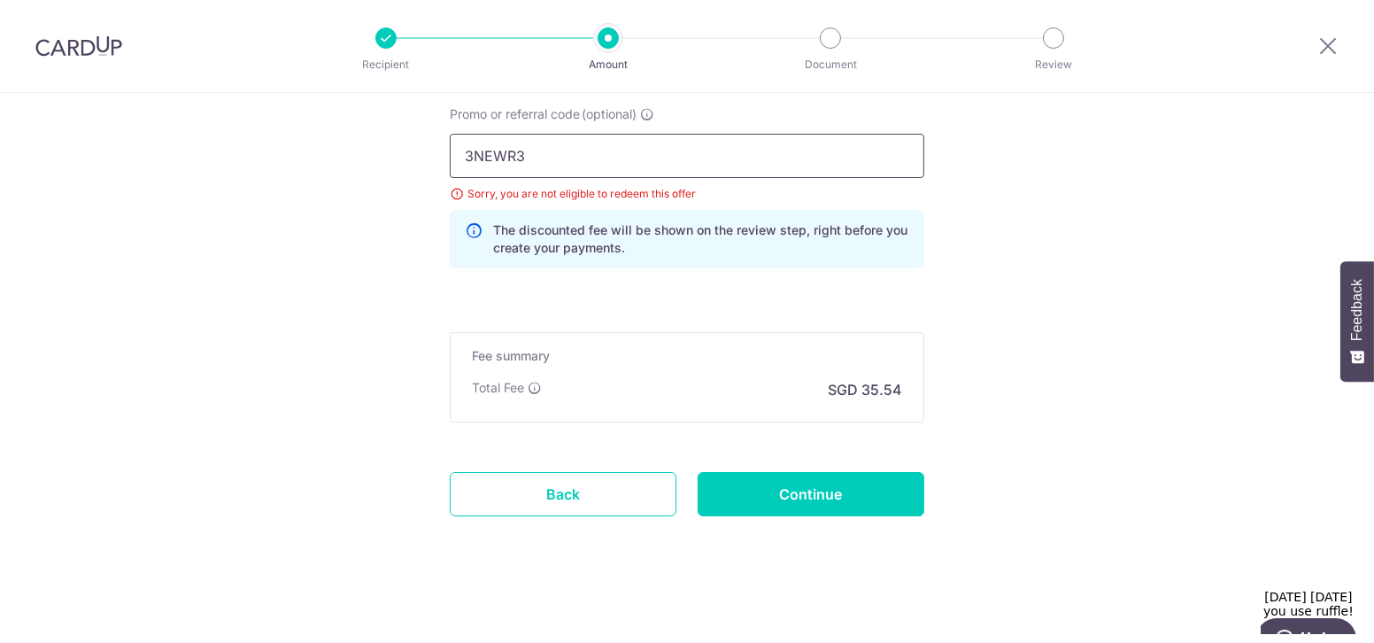
drag, startPoint x: 0, startPoint y: 0, endPoint x: 410, endPoint y: 150, distance: 436.4
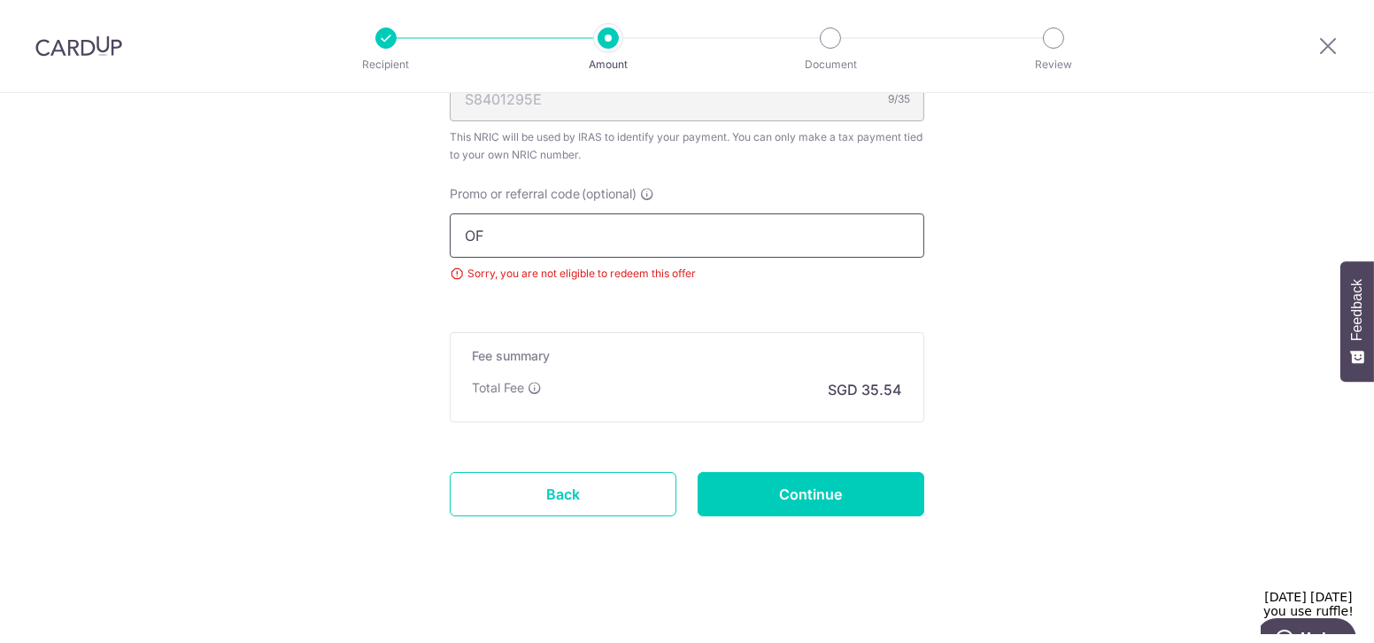
scroll to position [1265, 0]
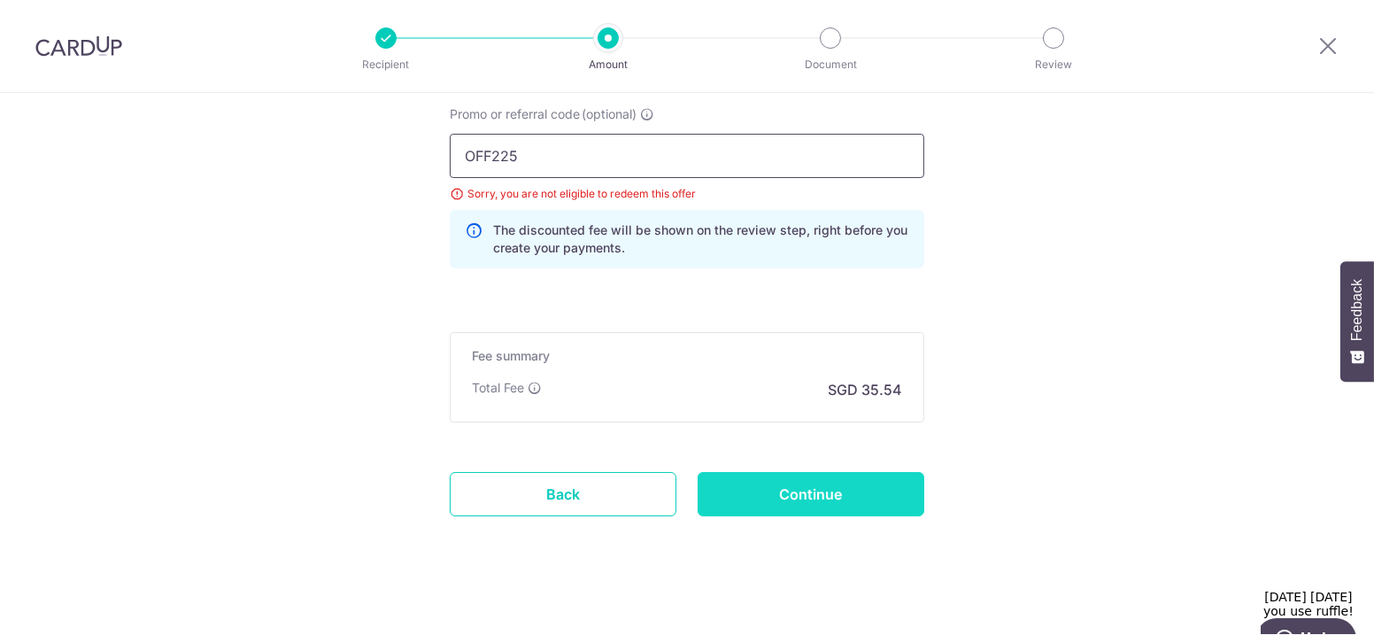
type input "OFF225"
click at [769, 478] on input "Continue" at bounding box center [811, 494] width 227 height 44
type input "Update Schedule"
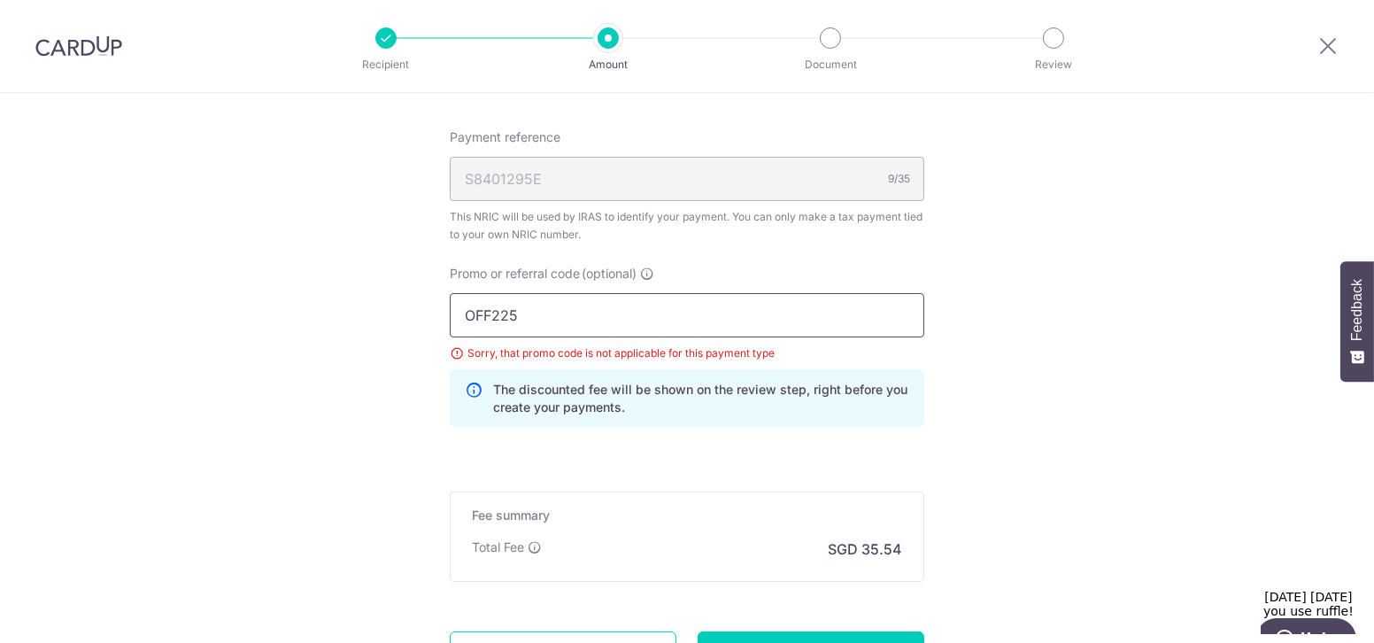
scroll to position [1104, 0]
drag, startPoint x: 550, startPoint y: 318, endPoint x: 363, endPoint y: 284, distance: 189.8
type input "OFF225"
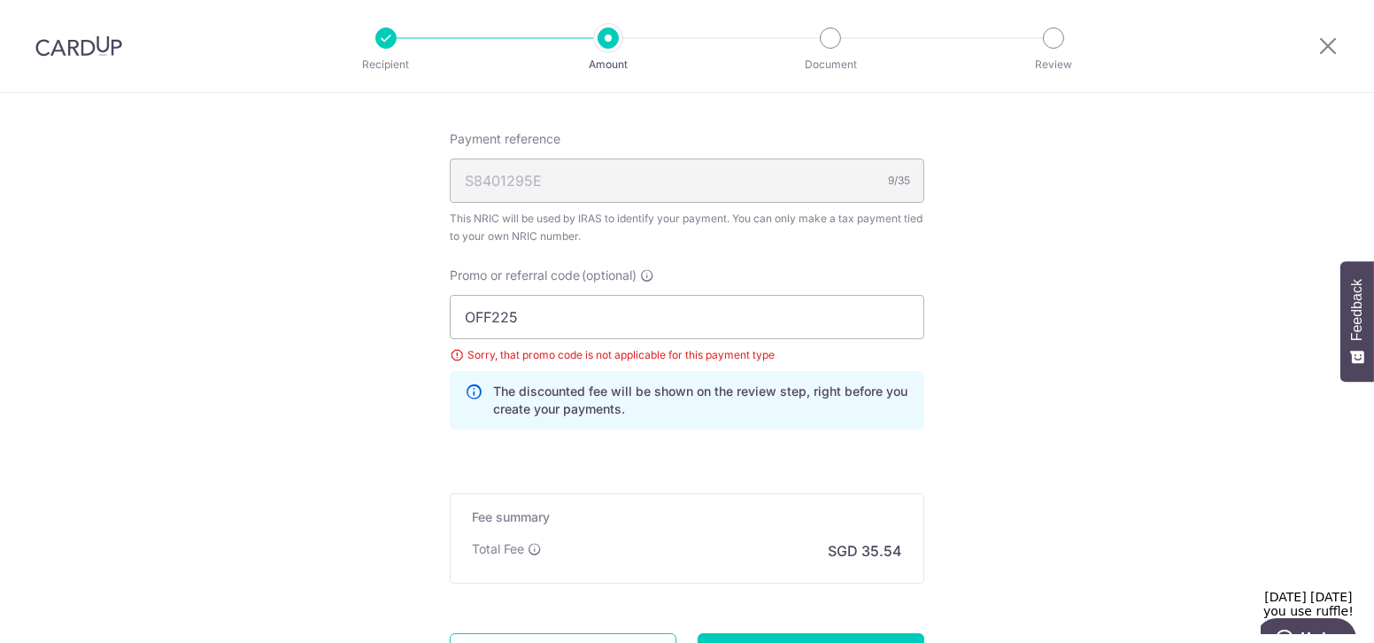
scroll to position [1185, 0]
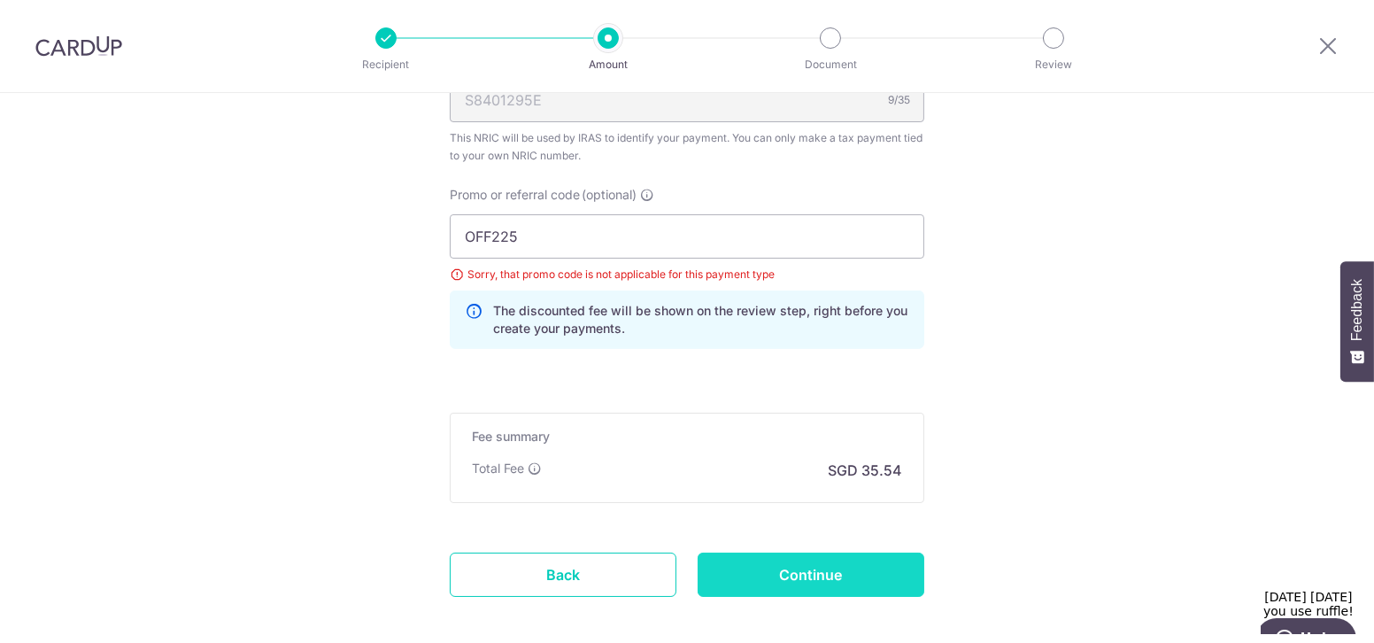
click at [791, 561] on input "Continue" at bounding box center [811, 575] width 227 height 44
type input "Update Schedule"
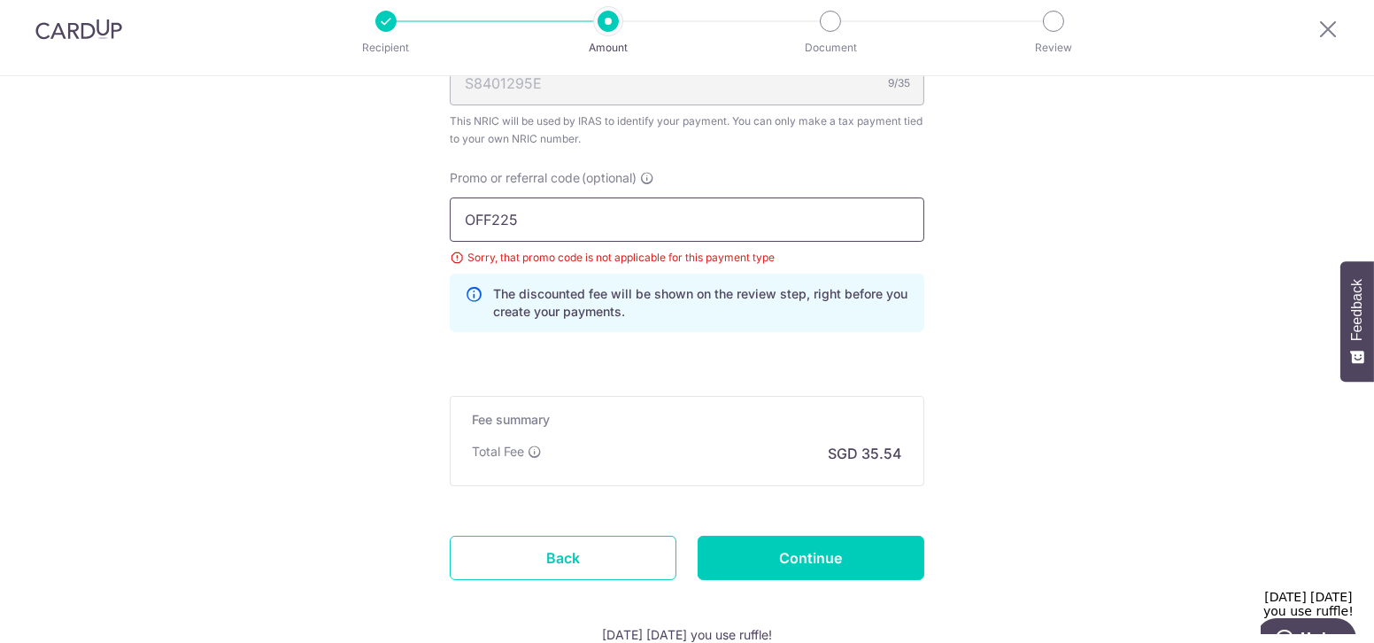
drag, startPoint x: 552, startPoint y: 213, endPoint x: 405, endPoint y: 195, distance: 148.2
type input "3NEWR3"
click at [523, 336] on div "Promo or referral code (optional) 3NEWR3 Sorry, that promo code is not applicab…" at bounding box center [687, 257] width 496 height 177
click at [591, 396] on div "Fee summary Base fee $ 35.54 Extend fee Next-day fee Total Fee SGD 35.54" at bounding box center [687, 441] width 475 height 90
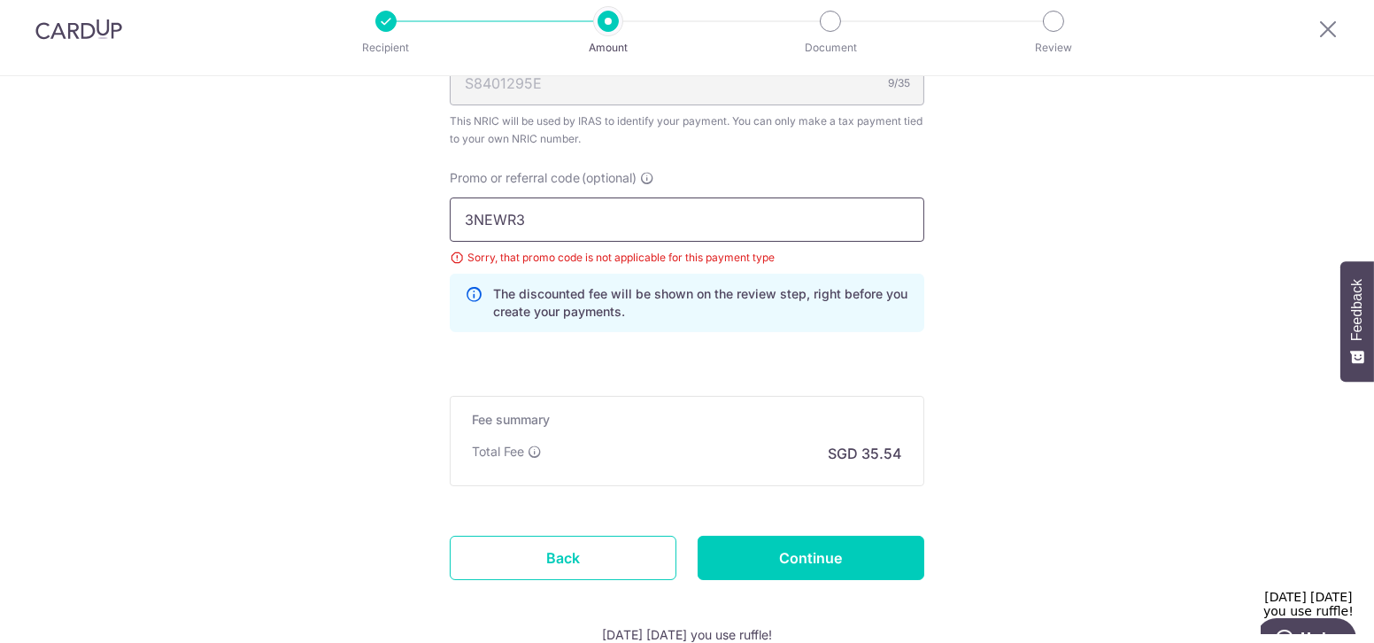
click at [652, 197] on input "3NEWR3" at bounding box center [687, 219] width 475 height 44
click at [780, 571] on input "Continue" at bounding box center [811, 558] width 227 height 44
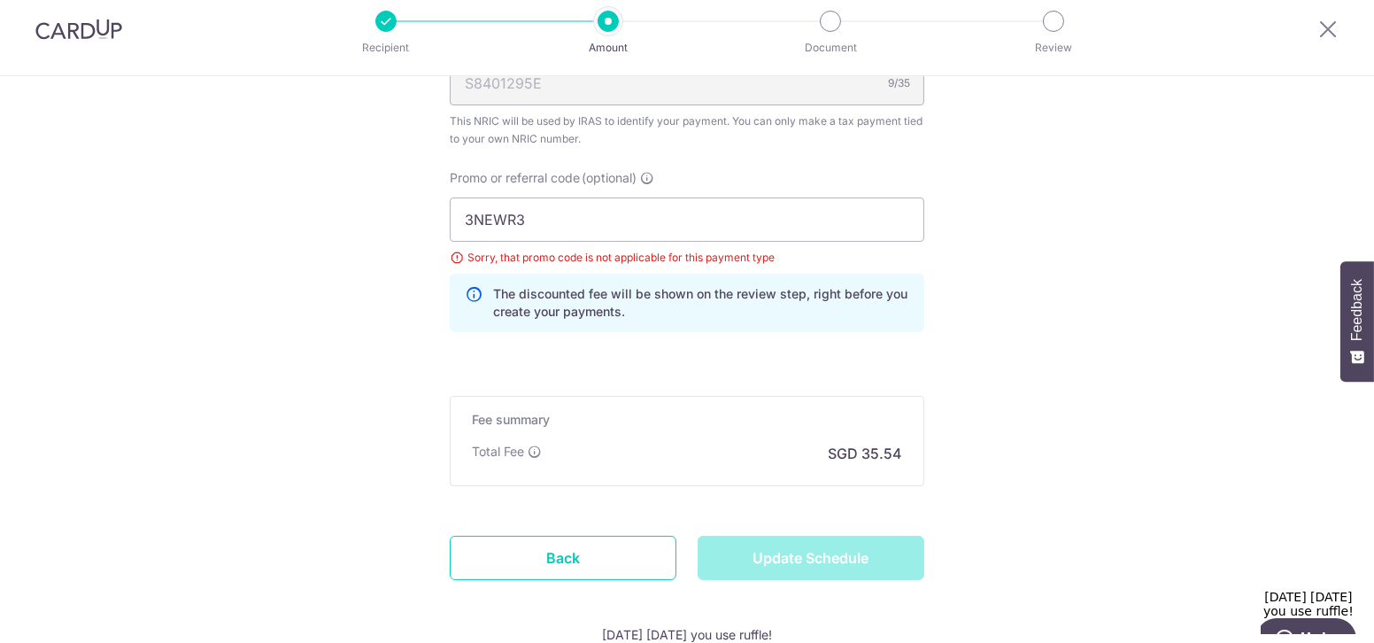
type input "Update Schedule"
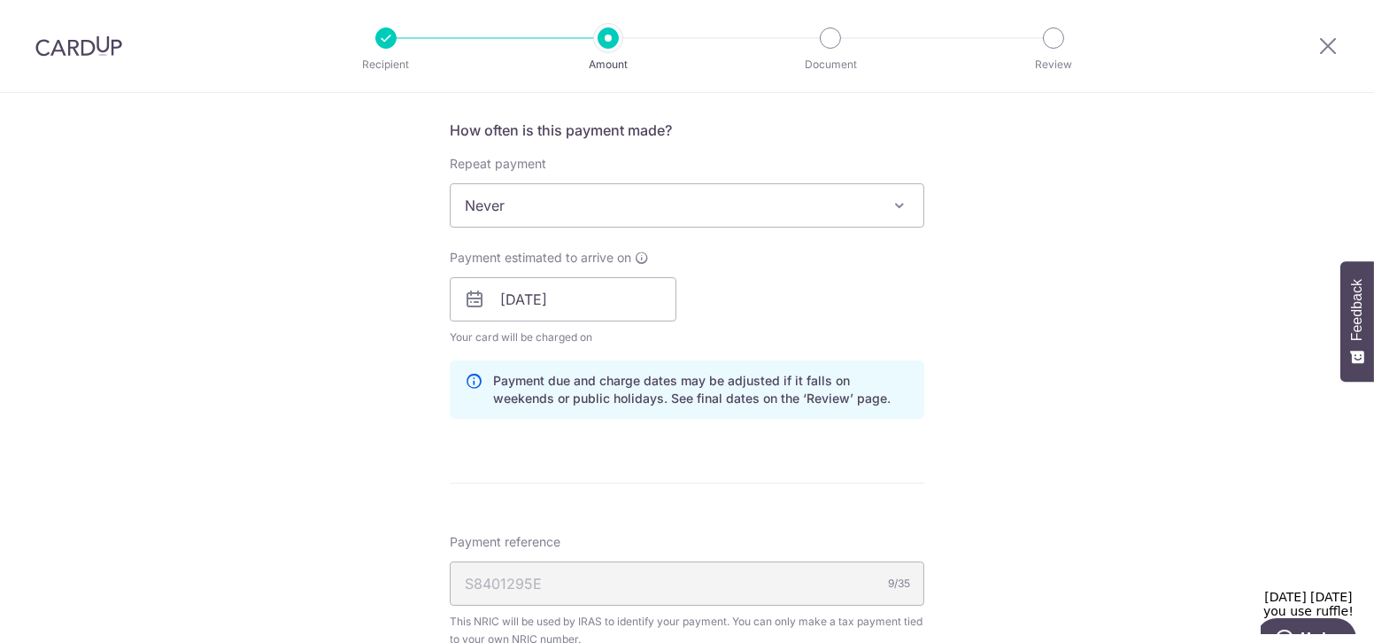
scroll to position [460, 0]
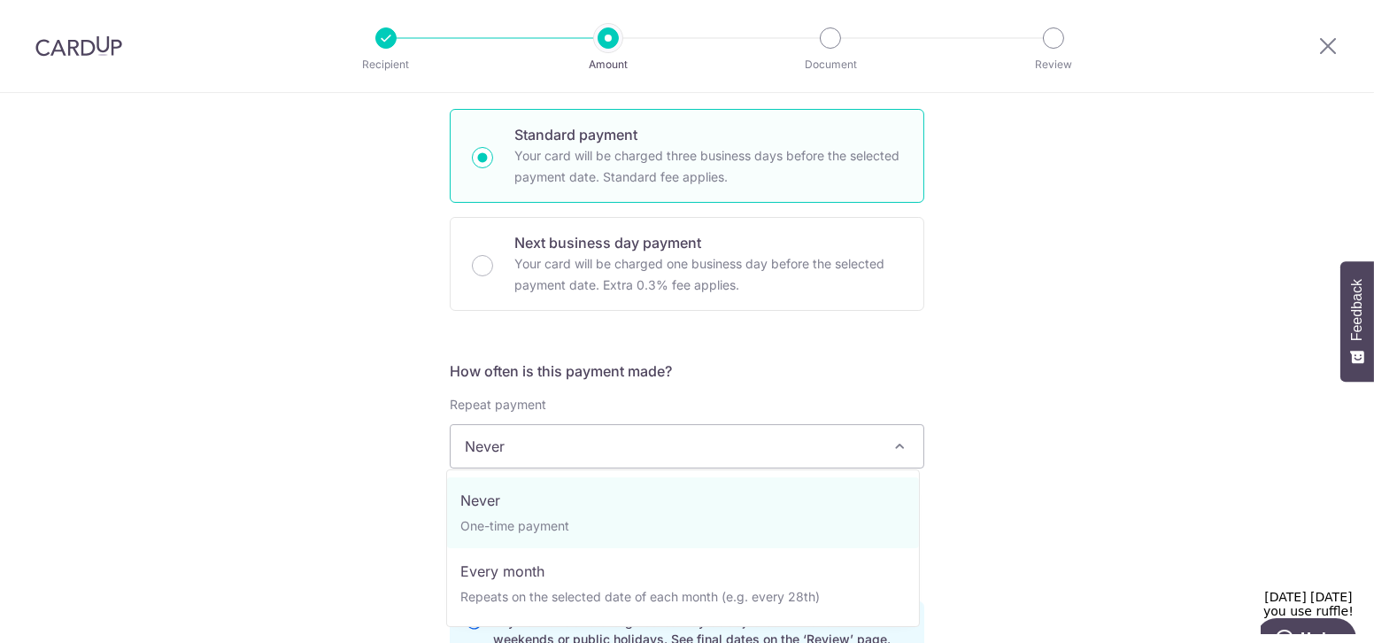
click at [697, 466] on span "Never" at bounding box center [687, 446] width 475 height 44
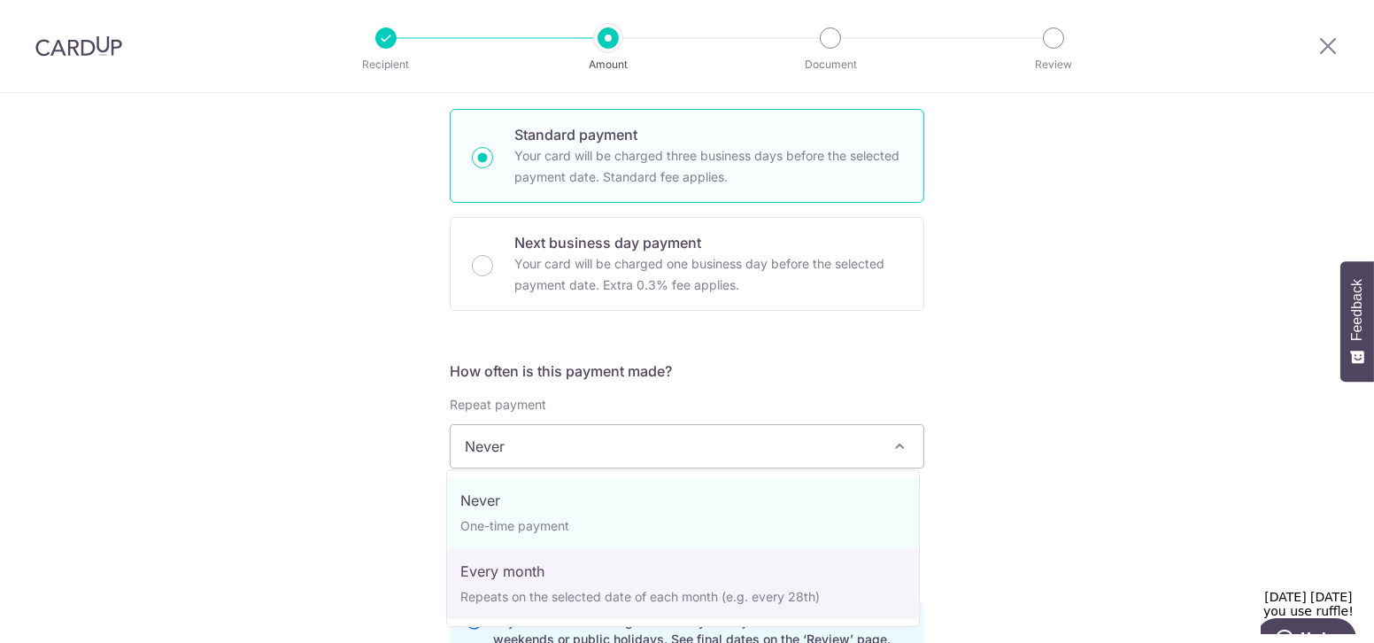
select select "3"
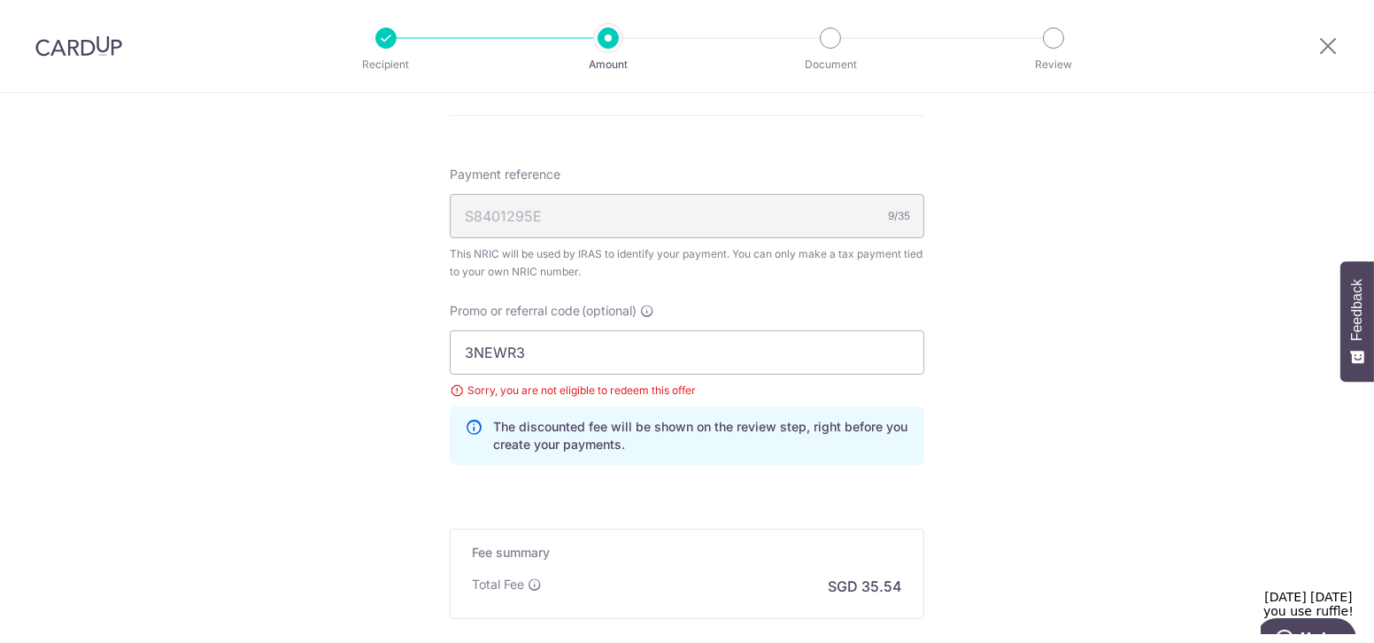
scroll to position [1345, 0]
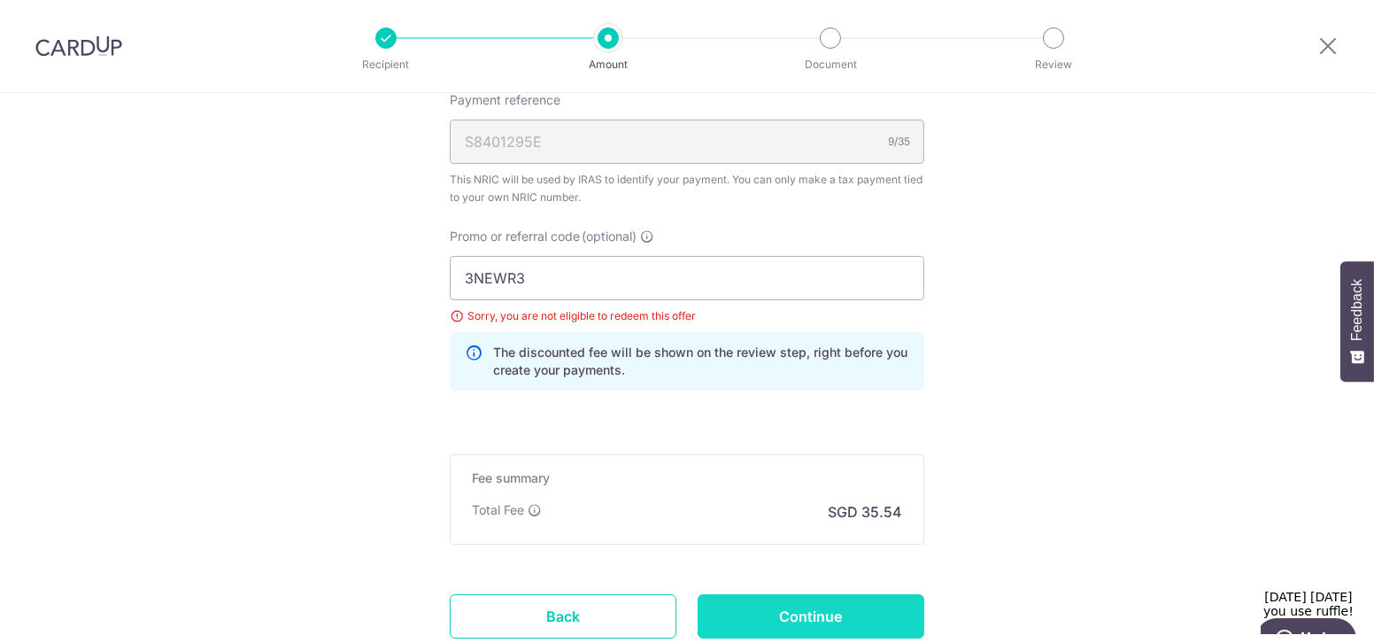
click at [749, 610] on input "Continue" at bounding box center [811, 616] width 227 height 44
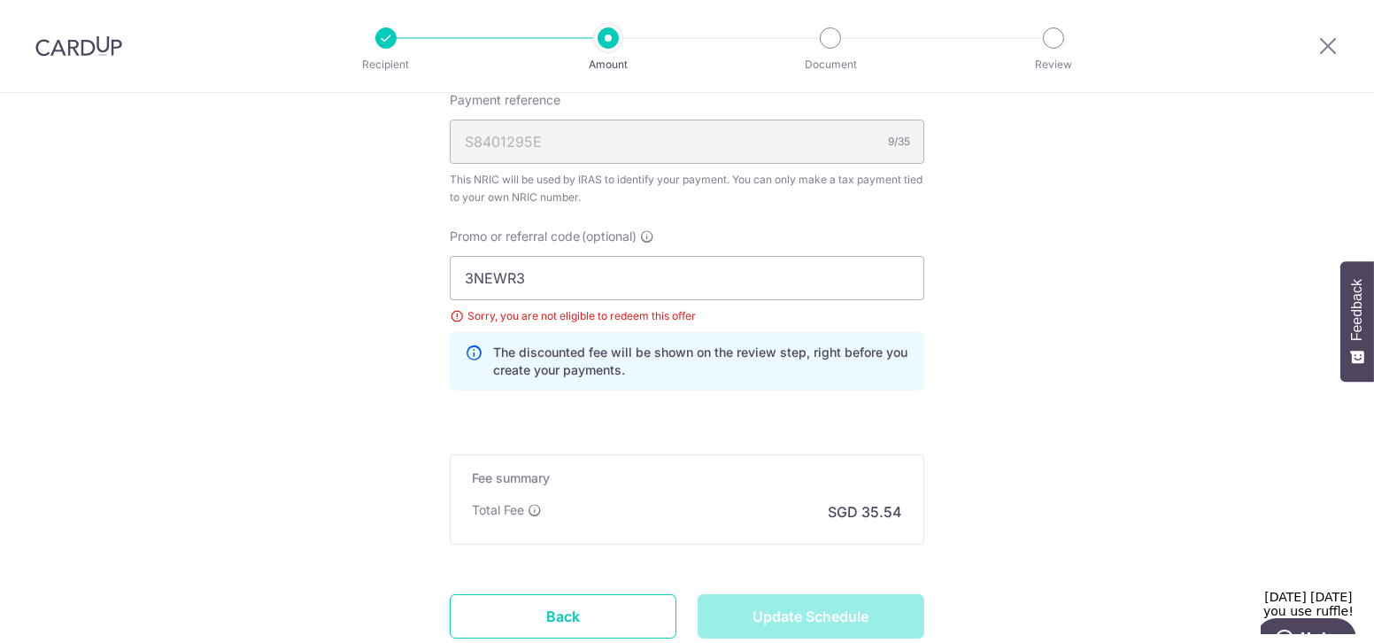
type input "Update Schedule"
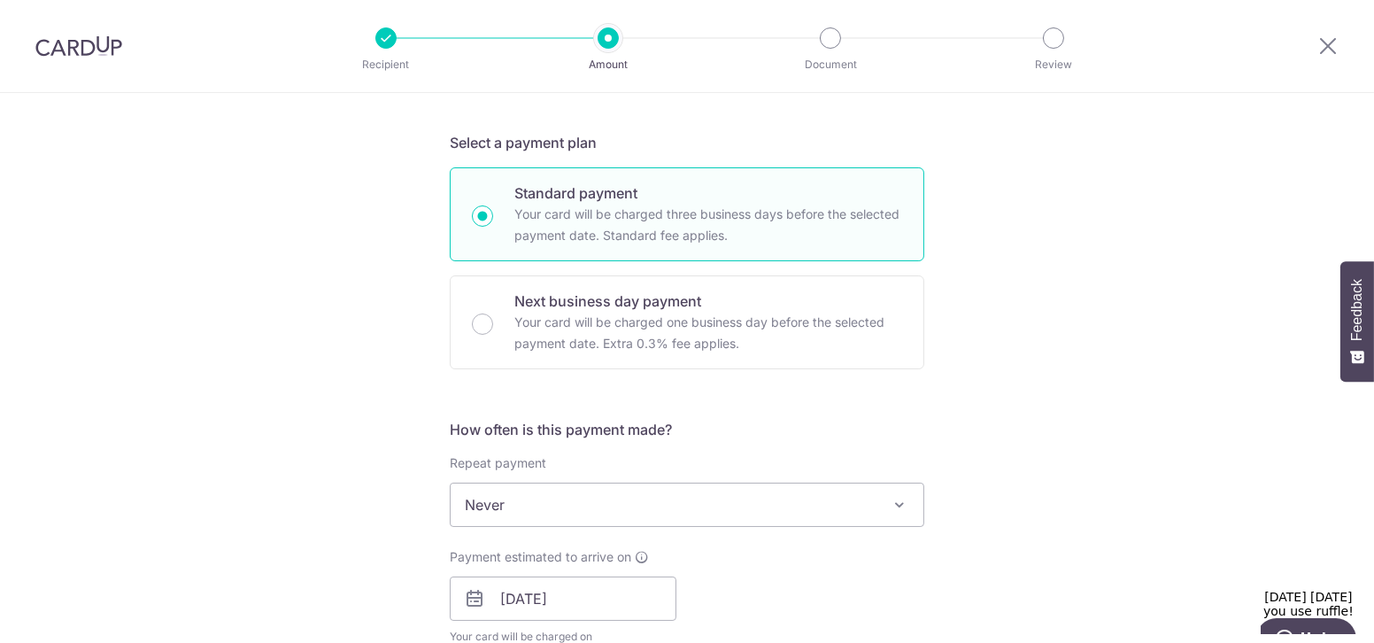
scroll to position [563, 0]
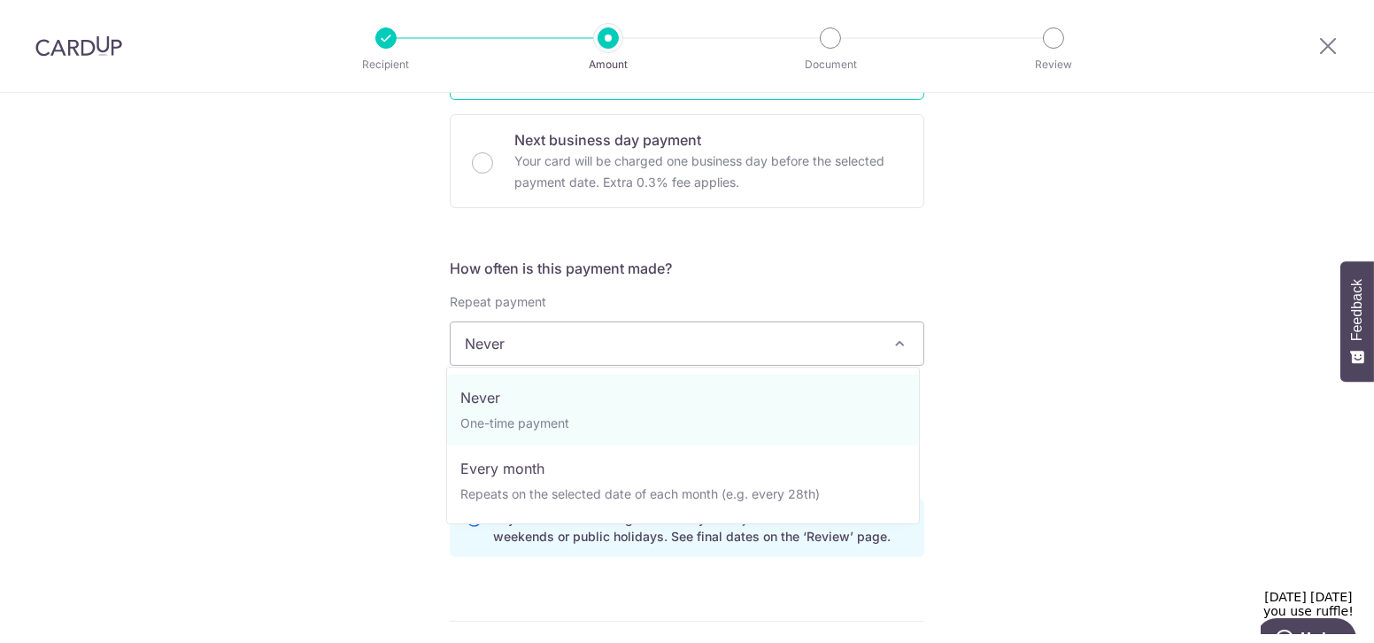
click at [659, 360] on span "Never" at bounding box center [687, 343] width 473 height 43
click at [351, 356] on div "Tell us more about your payment Enter one-time or monthly payment amount SGD 1,…" at bounding box center [687, 388] width 1374 height 1717
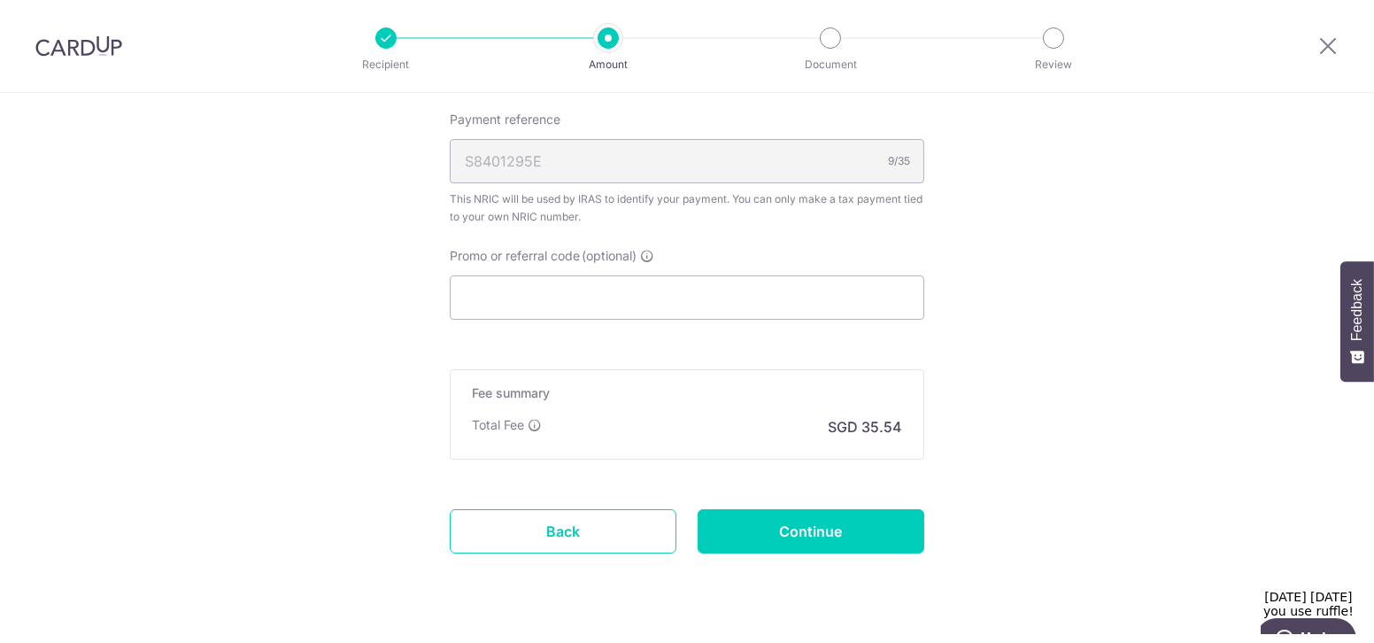
scroll to position [1126, 0]
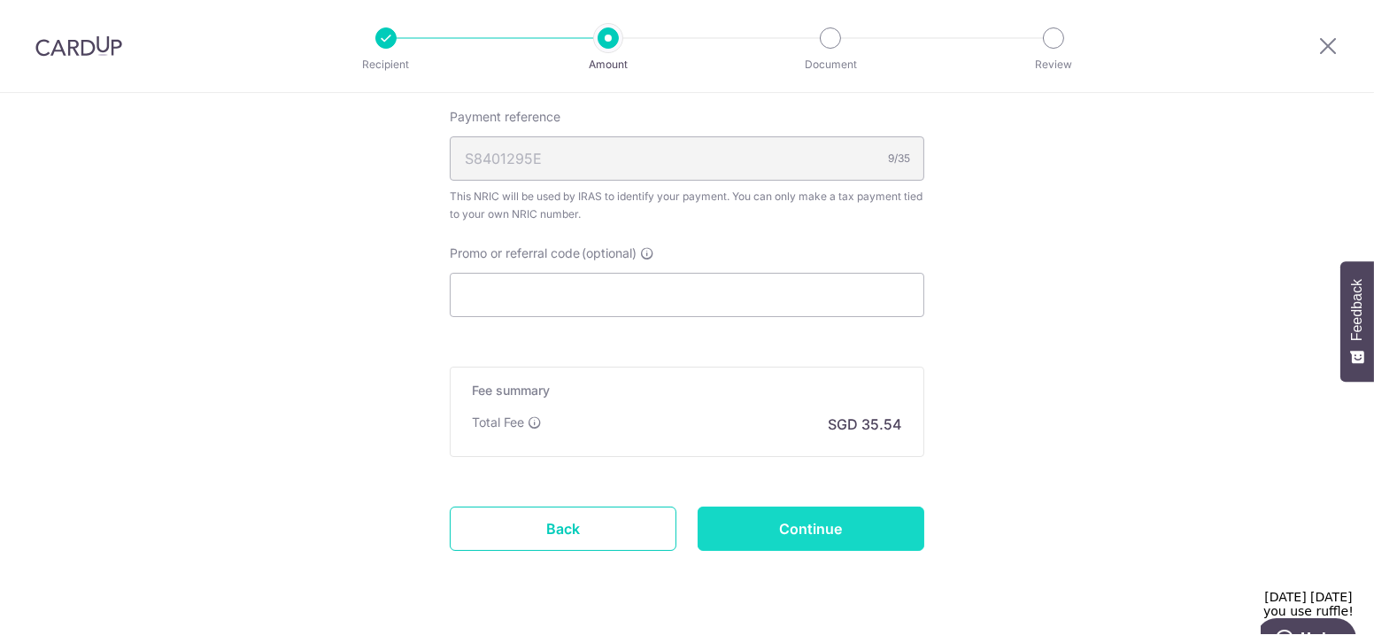
click at [746, 521] on input "Continue" at bounding box center [811, 528] width 227 height 44
type input "Update Schedule"
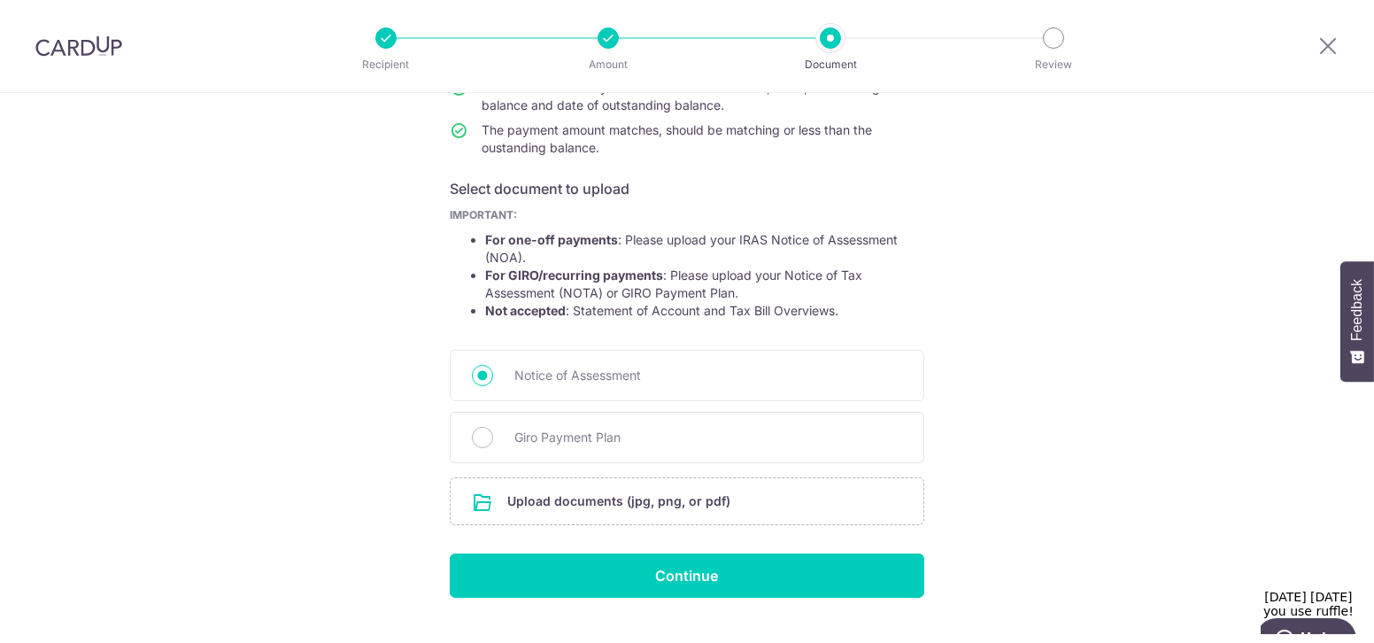
scroll to position [257, 0]
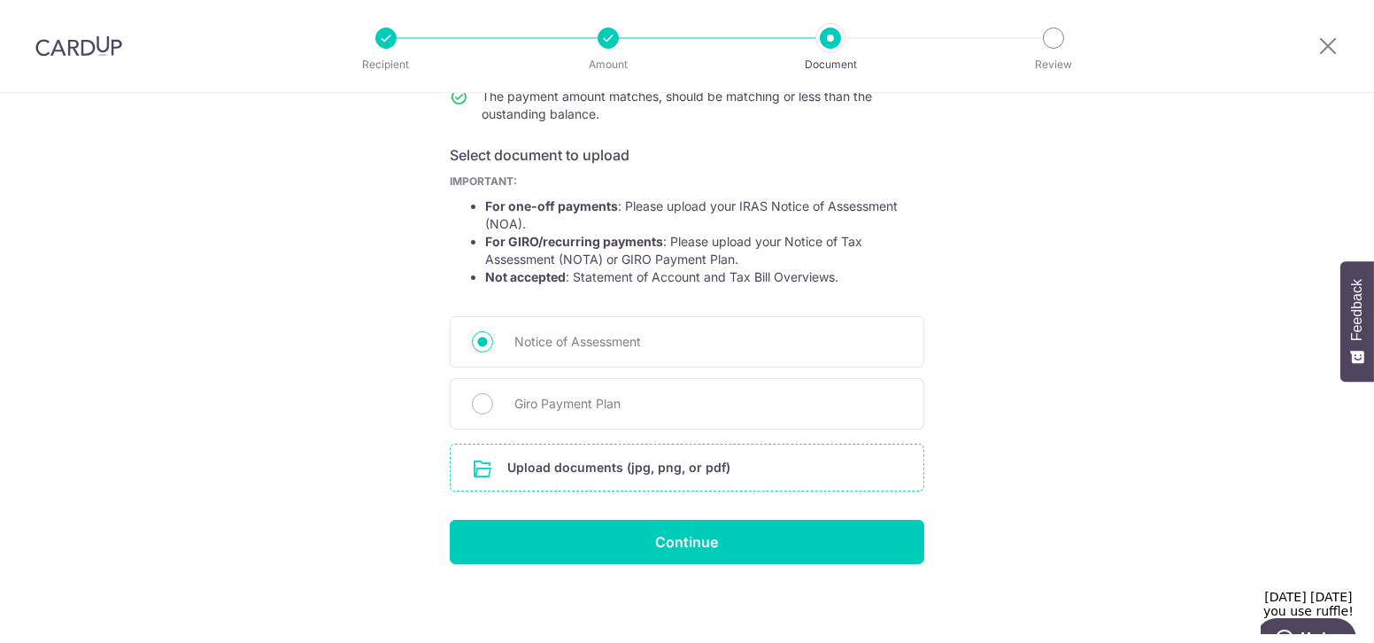
click at [681, 466] on input "file" at bounding box center [687, 467] width 473 height 46
click at [484, 404] on input "Giro Payment Plan" at bounding box center [482, 403] width 21 height 21
radio input "true"
click at [661, 475] on input "file" at bounding box center [687, 467] width 473 height 46
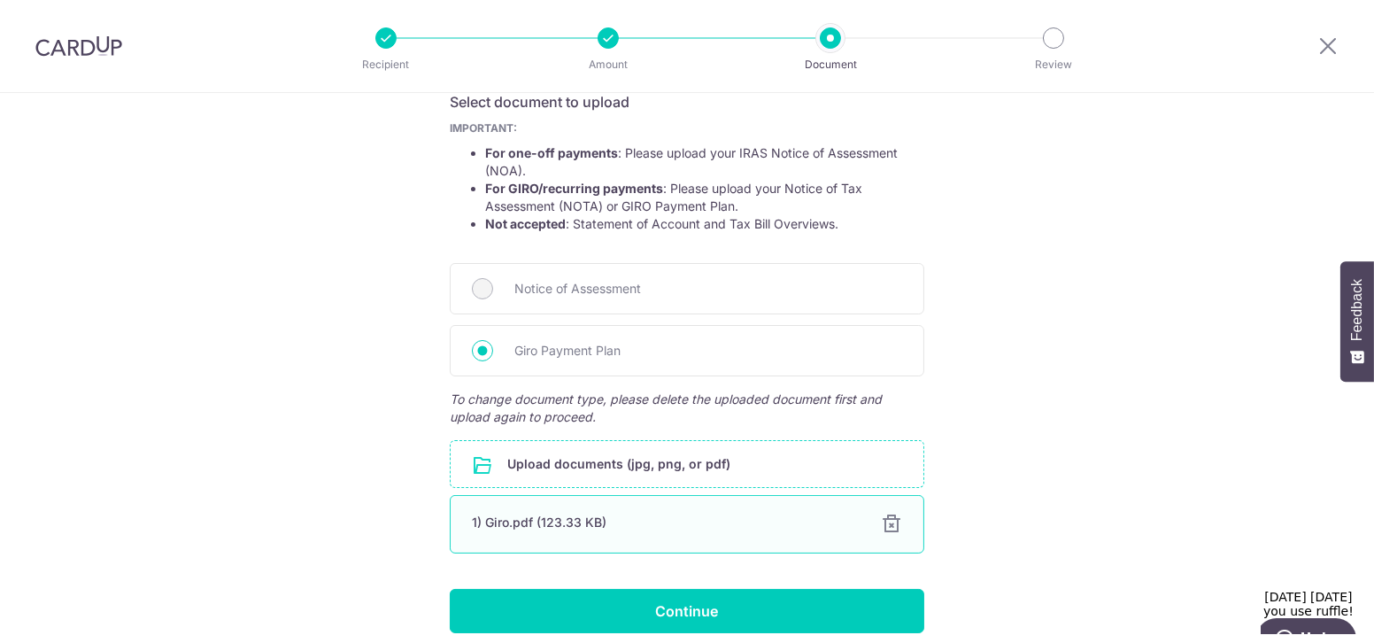
scroll to position [379, 0]
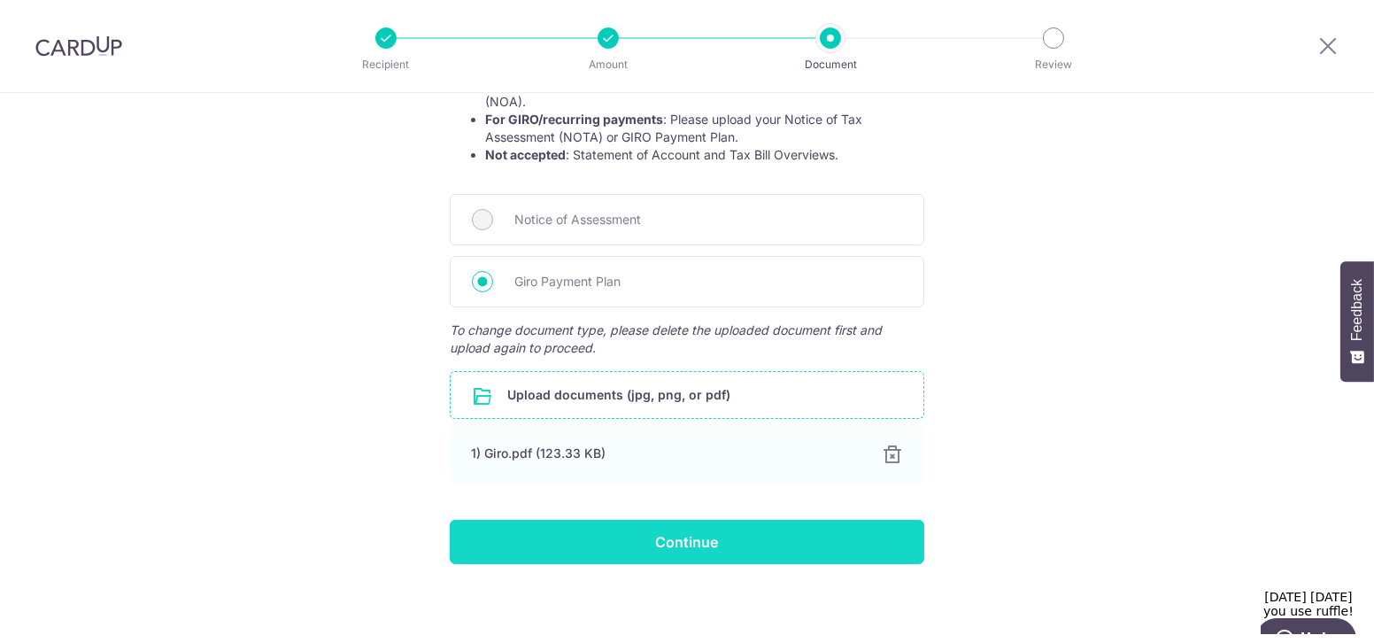
click at [667, 536] on input "Continue" at bounding box center [687, 542] width 475 height 44
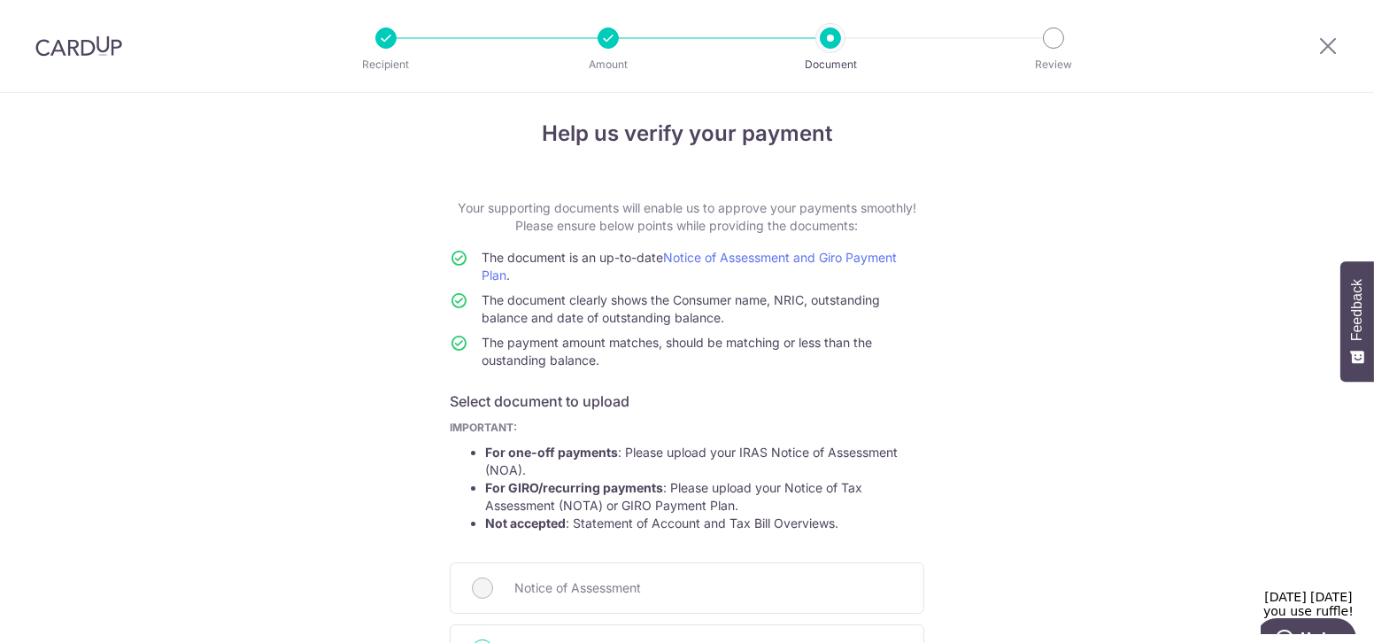
scroll to position [0, 0]
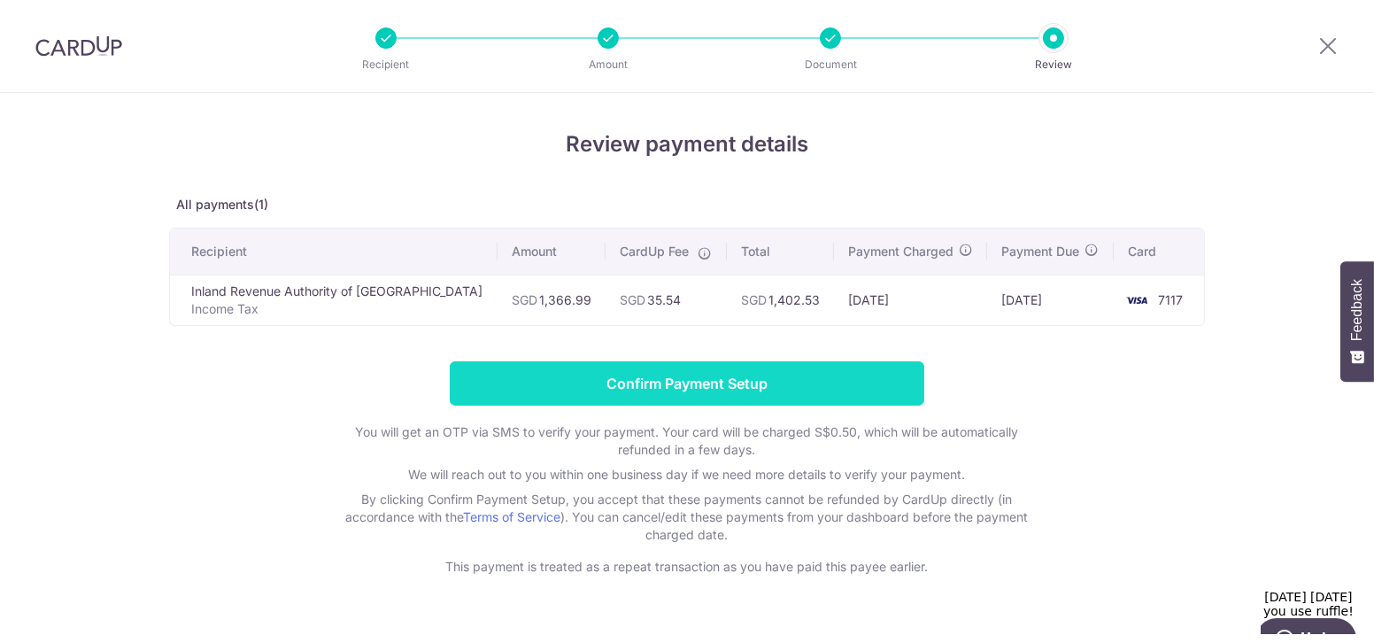
click at [656, 383] on input "Confirm Payment Setup" at bounding box center [687, 383] width 475 height 44
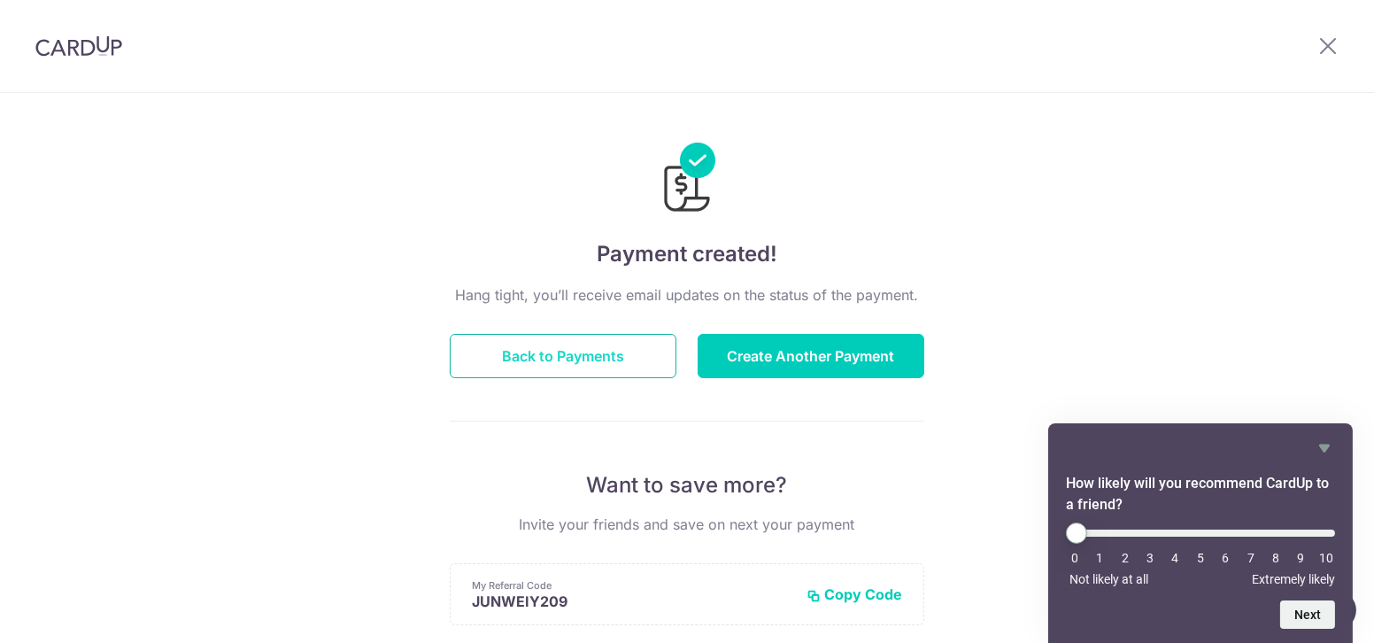
click at [576, 357] on button "Back to Payments" at bounding box center [563, 356] width 227 height 44
